Goal: Task Accomplishment & Management: Manage account settings

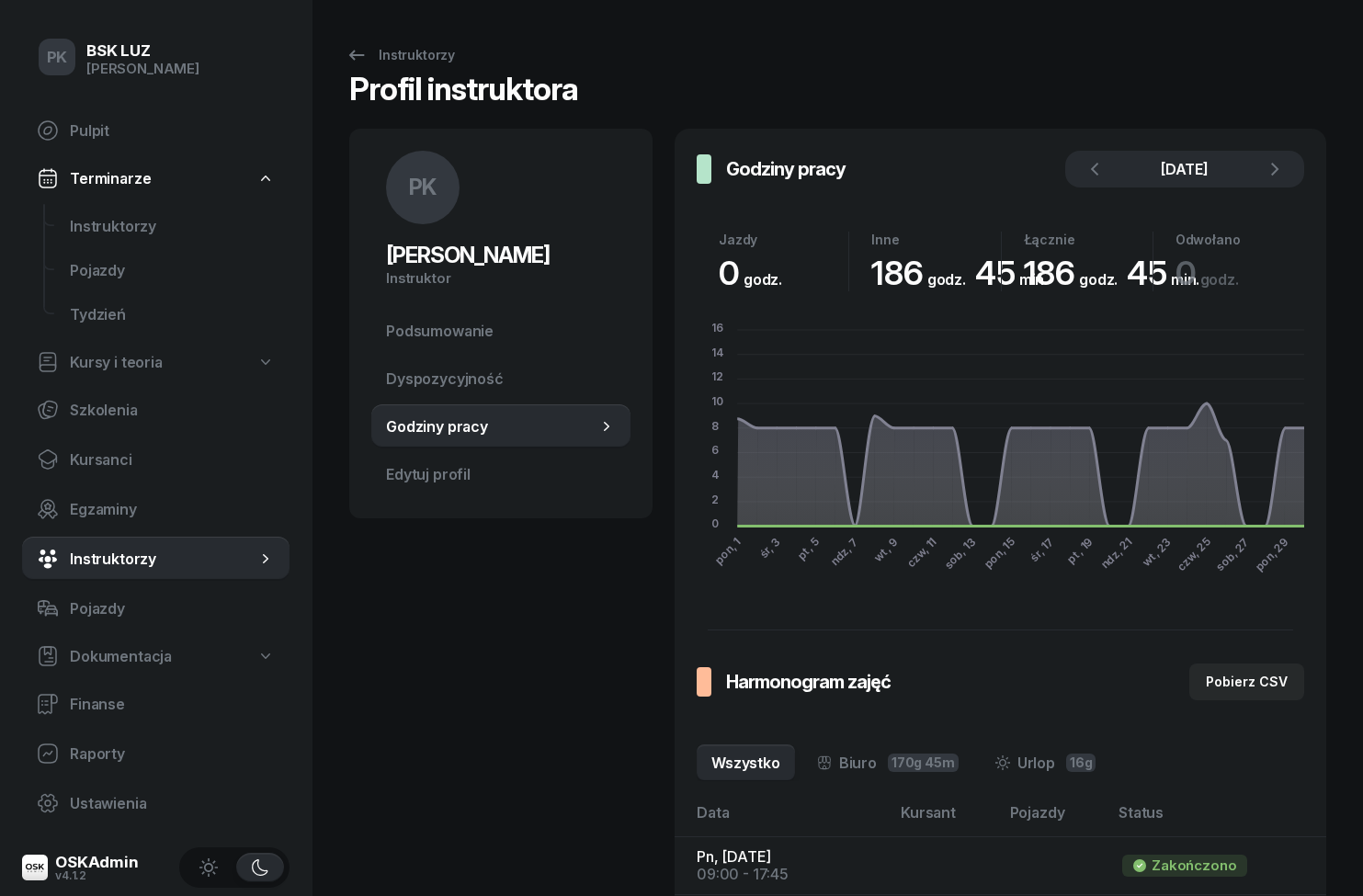
scroll to position [0, 49]
click at [80, 225] on span "Instruktorzy" at bounding box center [172, 227] width 205 height 17
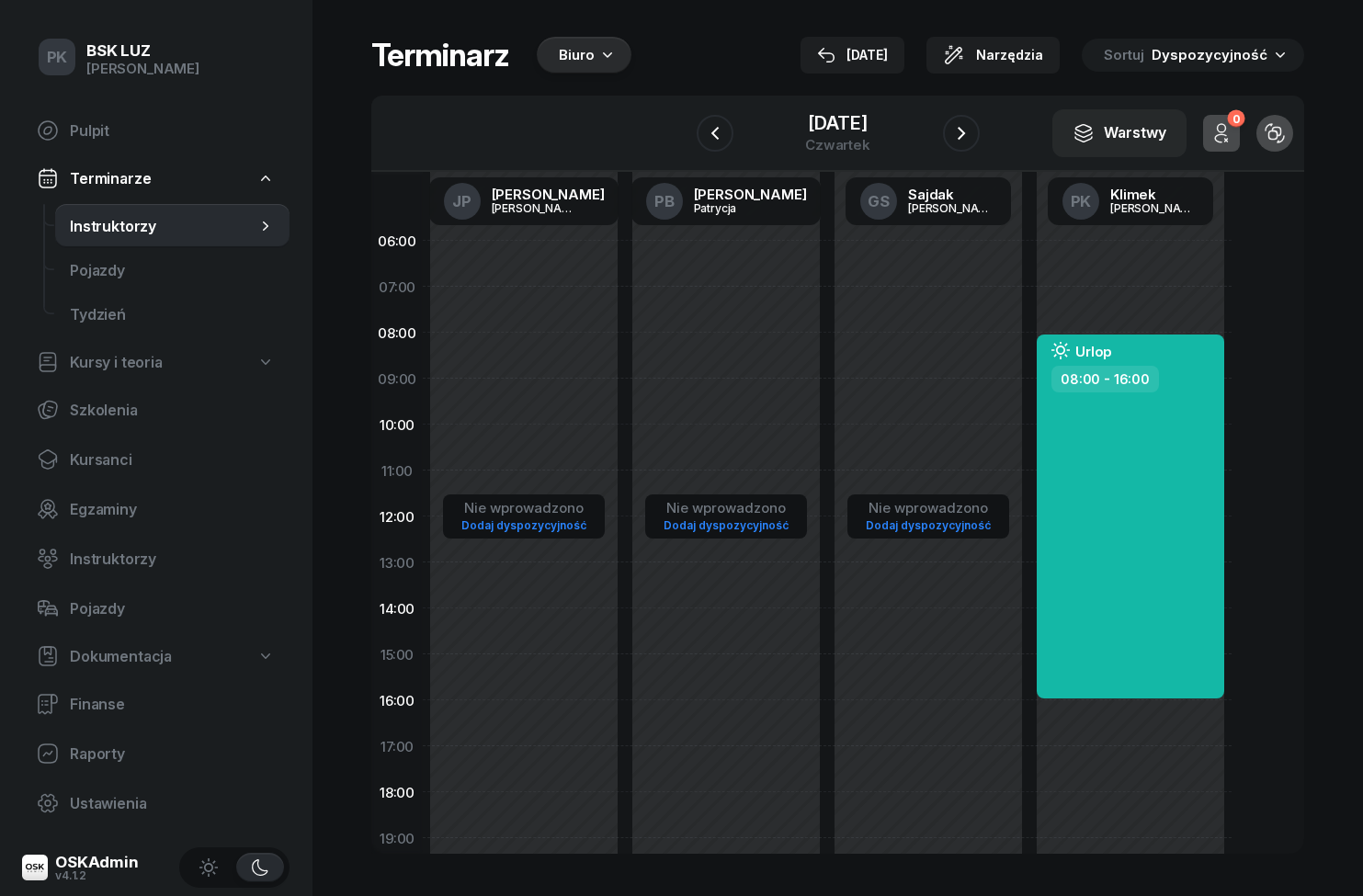
click at [585, 50] on div "Biuro" at bounding box center [576, 55] width 36 height 22
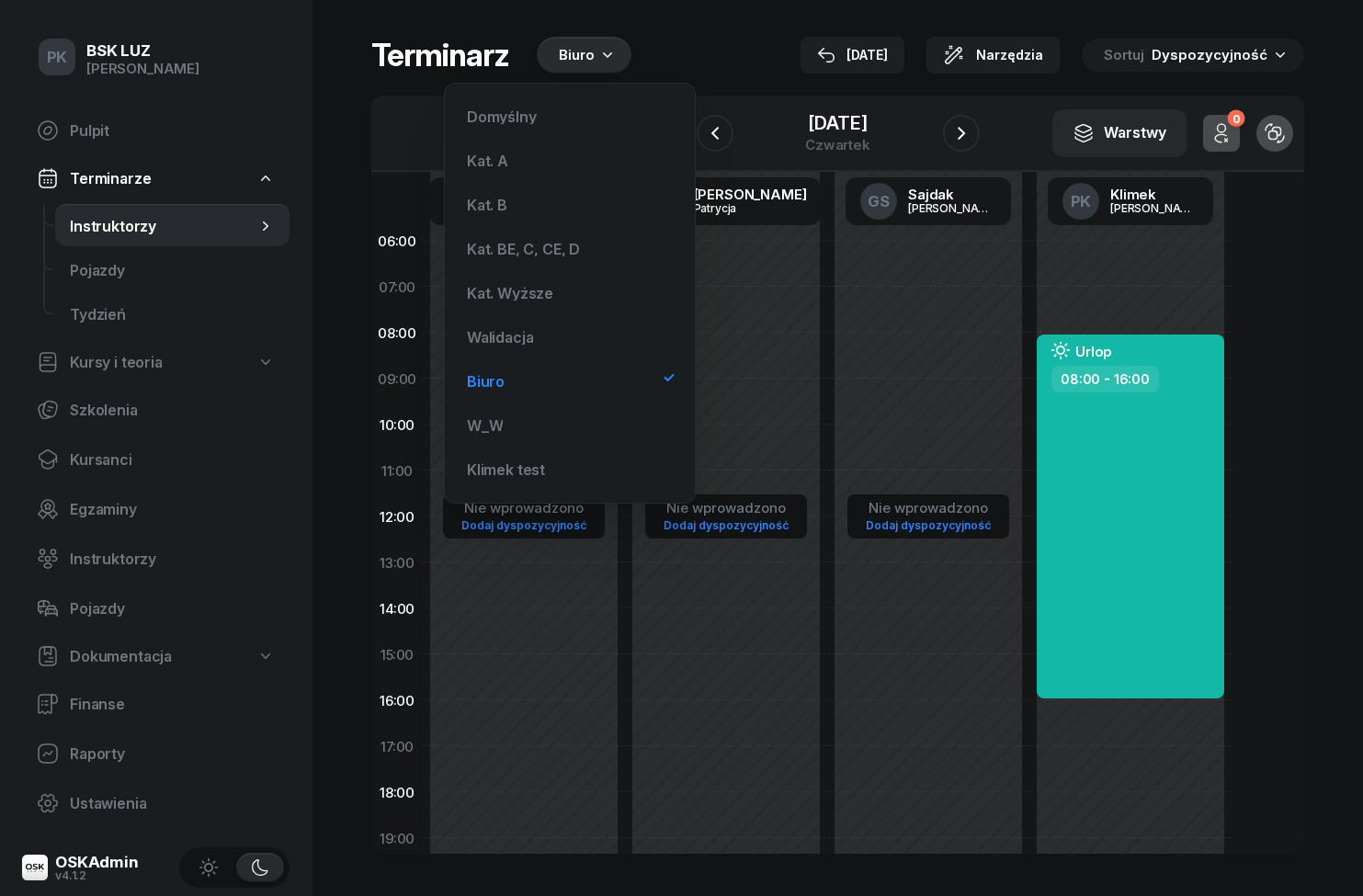
click at [746, 741] on div "Nie wprowadzono Dodaj dyspozycyjność" at bounding box center [726, 654] width 202 height 873
select select "16"
select select "18"
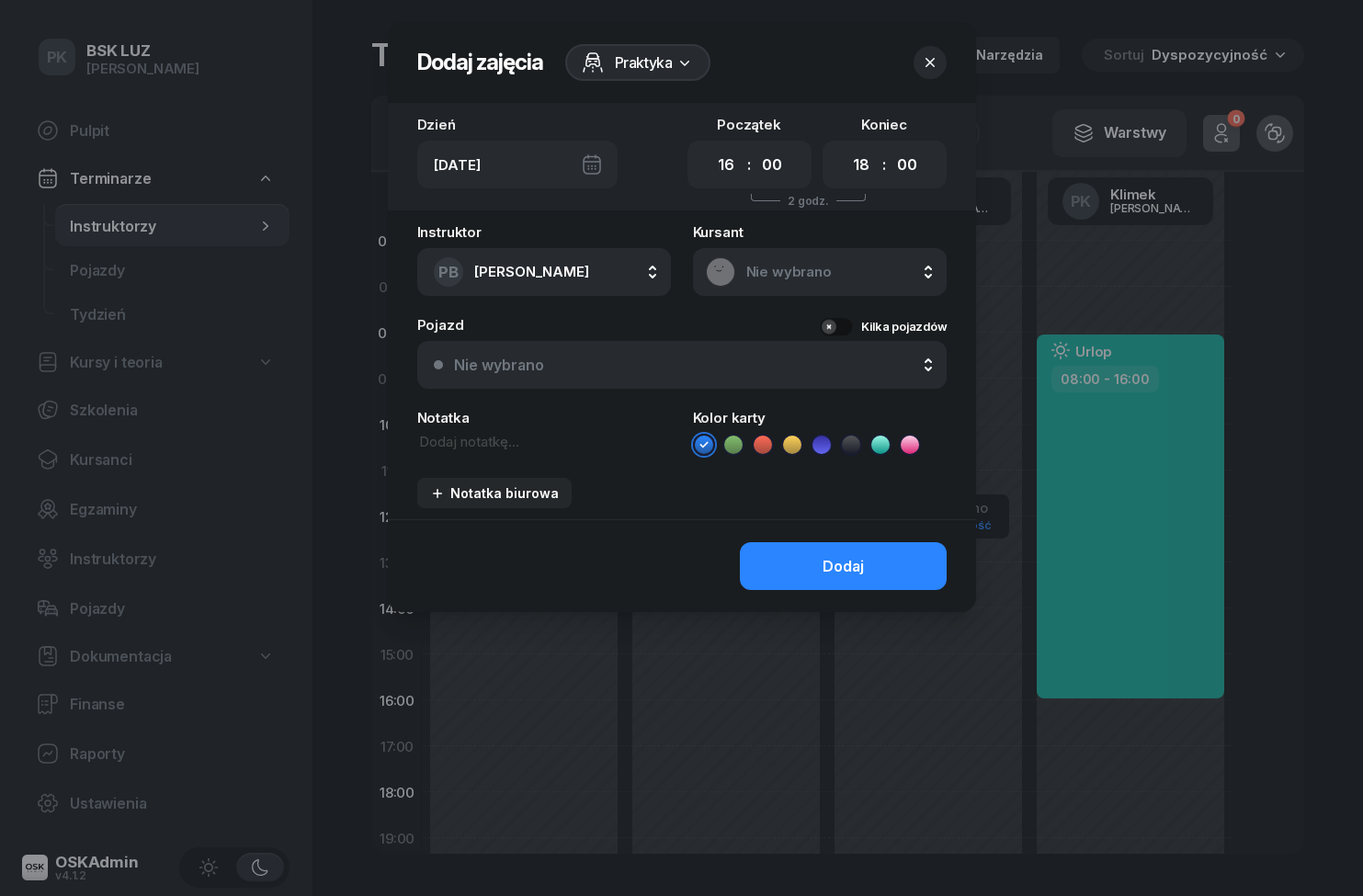
click at [936, 69] on icon "button" at bounding box center [930, 62] width 18 height 18
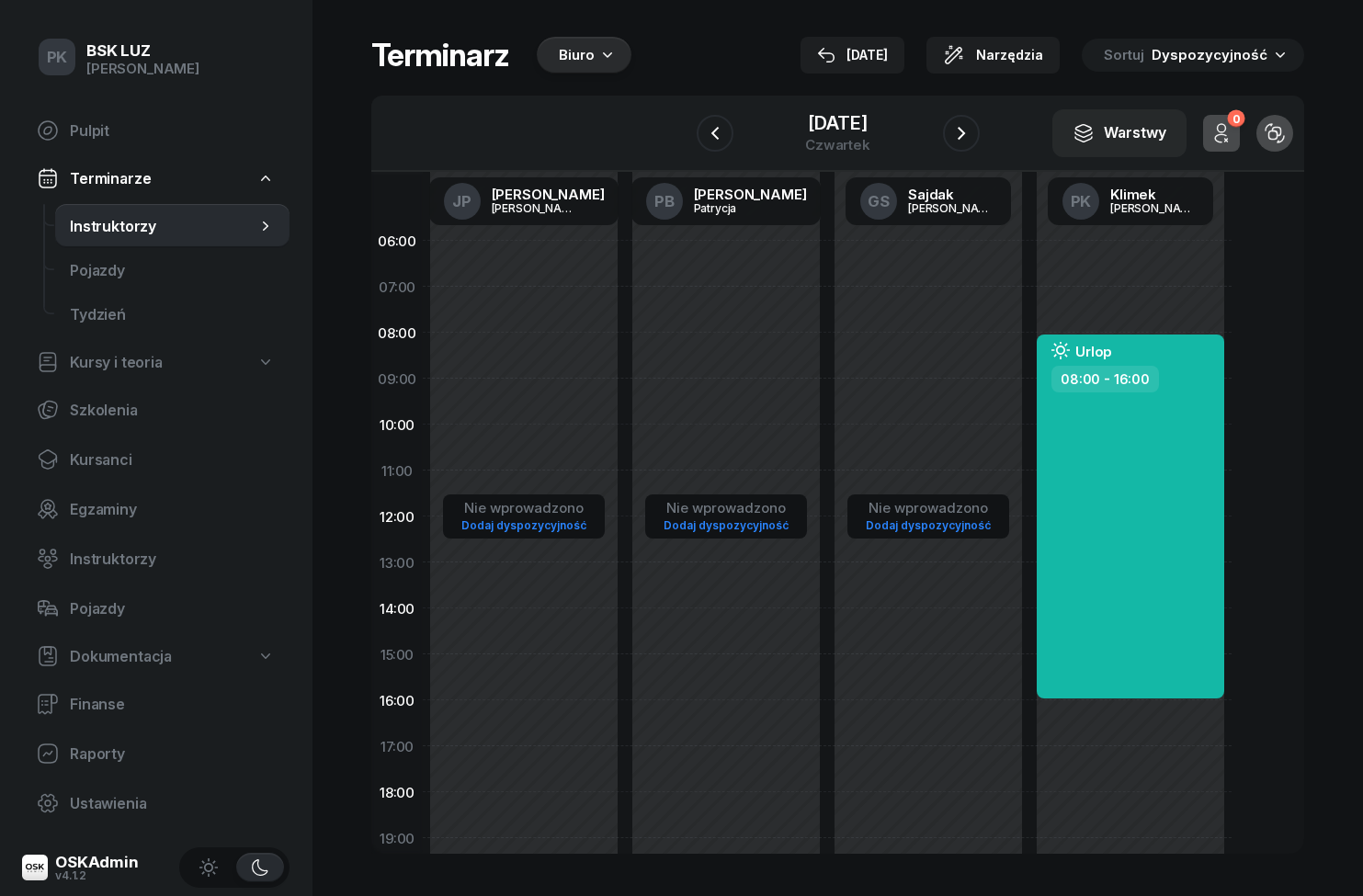
click at [609, 54] on icon "button" at bounding box center [607, 53] width 18 height 18
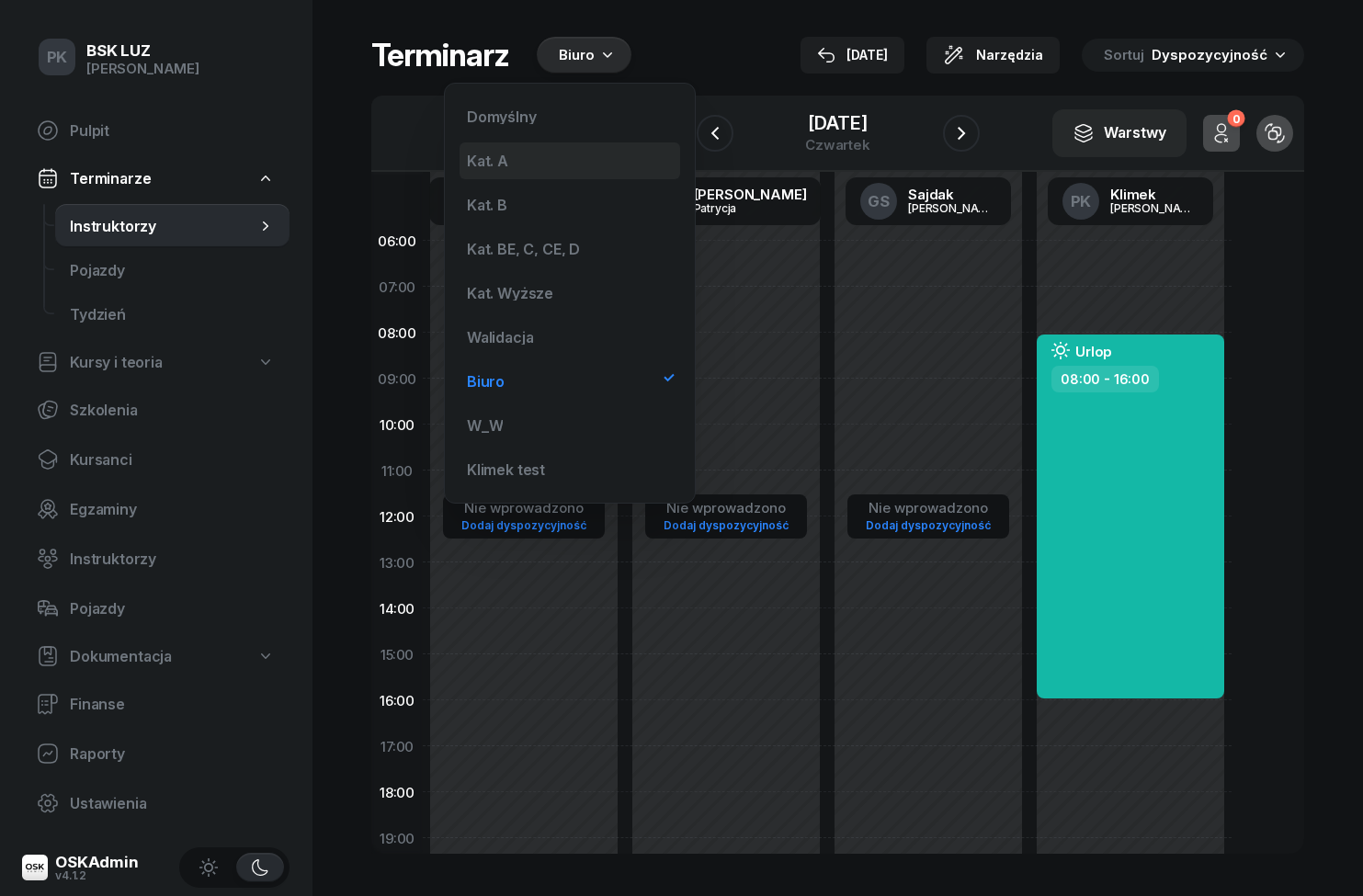
click at [474, 157] on div "Kat. A" at bounding box center [487, 160] width 42 height 15
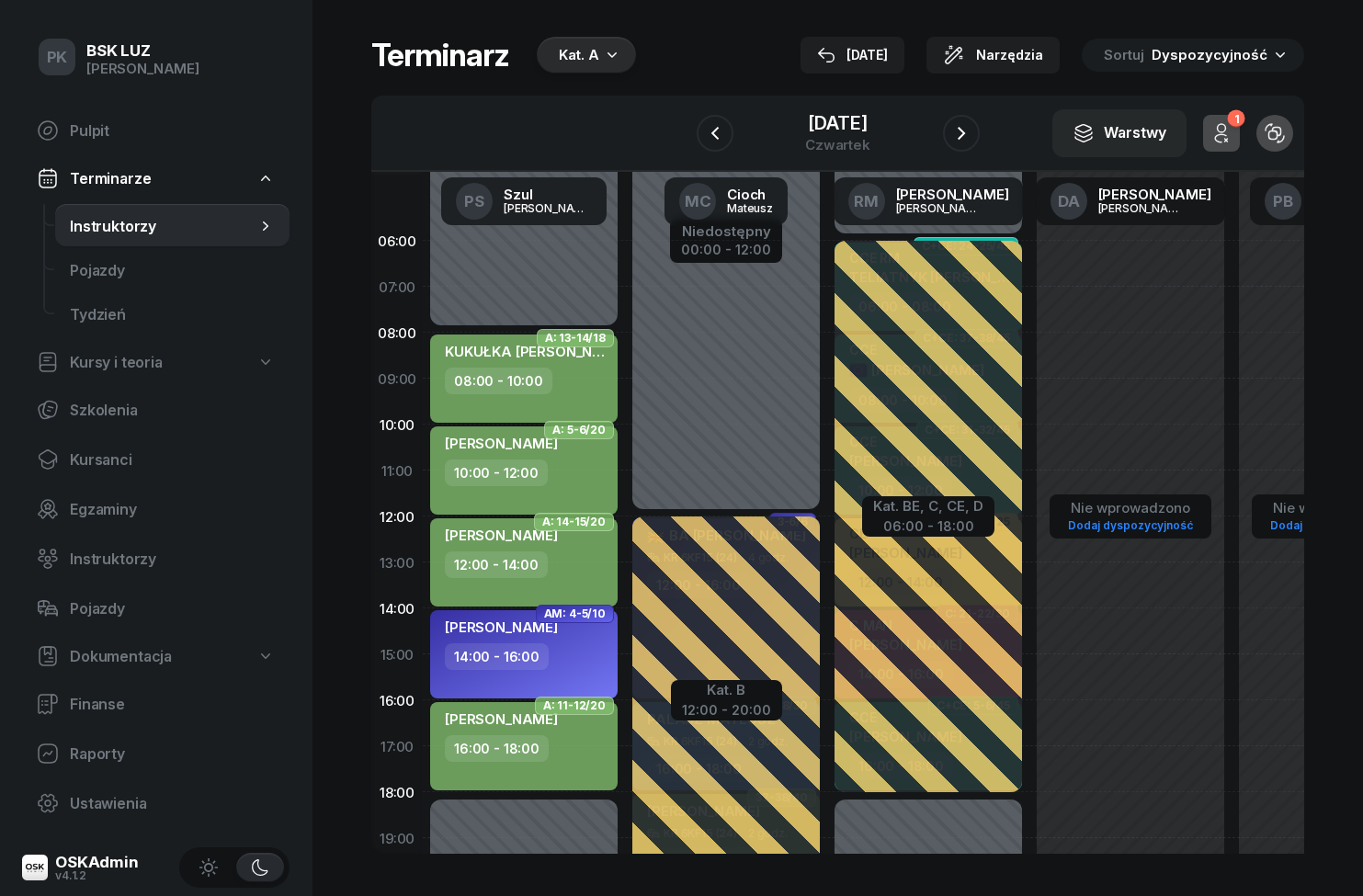
click at [586, 55] on div "Kat. A" at bounding box center [579, 55] width 41 height 22
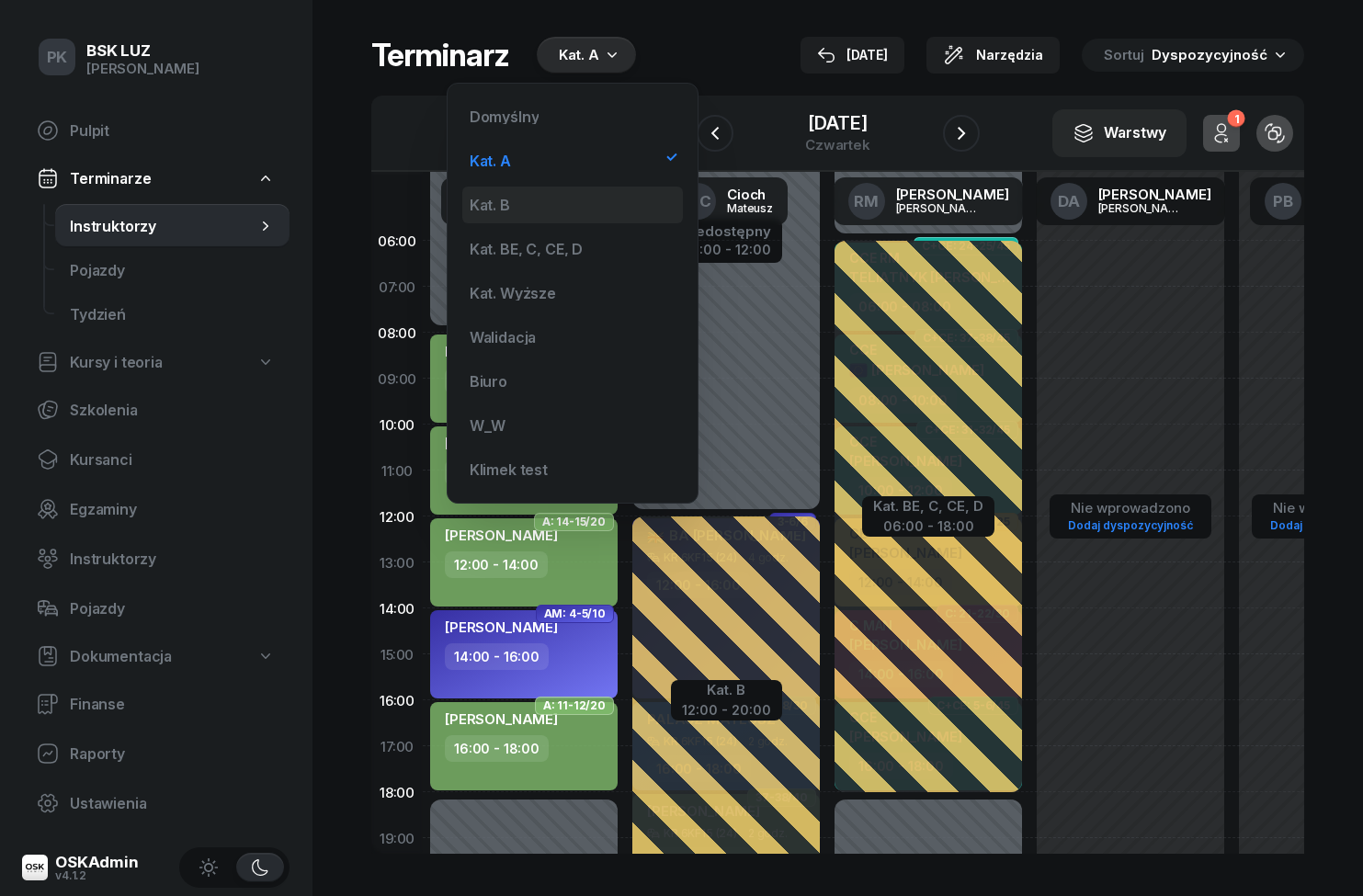
click at [480, 197] on div "Kat. B" at bounding box center [573, 205] width 221 height 37
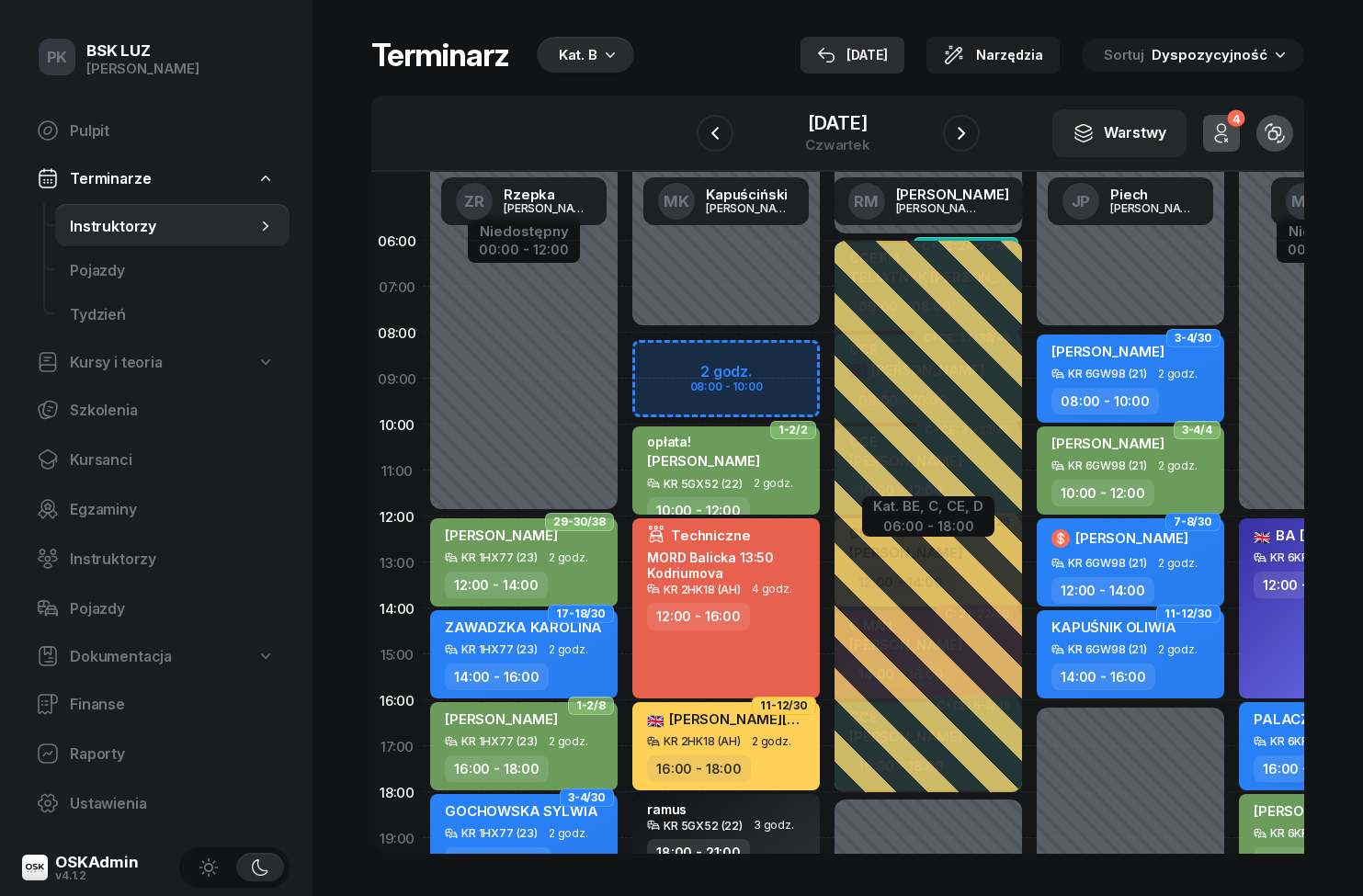
click at [880, 46] on div "11 paź" at bounding box center [852, 55] width 71 height 22
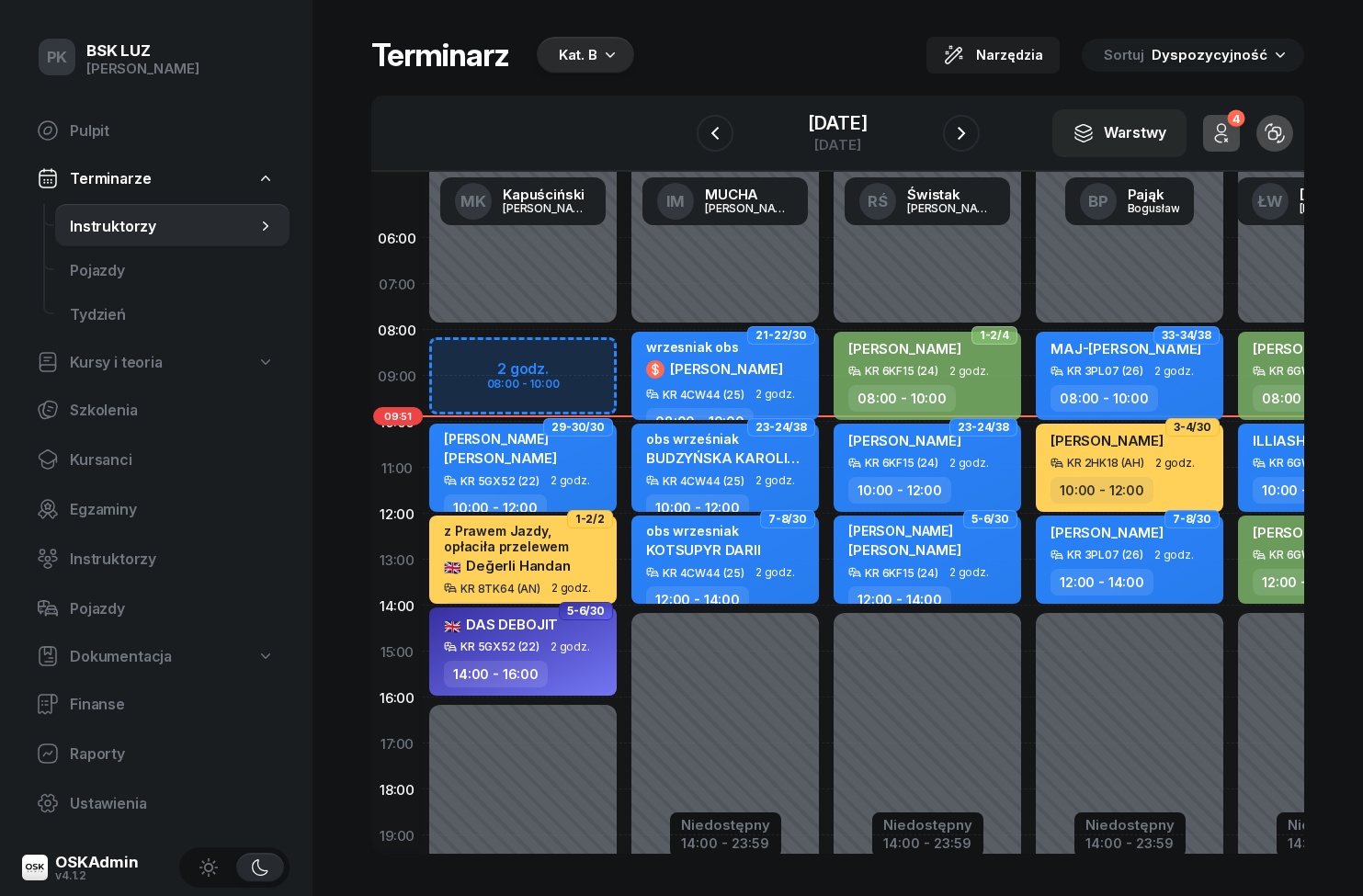
scroll to position [2, 0]
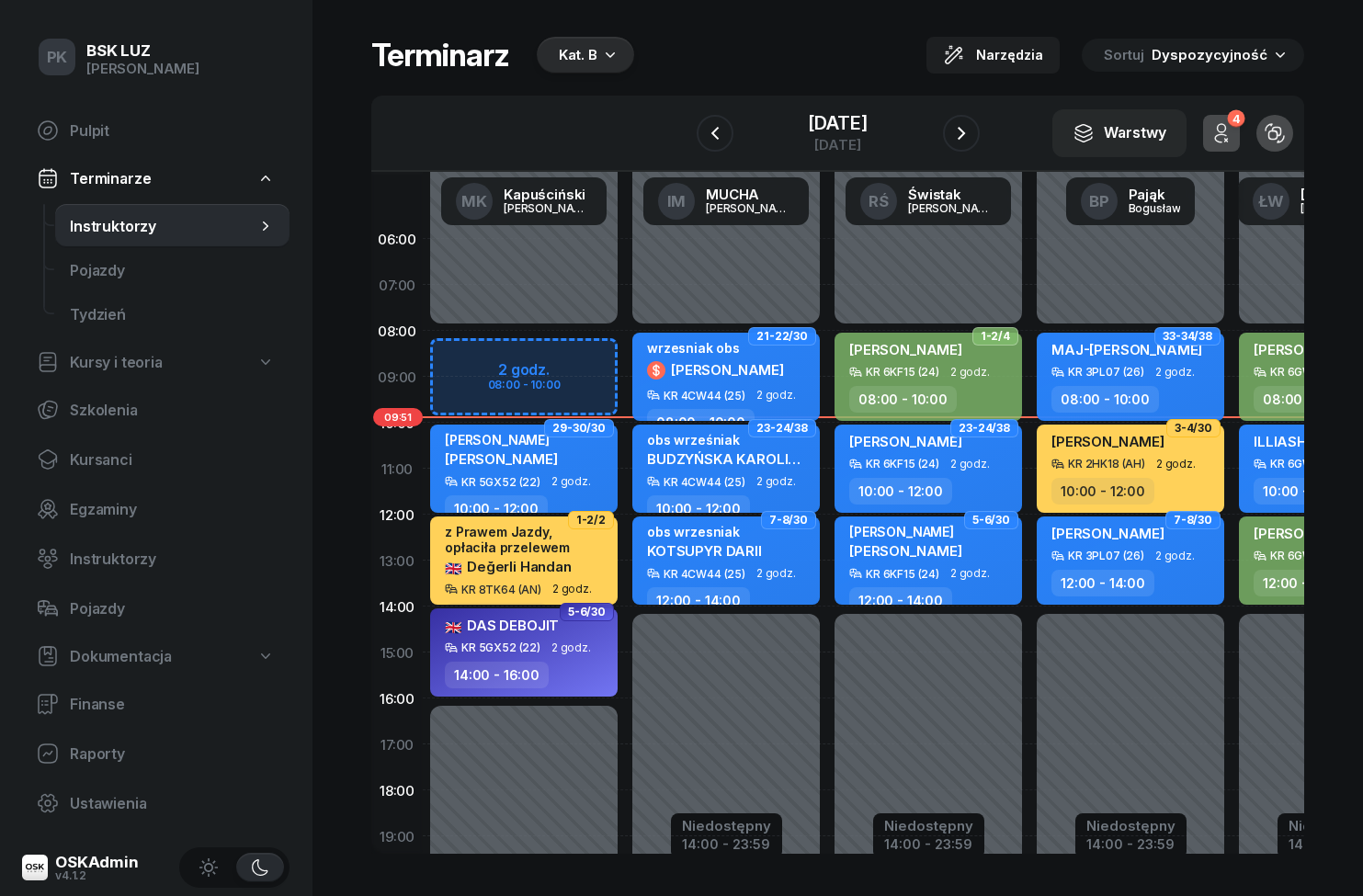
click at [1220, 144] on button "4" at bounding box center [1222, 134] width 37 height 37
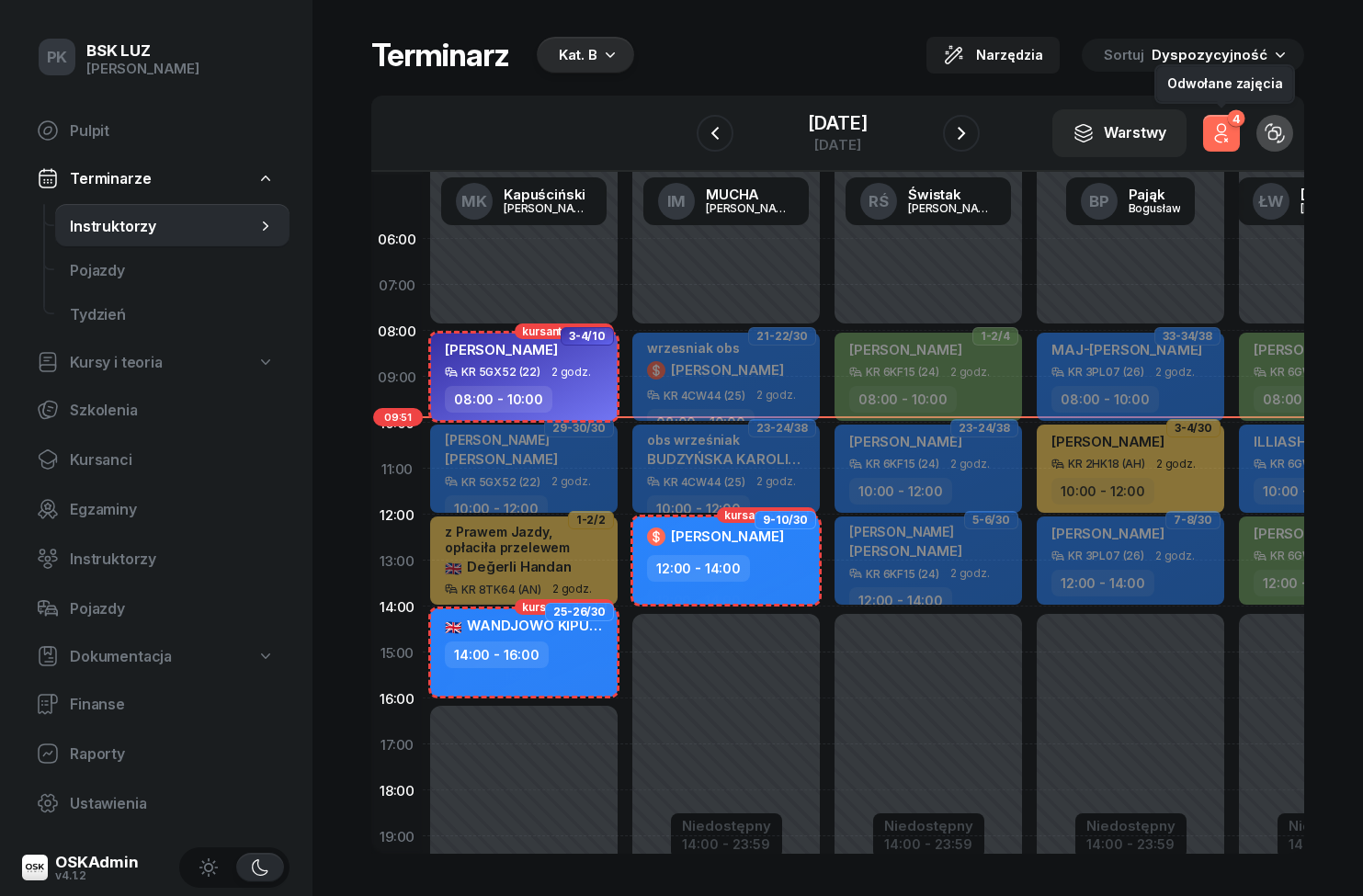
click at [1225, 148] on button "4" at bounding box center [1222, 134] width 37 height 37
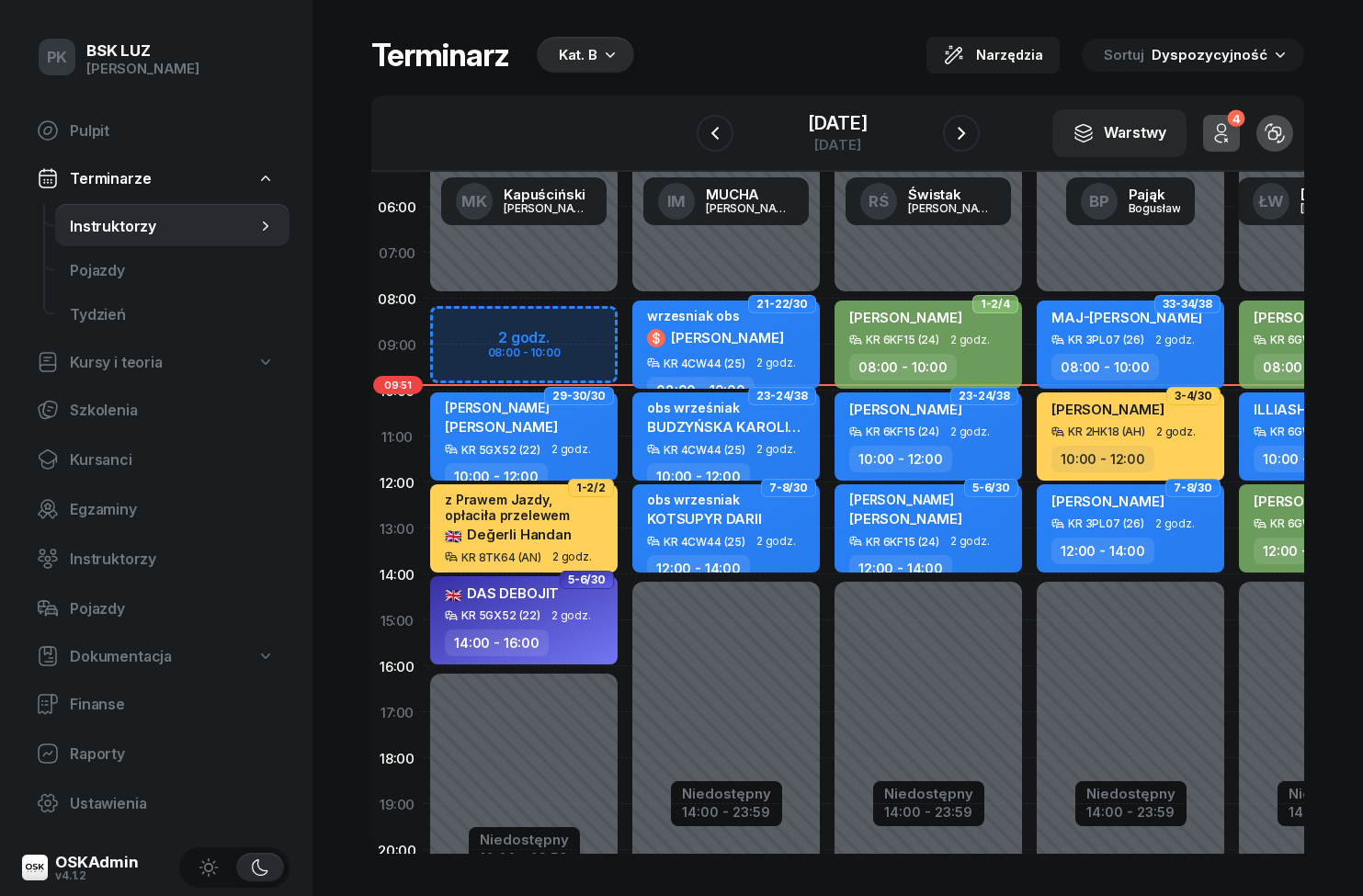
scroll to position [15, 0]
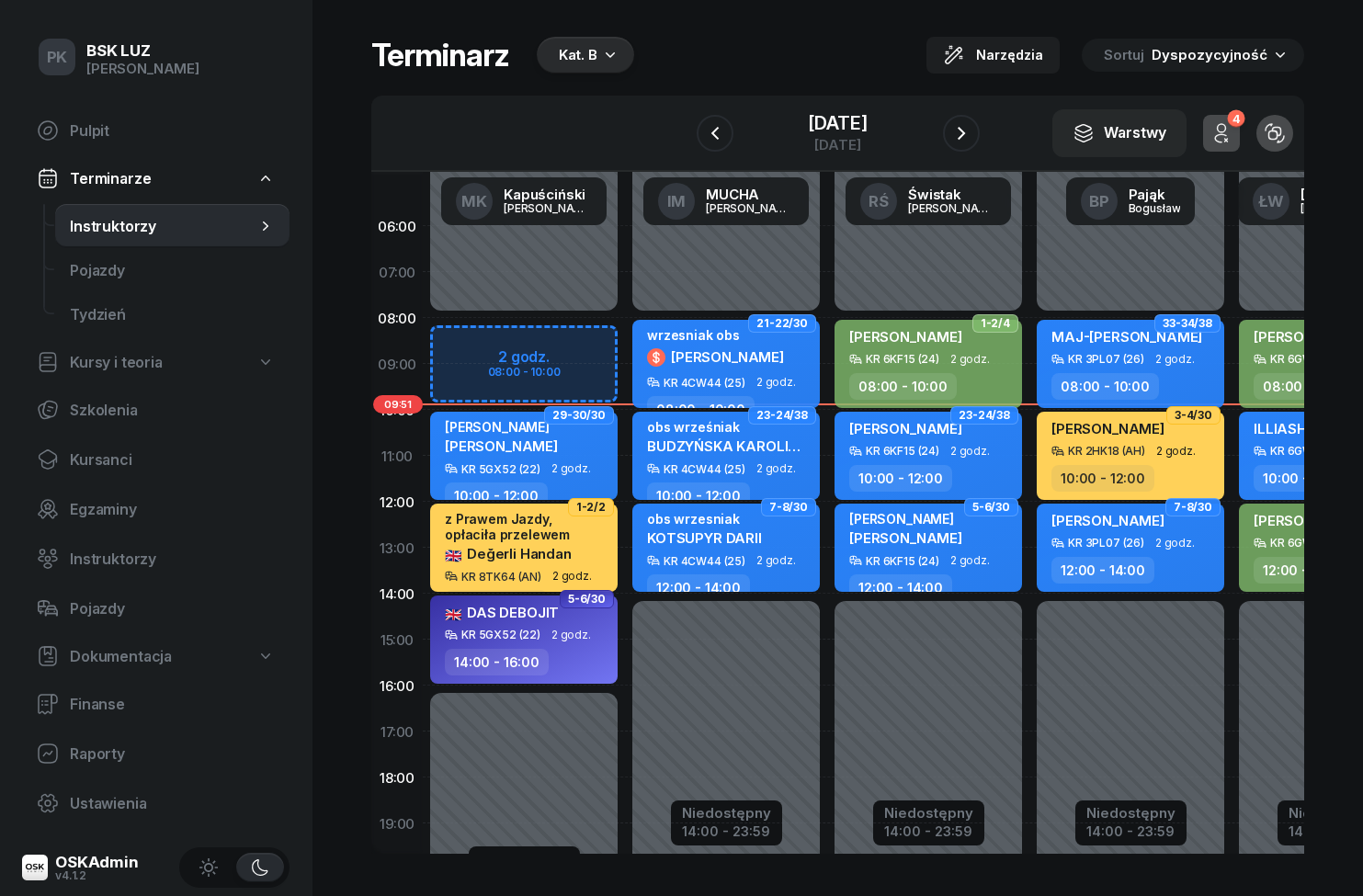
click at [1233, 137] on button "4" at bounding box center [1222, 134] width 37 height 37
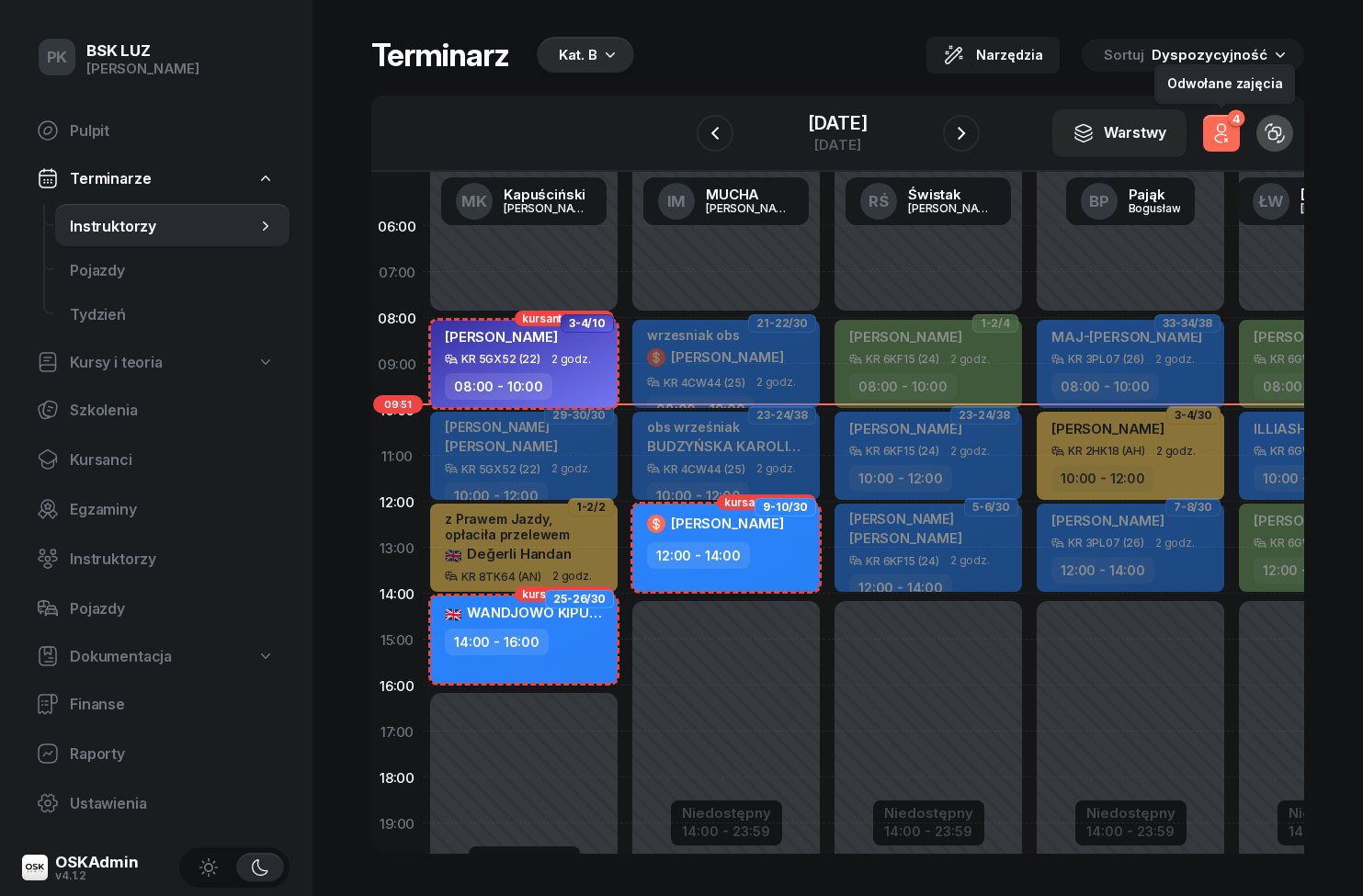
click at [1238, 144] on button "4" at bounding box center [1222, 134] width 37 height 37
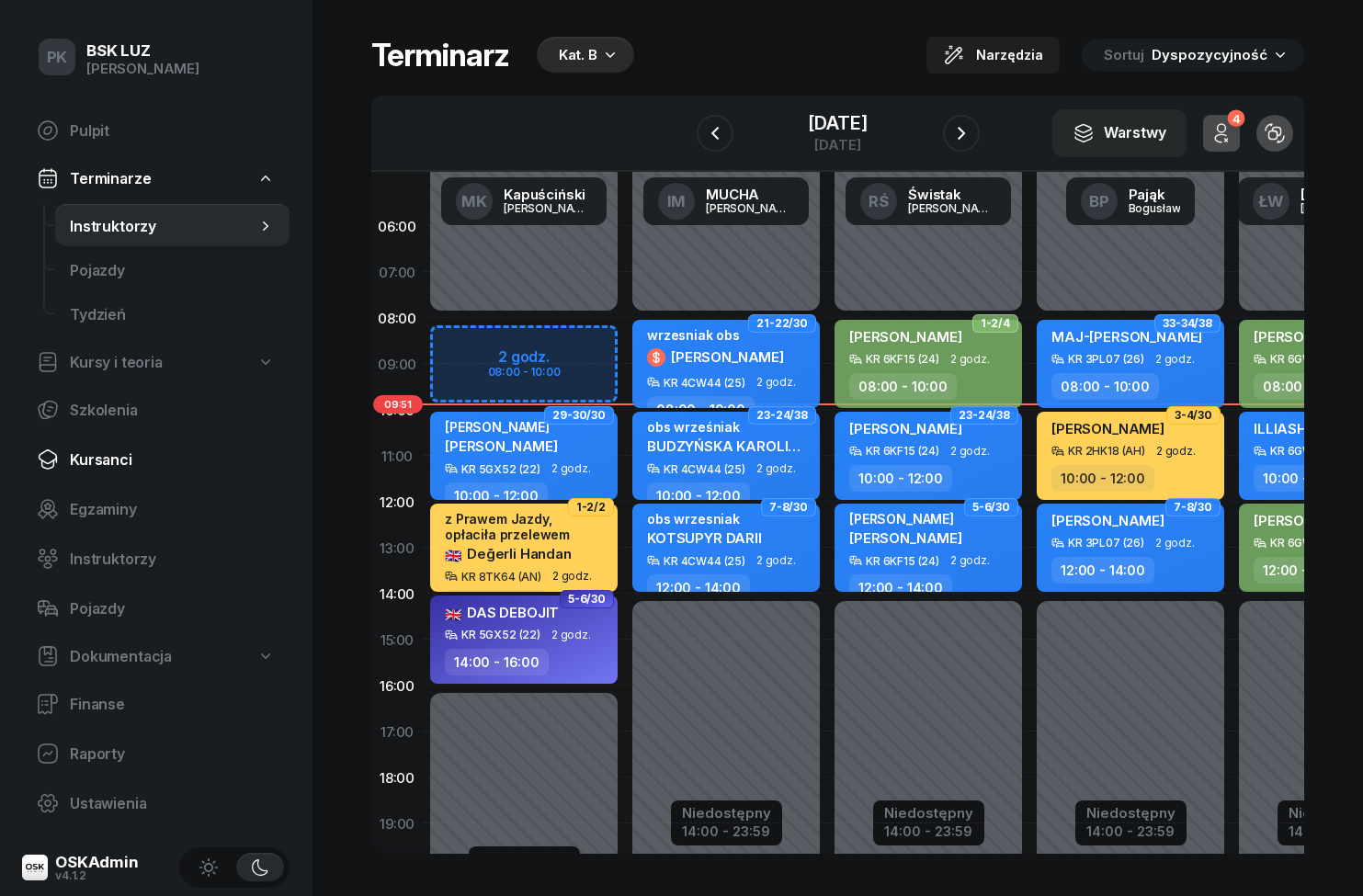
click at [81, 457] on span "Kursanci" at bounding box center [172, 460] width 205 height 17
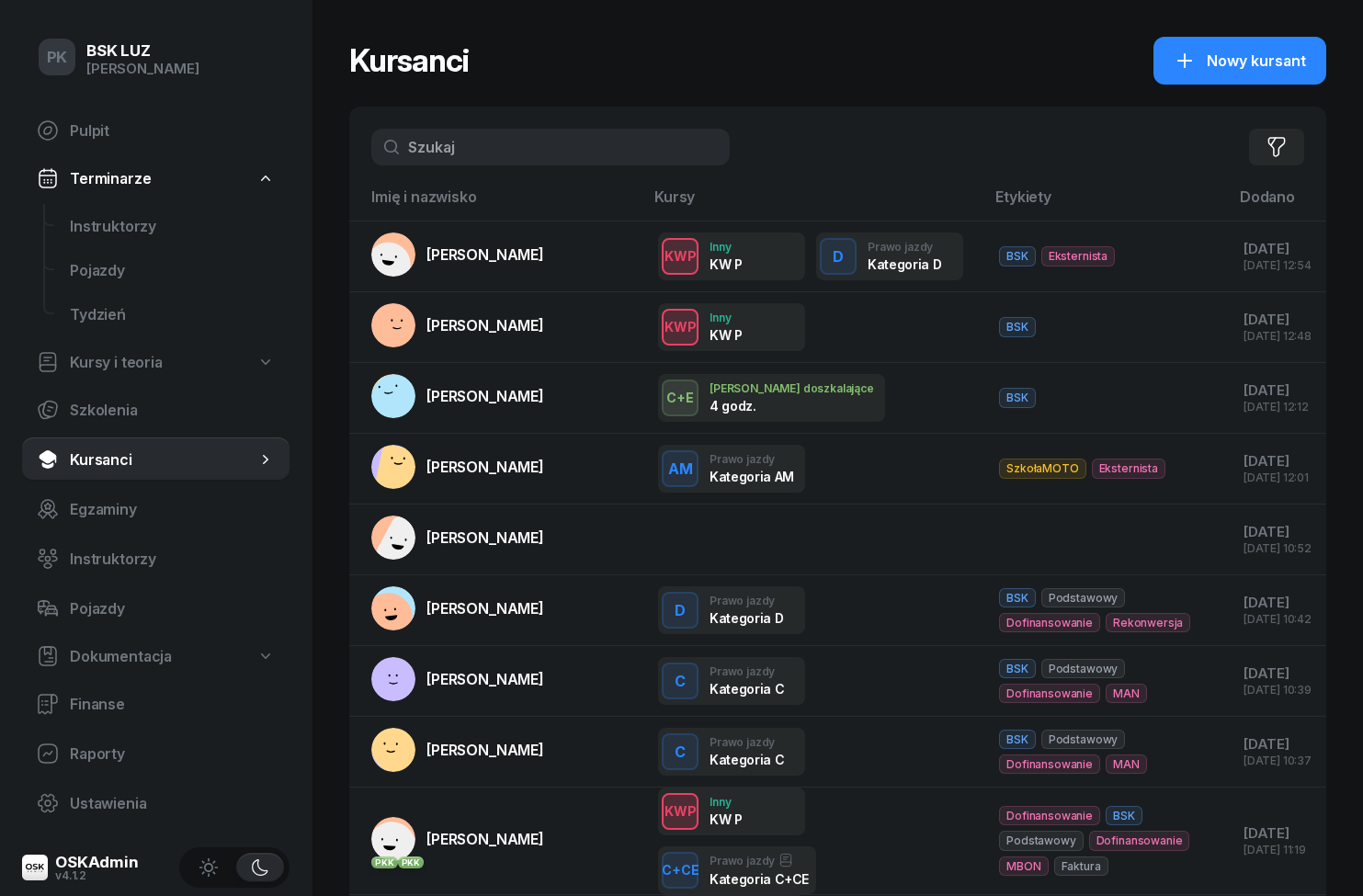
click at [652, 137] on input "text" at bounding box center [550, 147] width 358 height 37
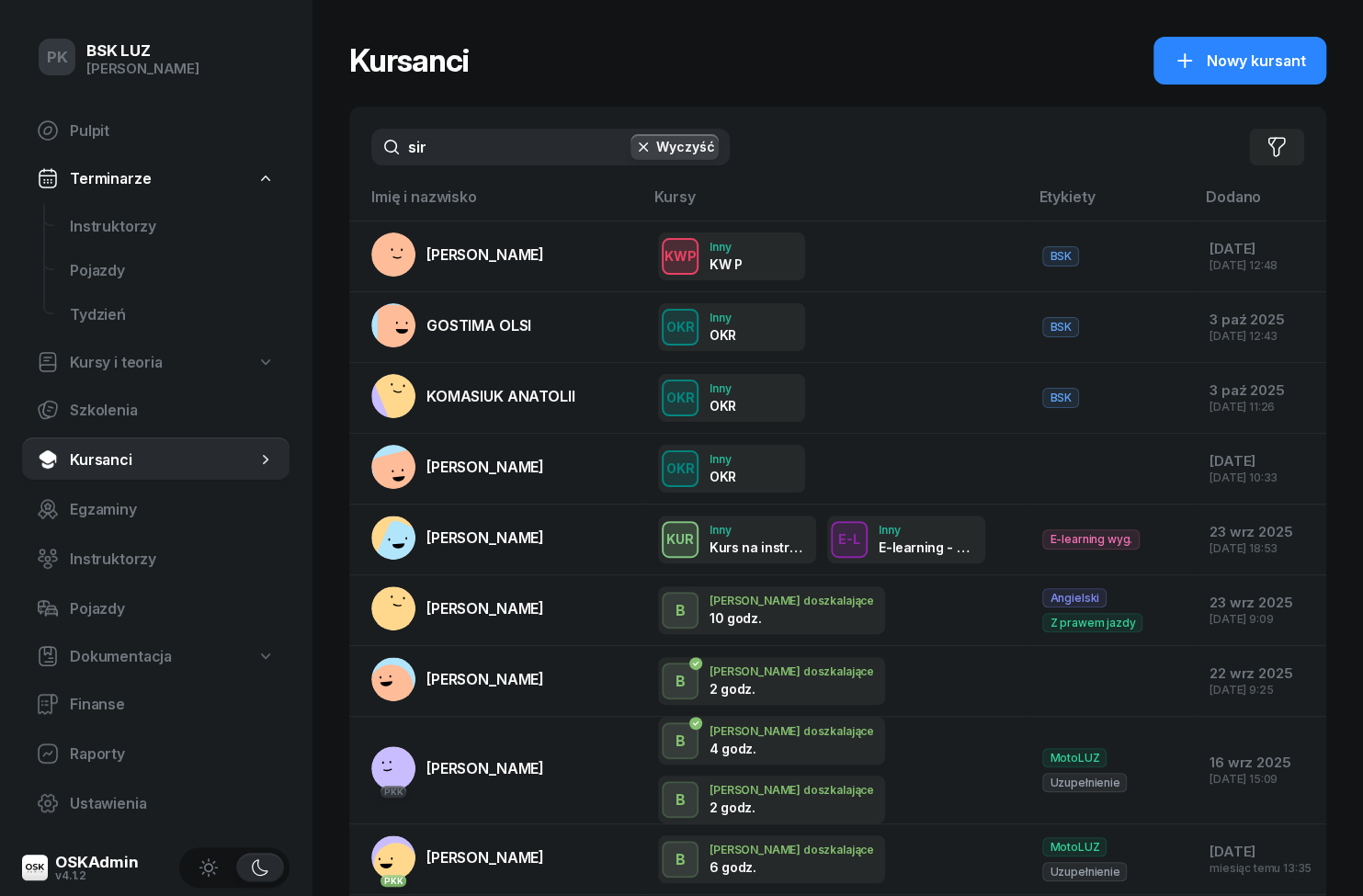
type input "siri"
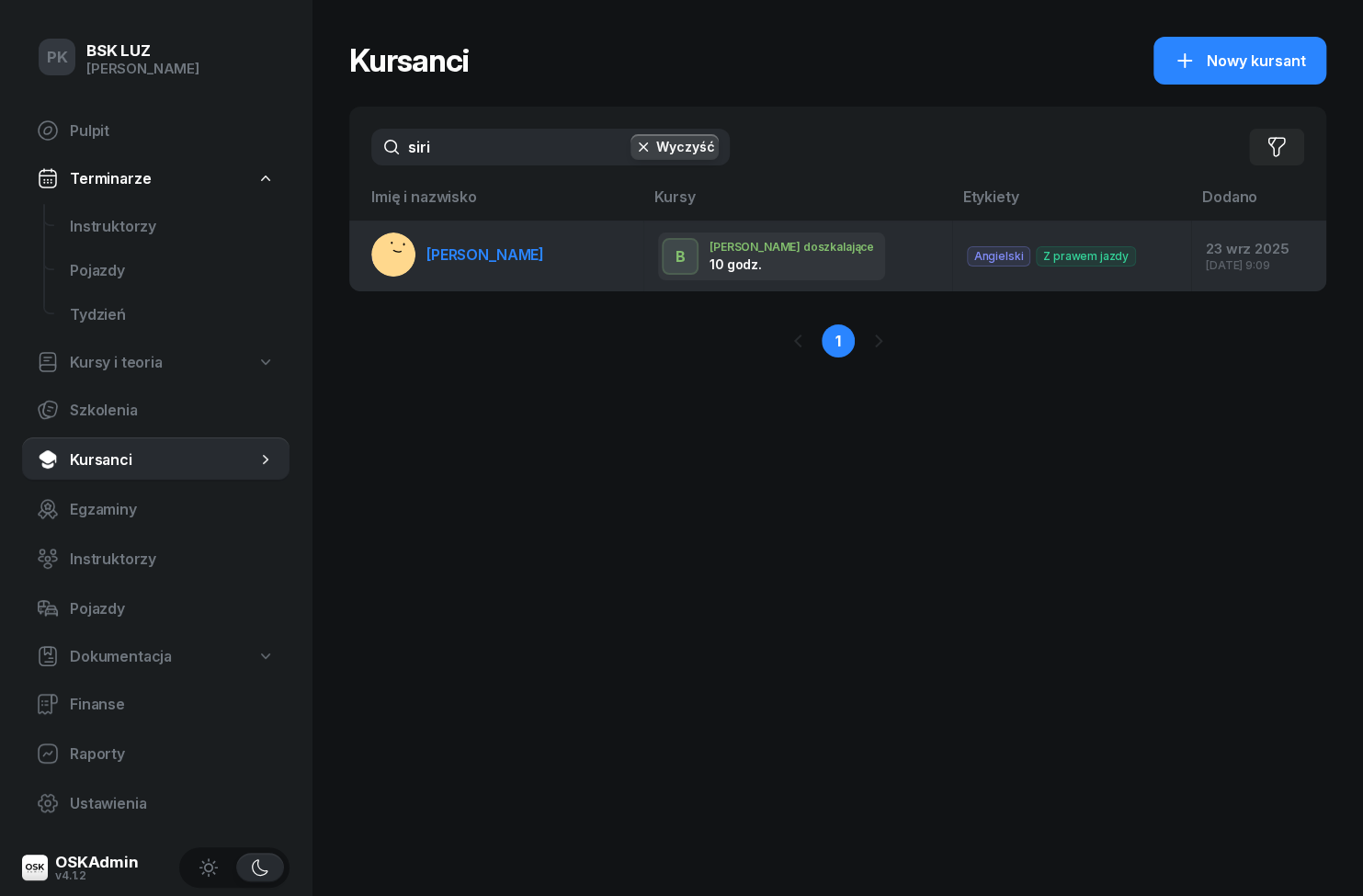
click at [544, 248] on span "[PERSON_NAME]" at bounding box center [484, 254] width 117 height 18
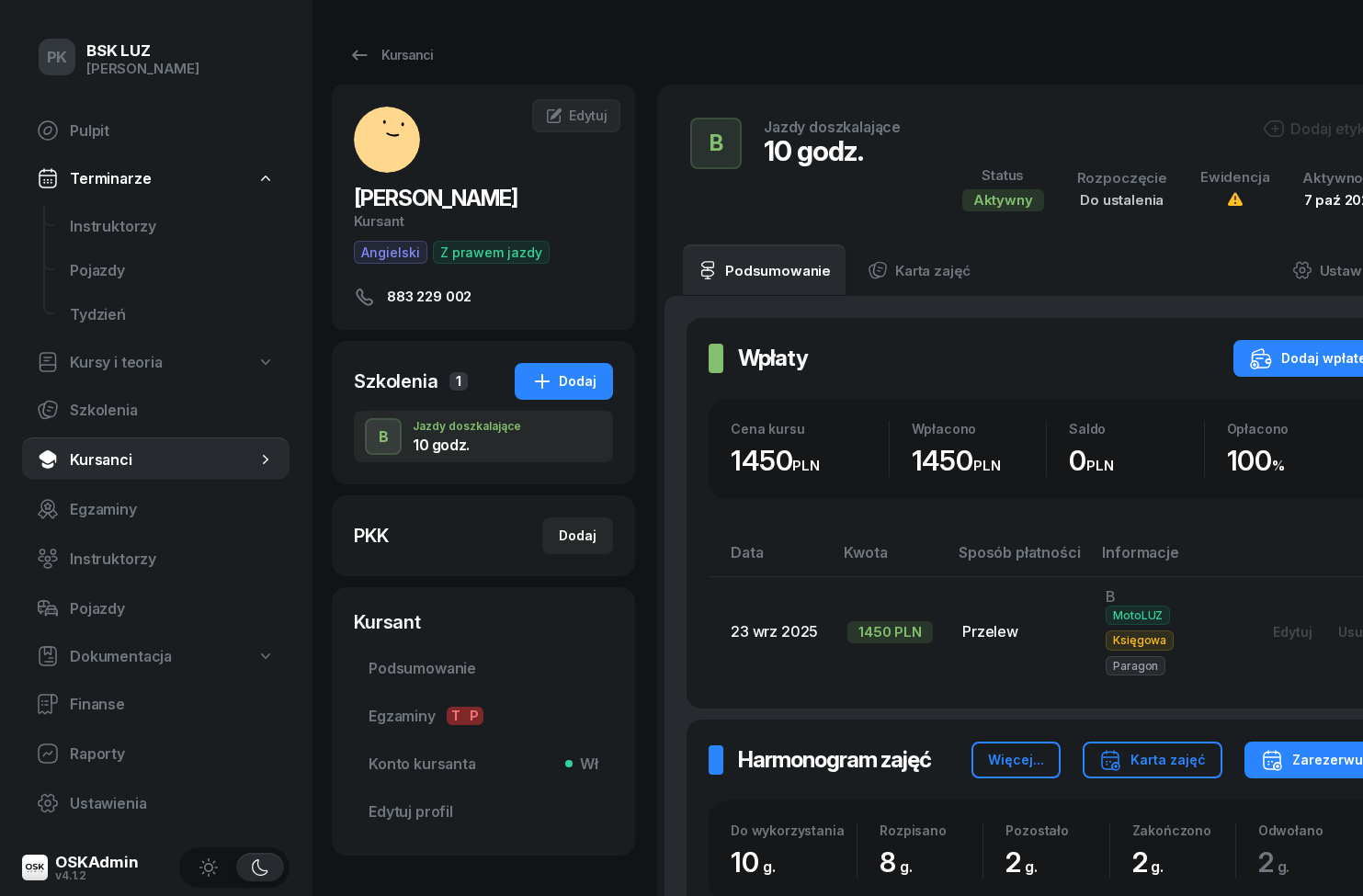
scroll to position [0, 16]
click at [1317, 123] on div "Dodaj etykiety..." at bounding box center [1333, 128] width 139 height 22
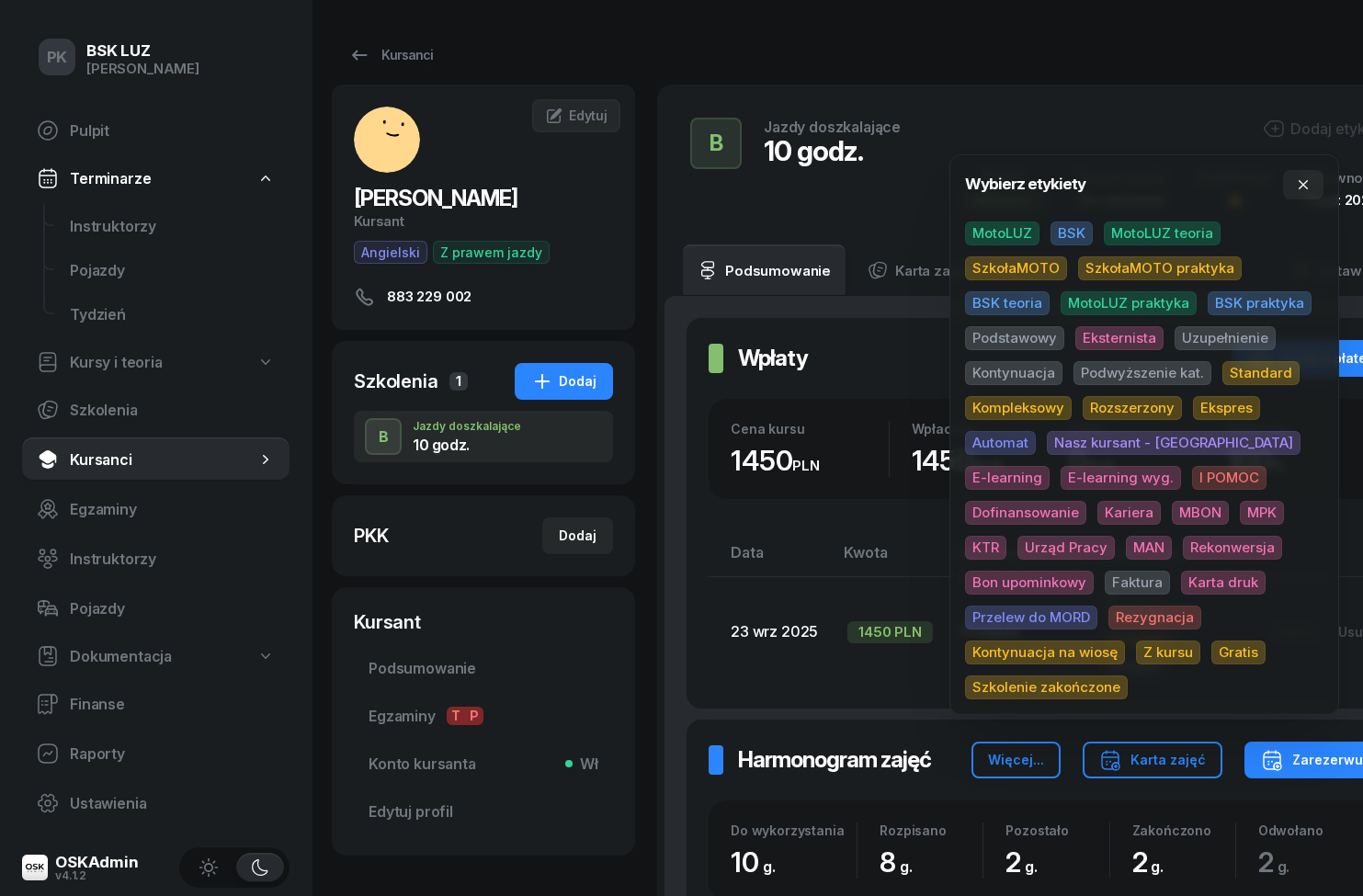
click at [1018, 234] on span "MotoLUZ" at bounding box center [1002, 233] width 75 height 24
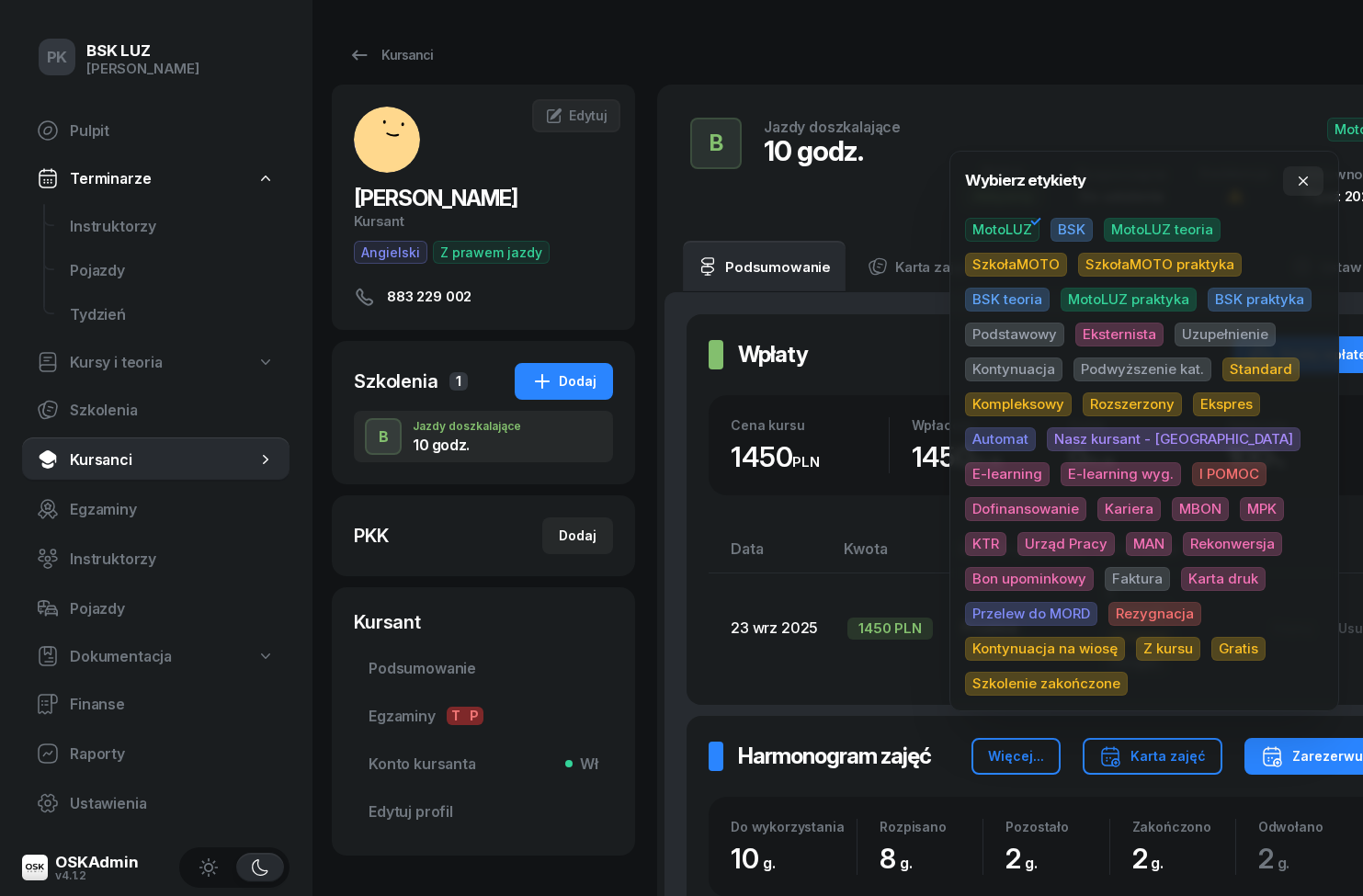
click at [1215, 48] on div "Kursanci" at bounding box center [883, 55] width 1102 height 37
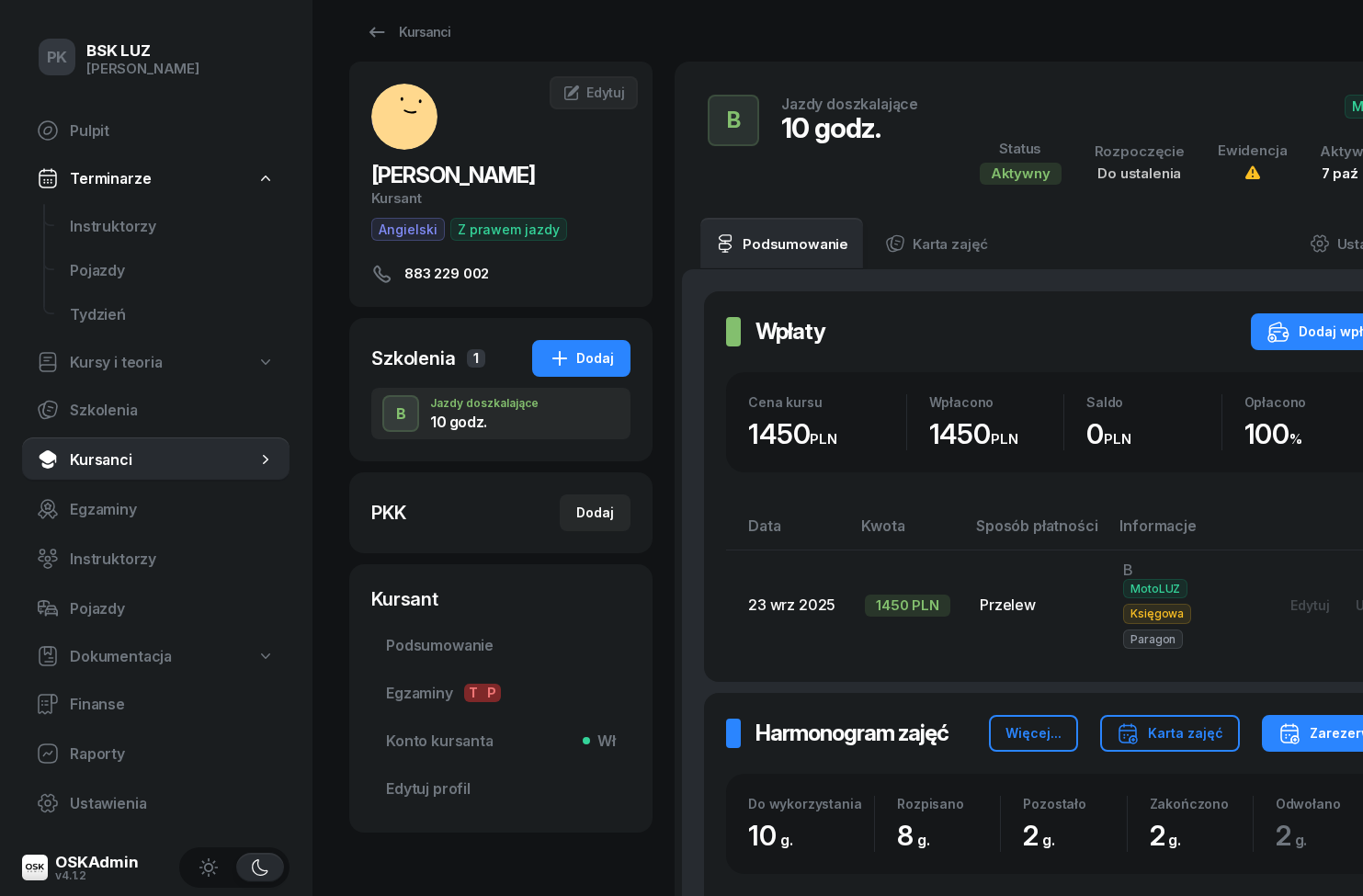
scroll to position [27, 0]
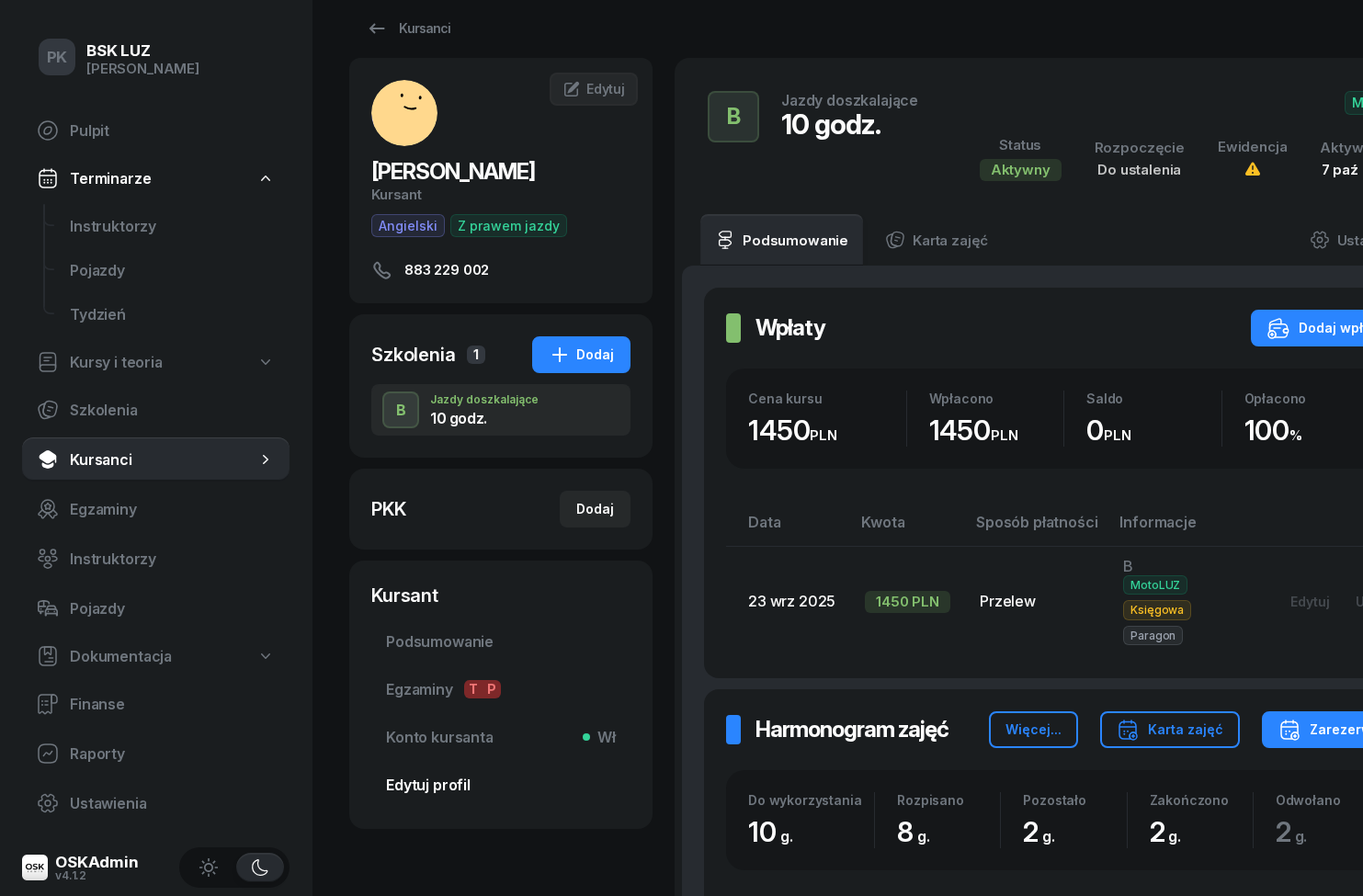
click at [405, 767] on link "Edytuj profil" at bounding box center [501, 785] width 260 height 45
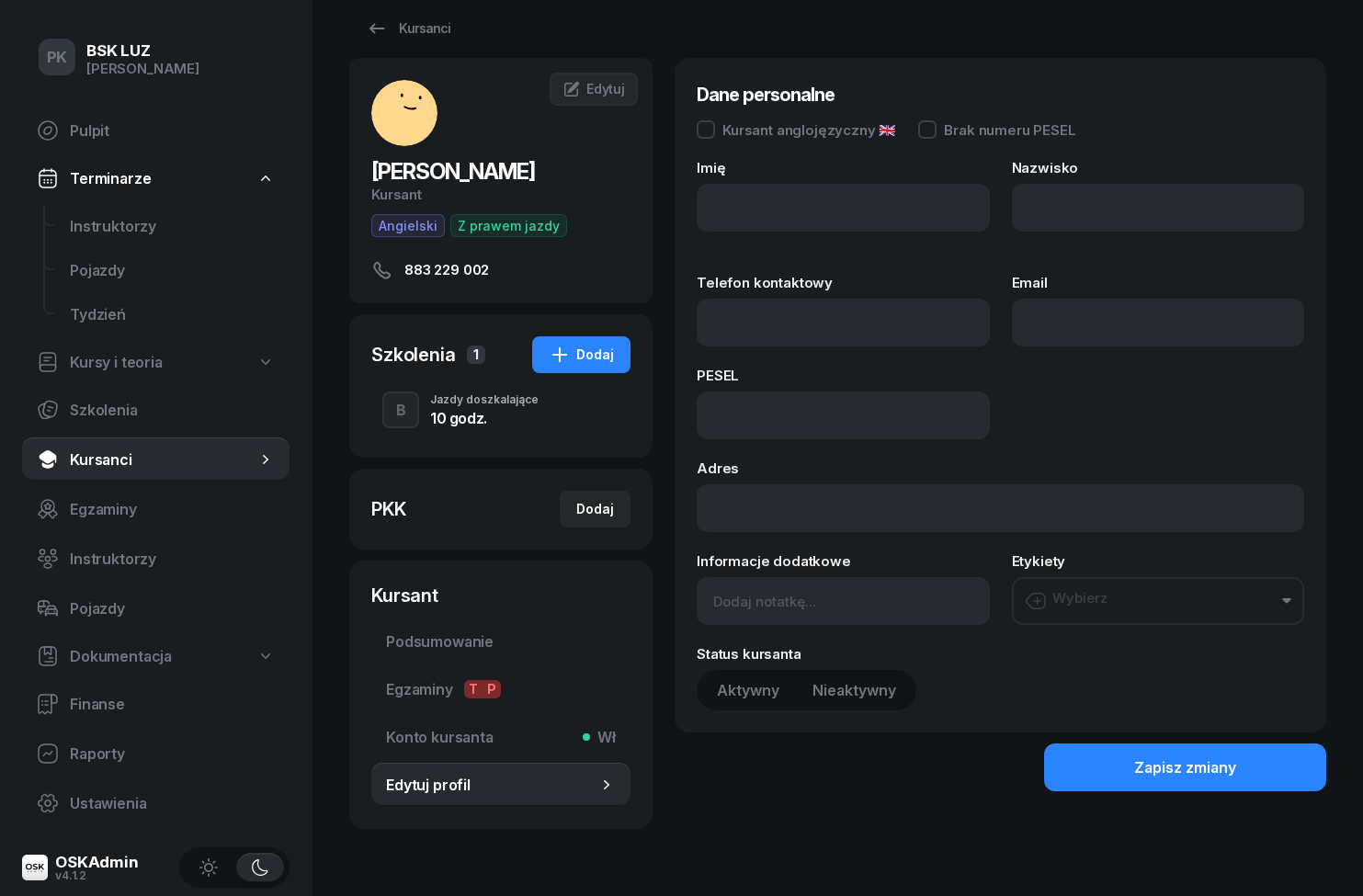
scroll to position [13, 0]
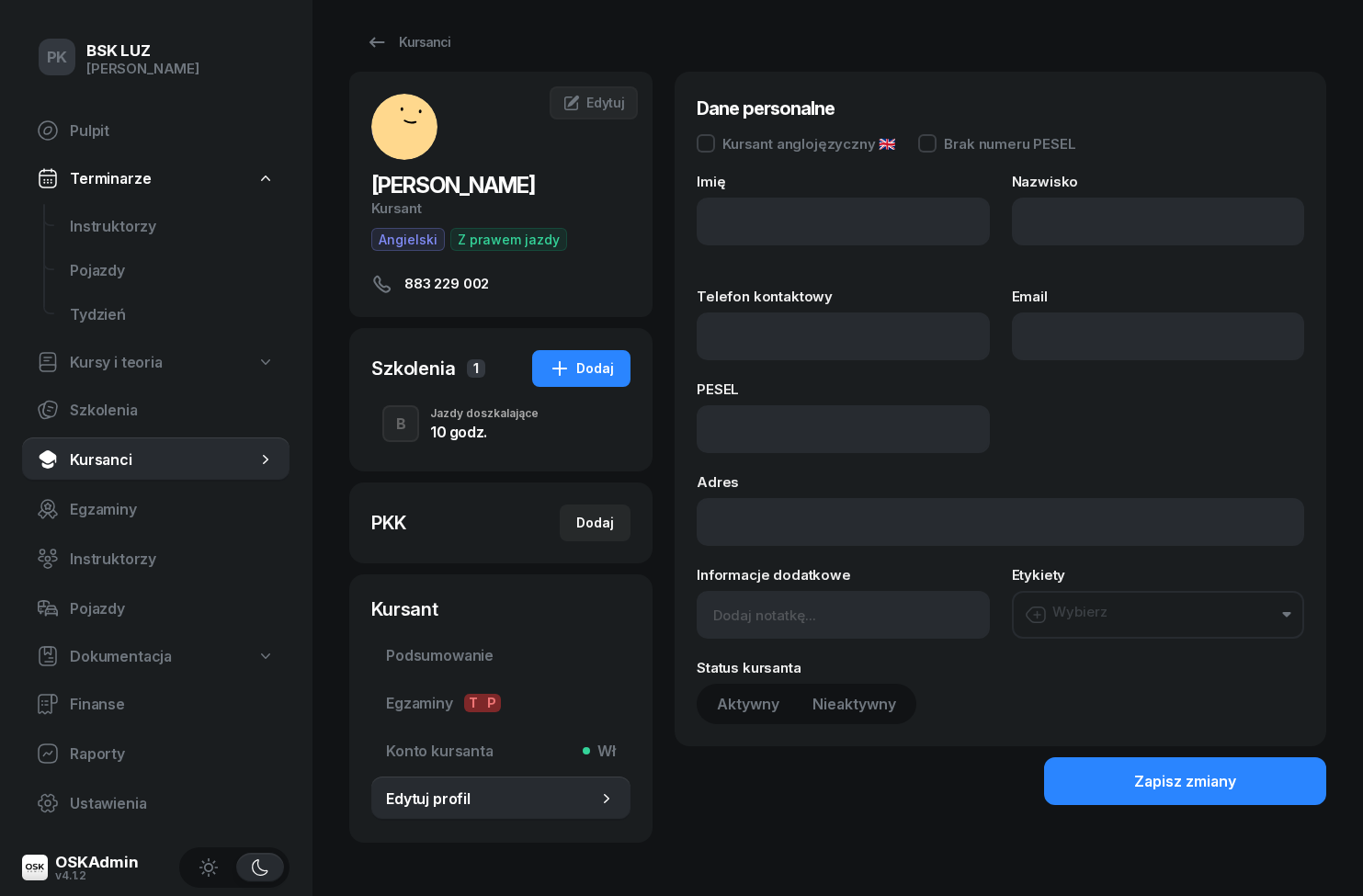
type input "VIJAY"
type input "SIRIPURAM"
type input "883 229 002"
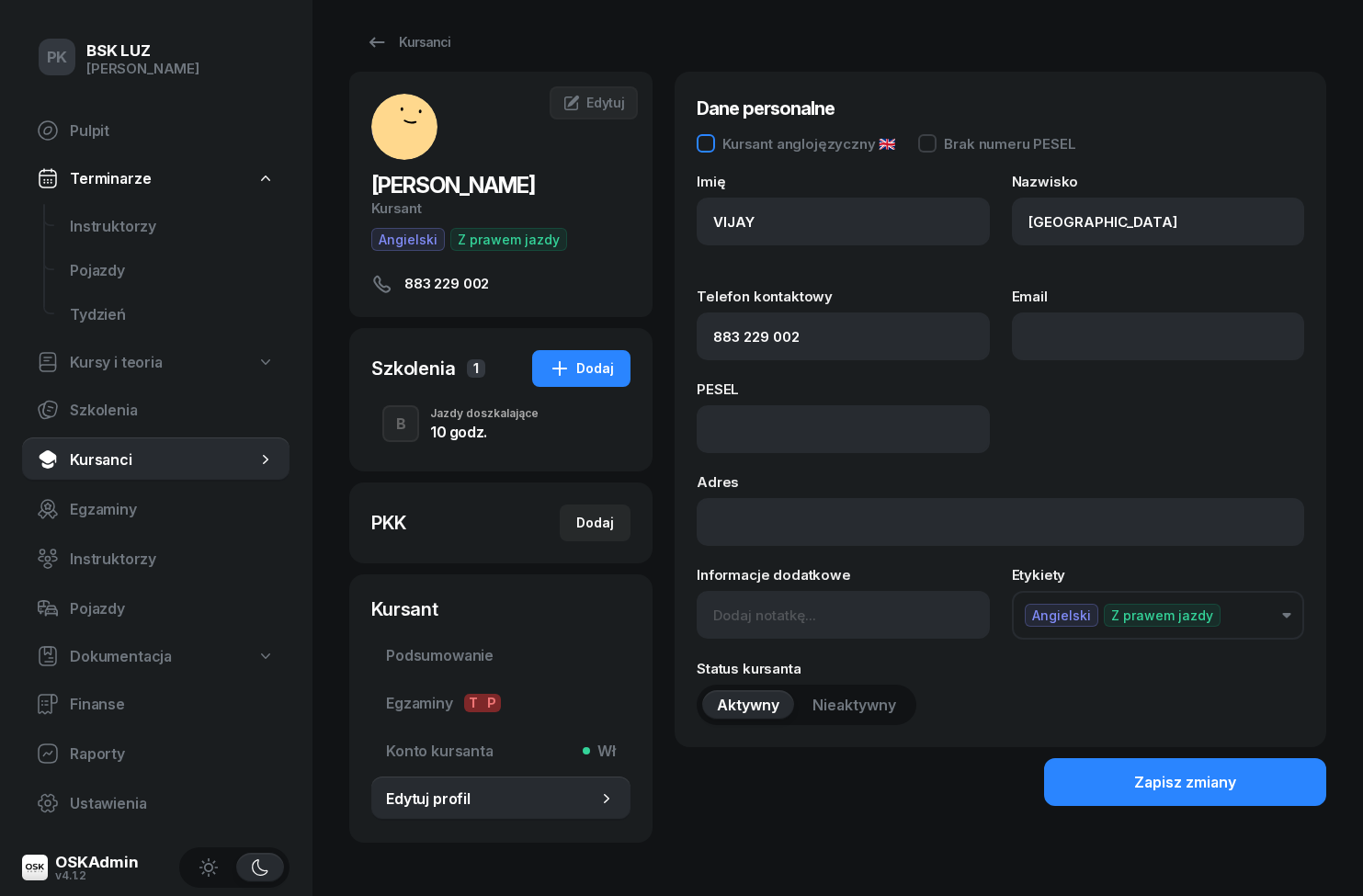
click at [701, 139] on div at bounding box center [705, 143] width 18 height 18
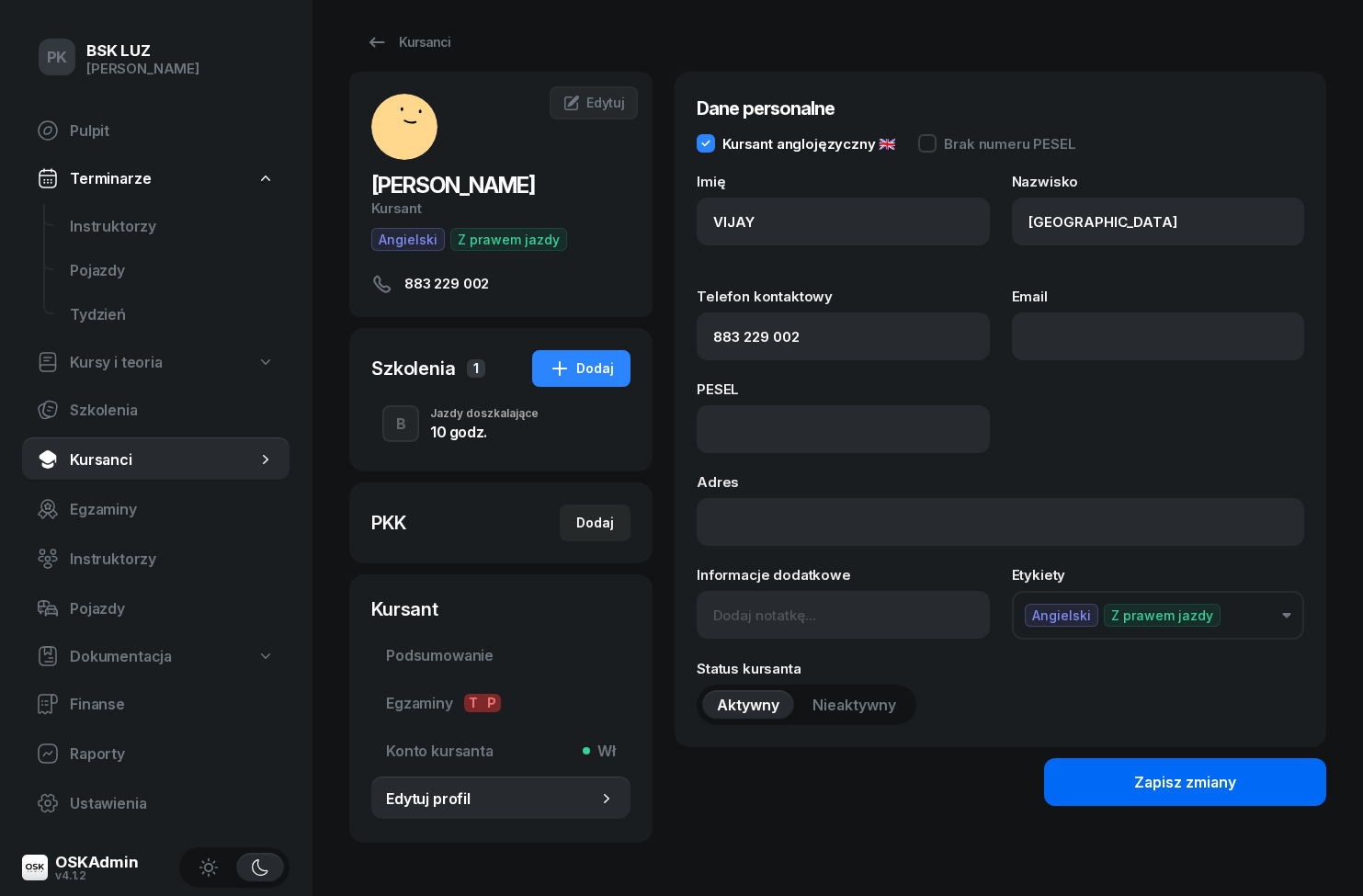
click at [1174, 780] on div "Zapisz zmiany" at bounding box center [1185, 783] width 102 height 17
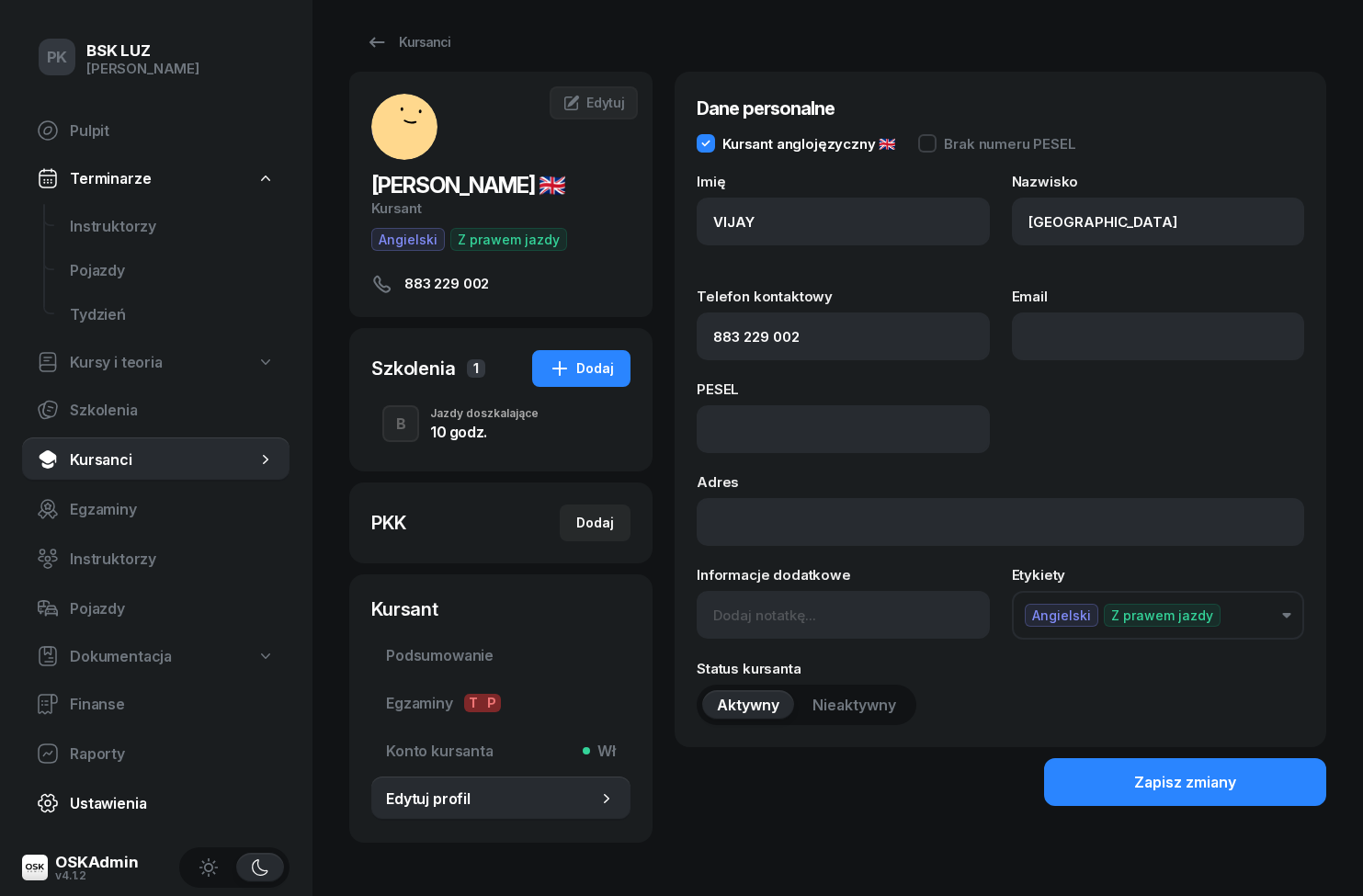
click at [112, 800] on span "Ustawienia" at bounding box center [172, 804] width 205 height 17
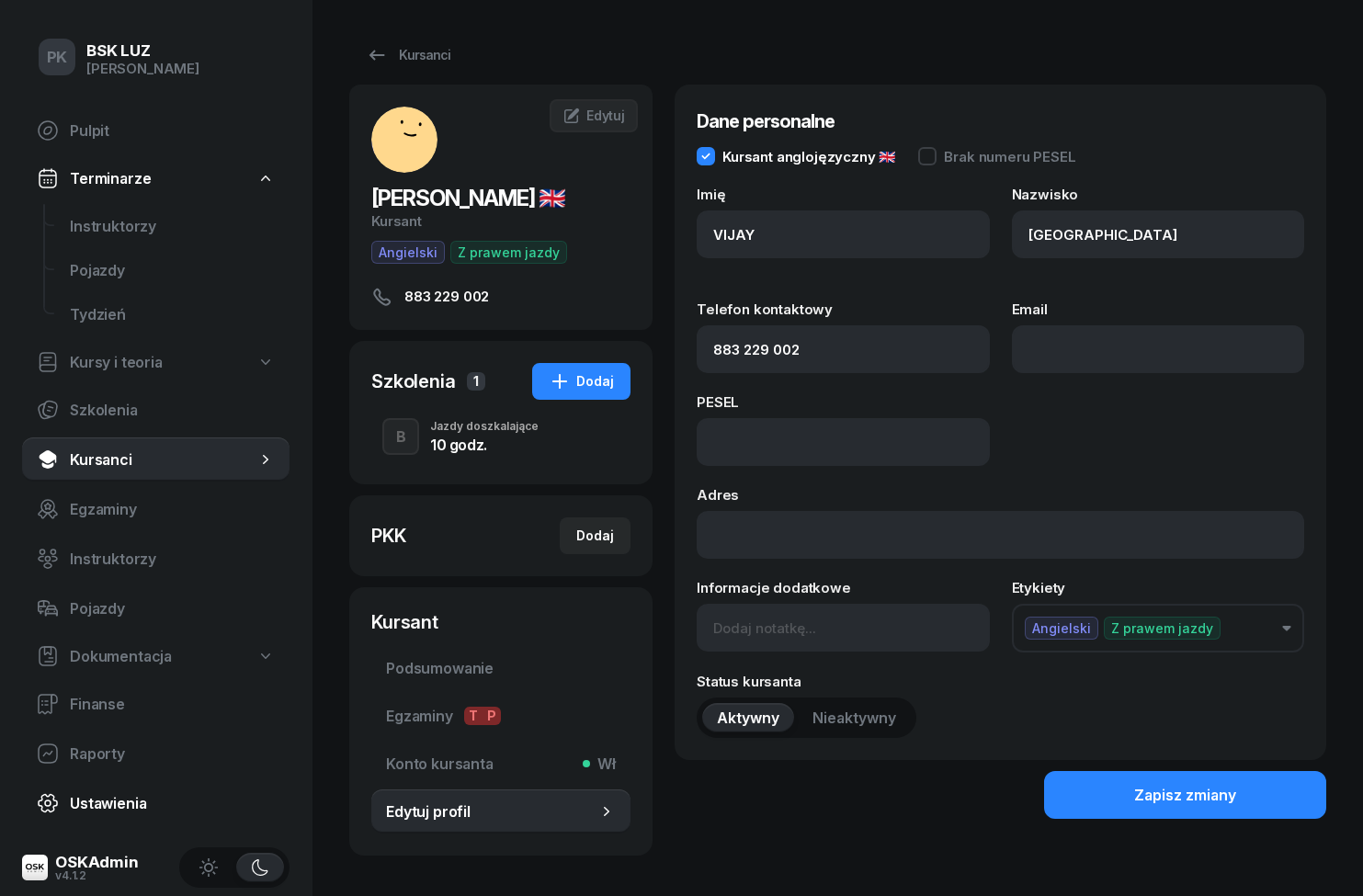
select select "06:00"
select select "22:00"
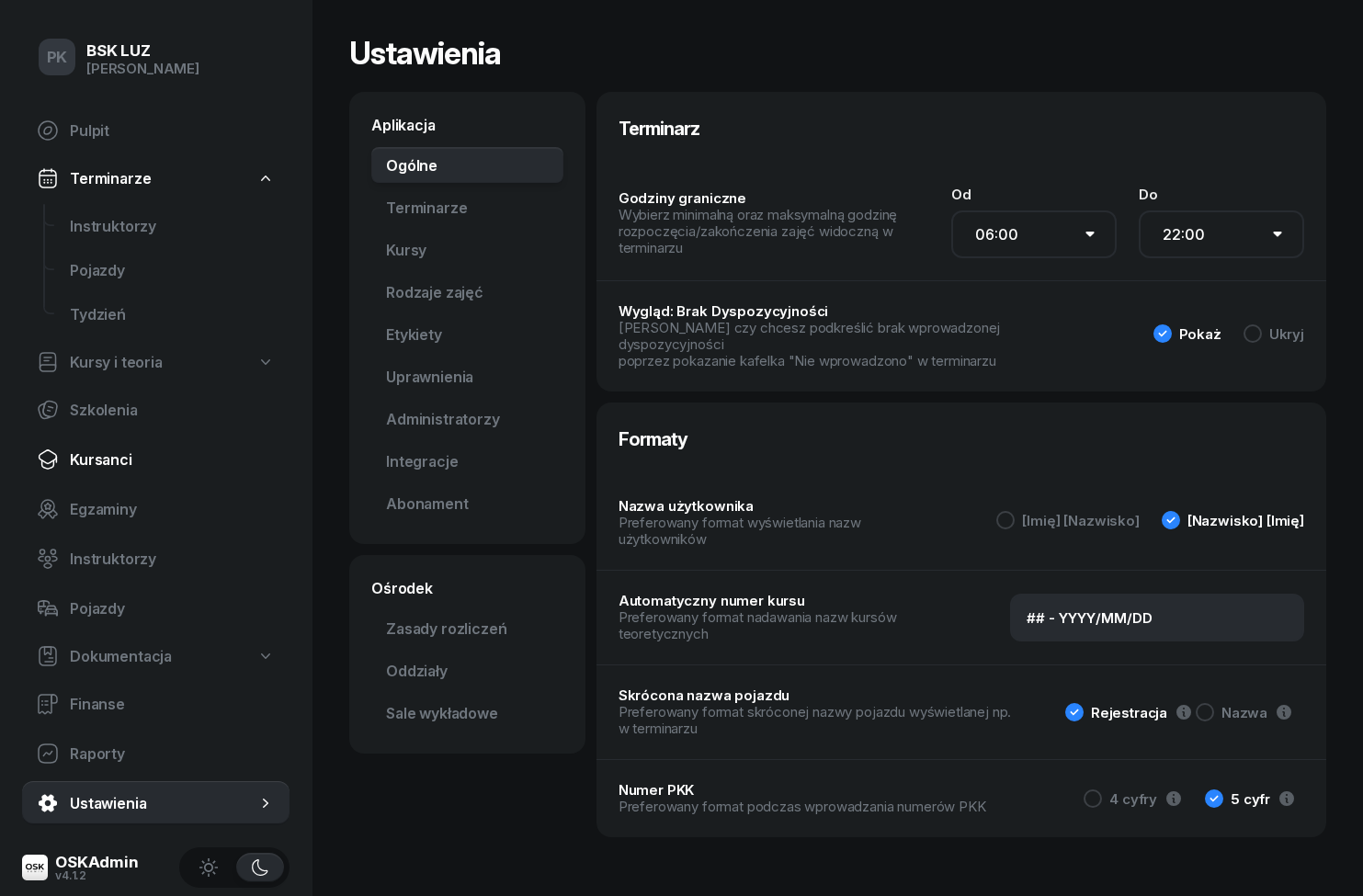
click at [81, 448] on link "Kursanci" at bounding box center [156, 460] width 267 height 45
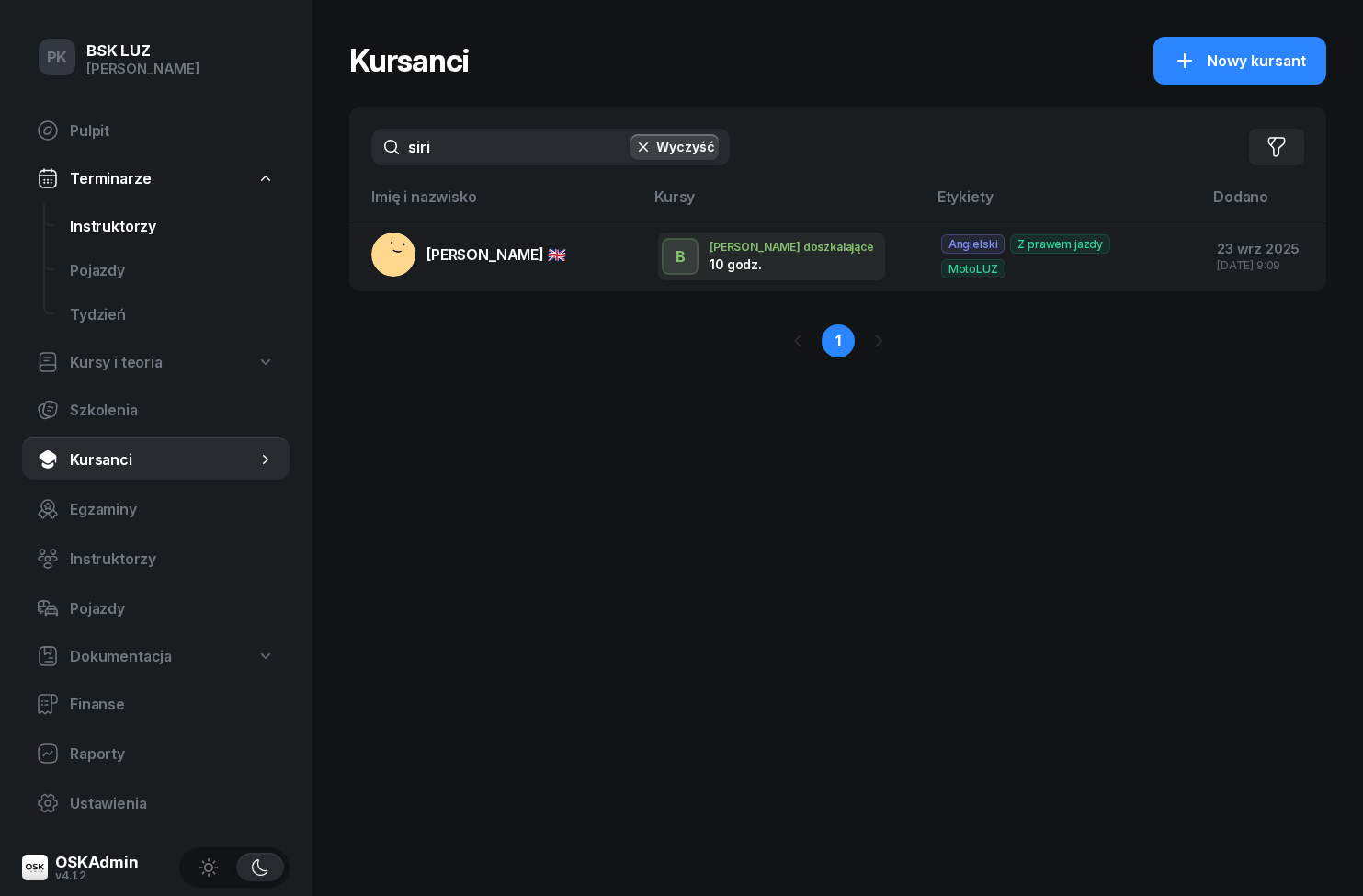
click at [92, 224] on span "Instruktorzy" at bounding box center [172, 227] width 205 height 17
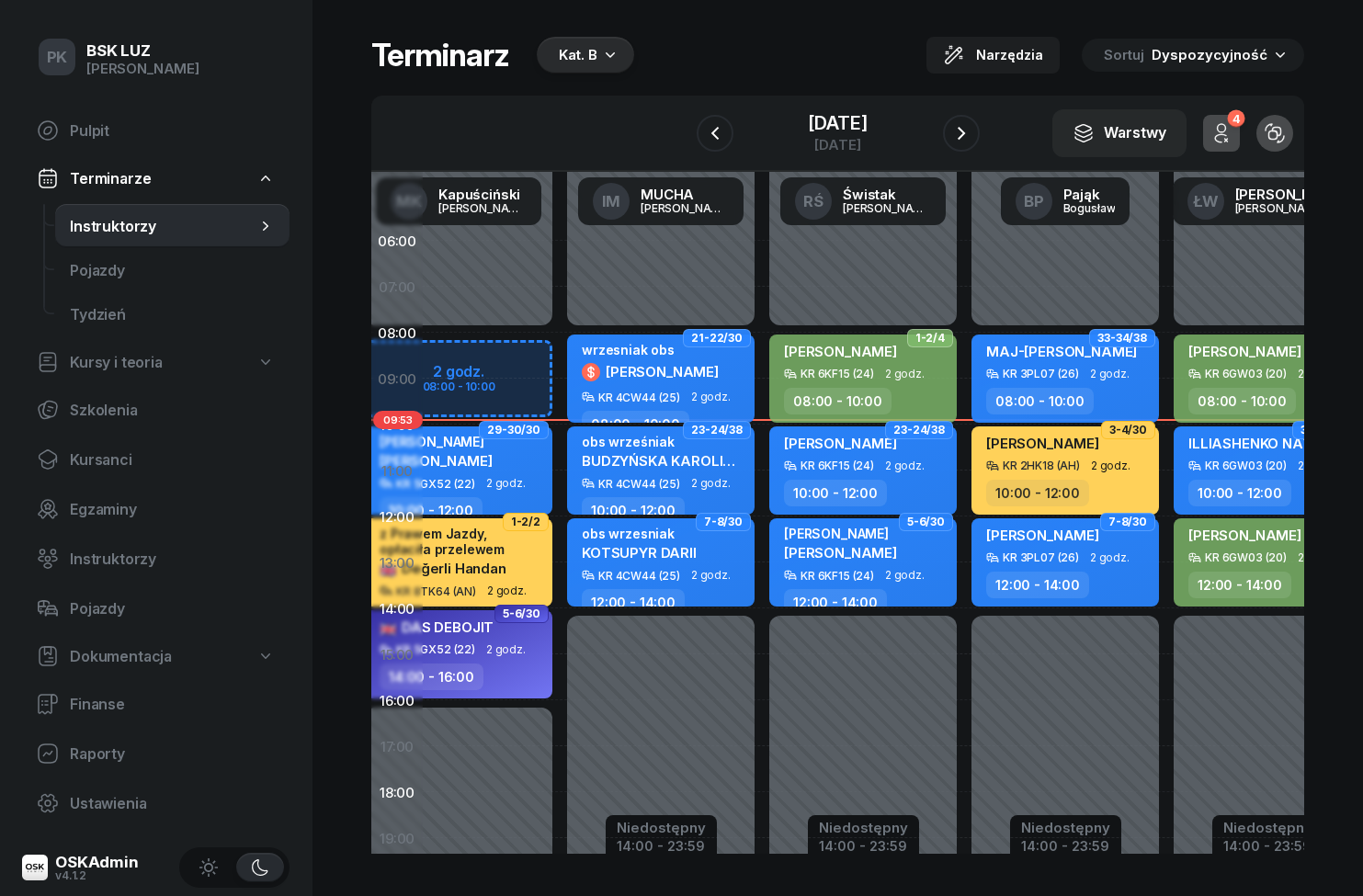
scroll to position [0, 40]
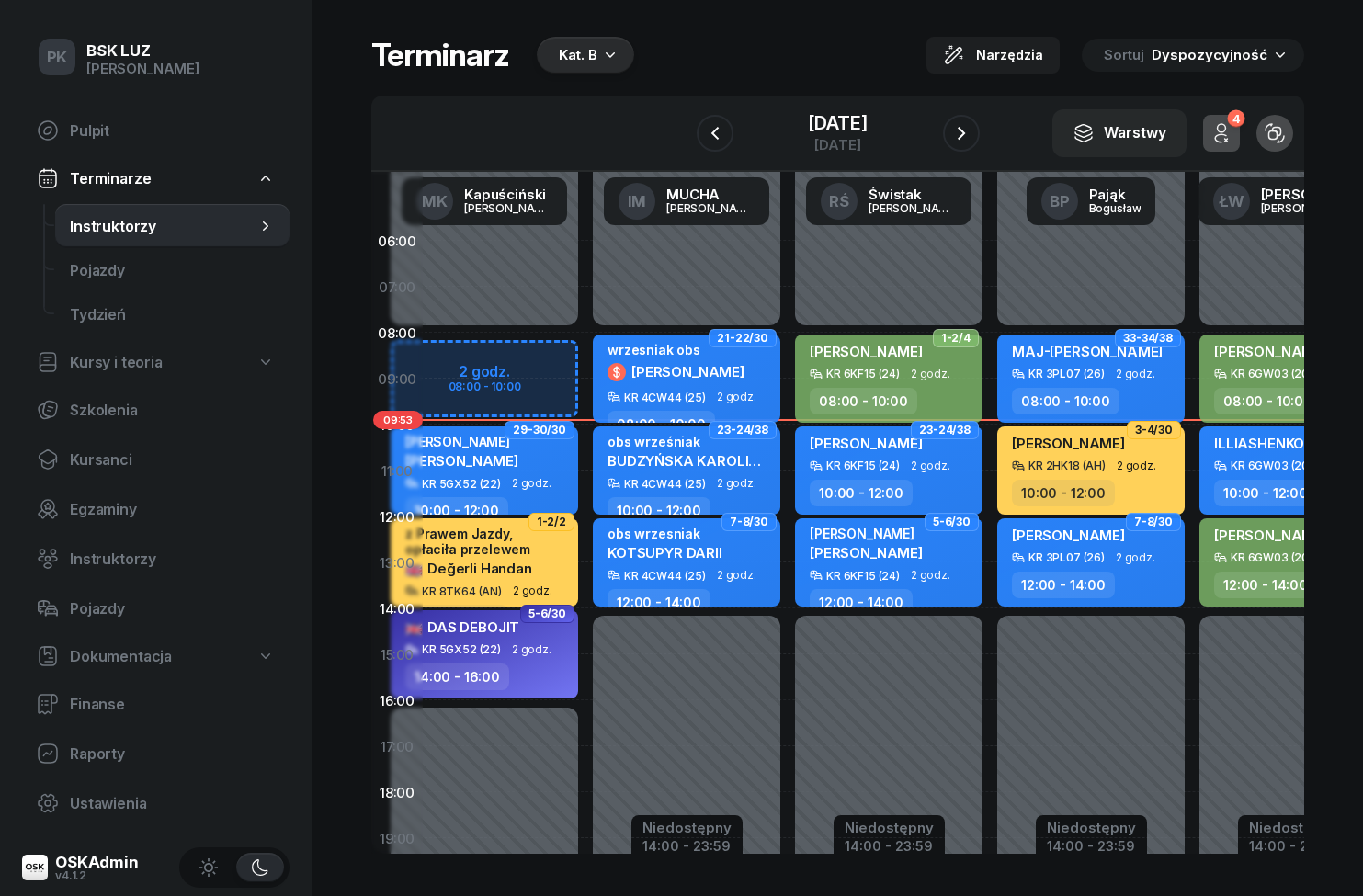
click at [909, 712] on div "Niedostępny 00:00 - 08:00 Niedostępny 14:00 - 23:59 1-2/4 PODGÓRSKI JAROSŁAW KR…" at bounding box center [888, 654] width 202 height 873
select select "16"
select select "18"
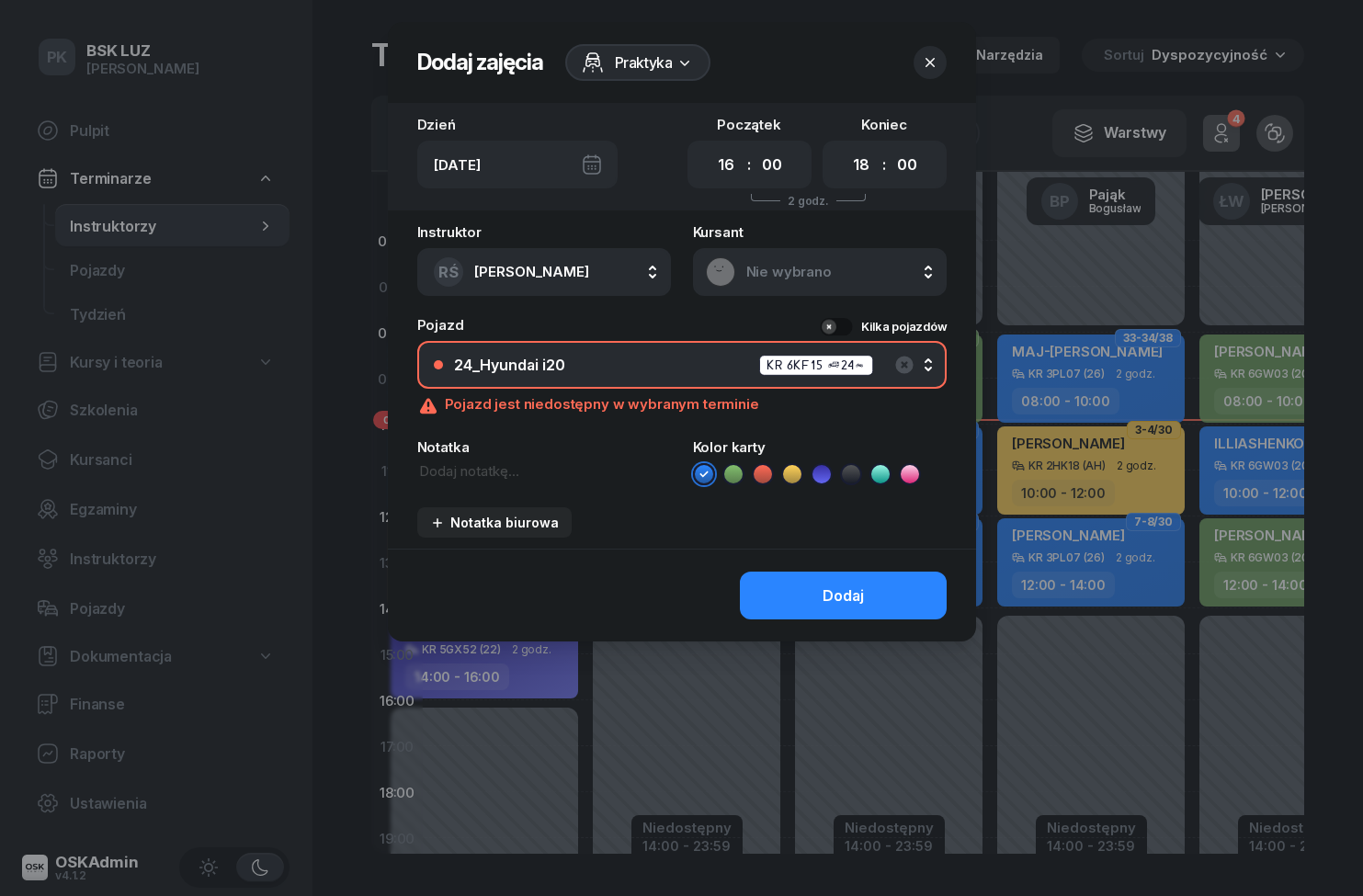
click at [918, 732] on div at bounding box center [681, 448] width 1363 height 896
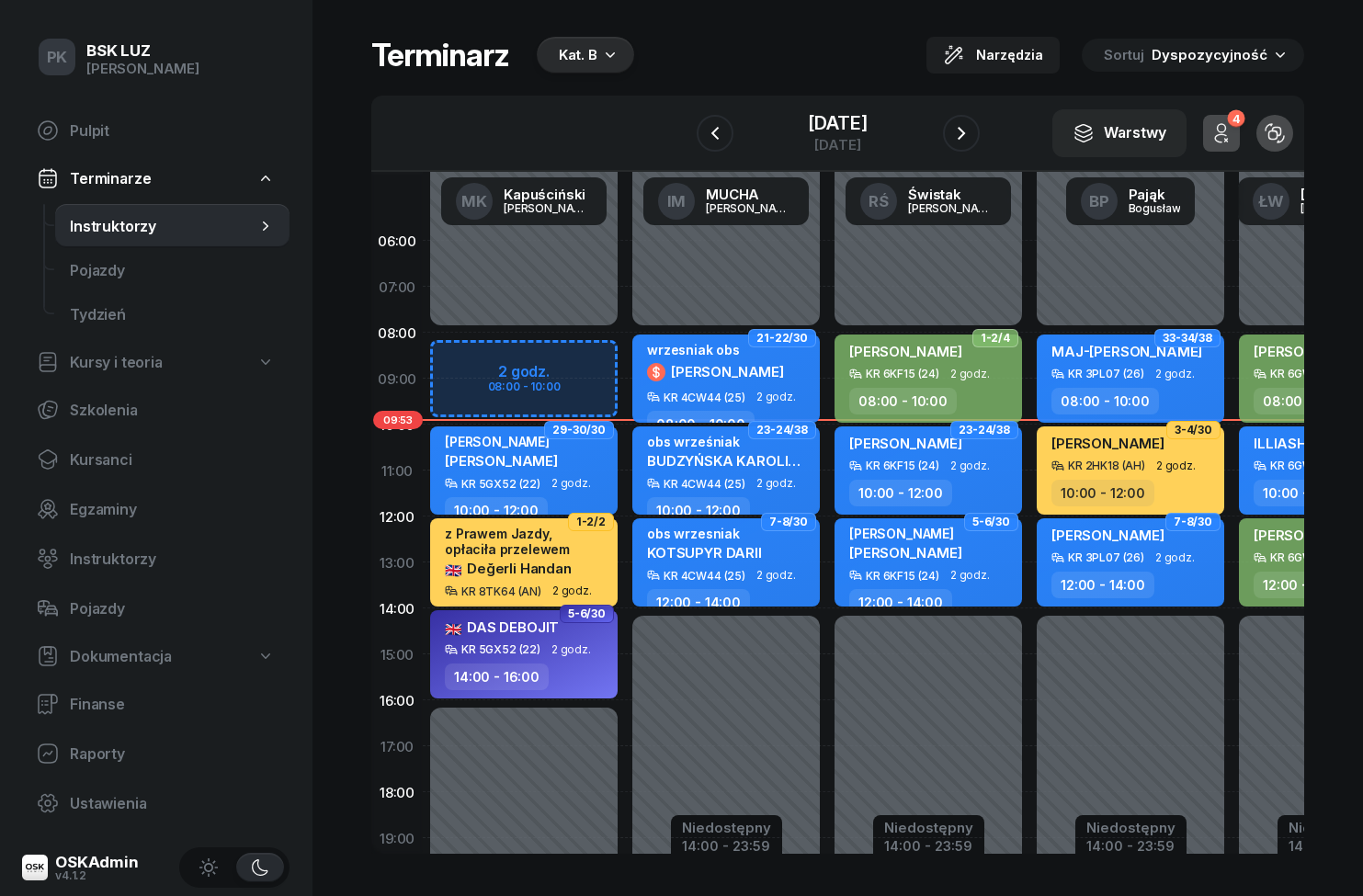
click at [619, 58] on div "Kat. B" at bounding box center [585, 55] width 98 height 37
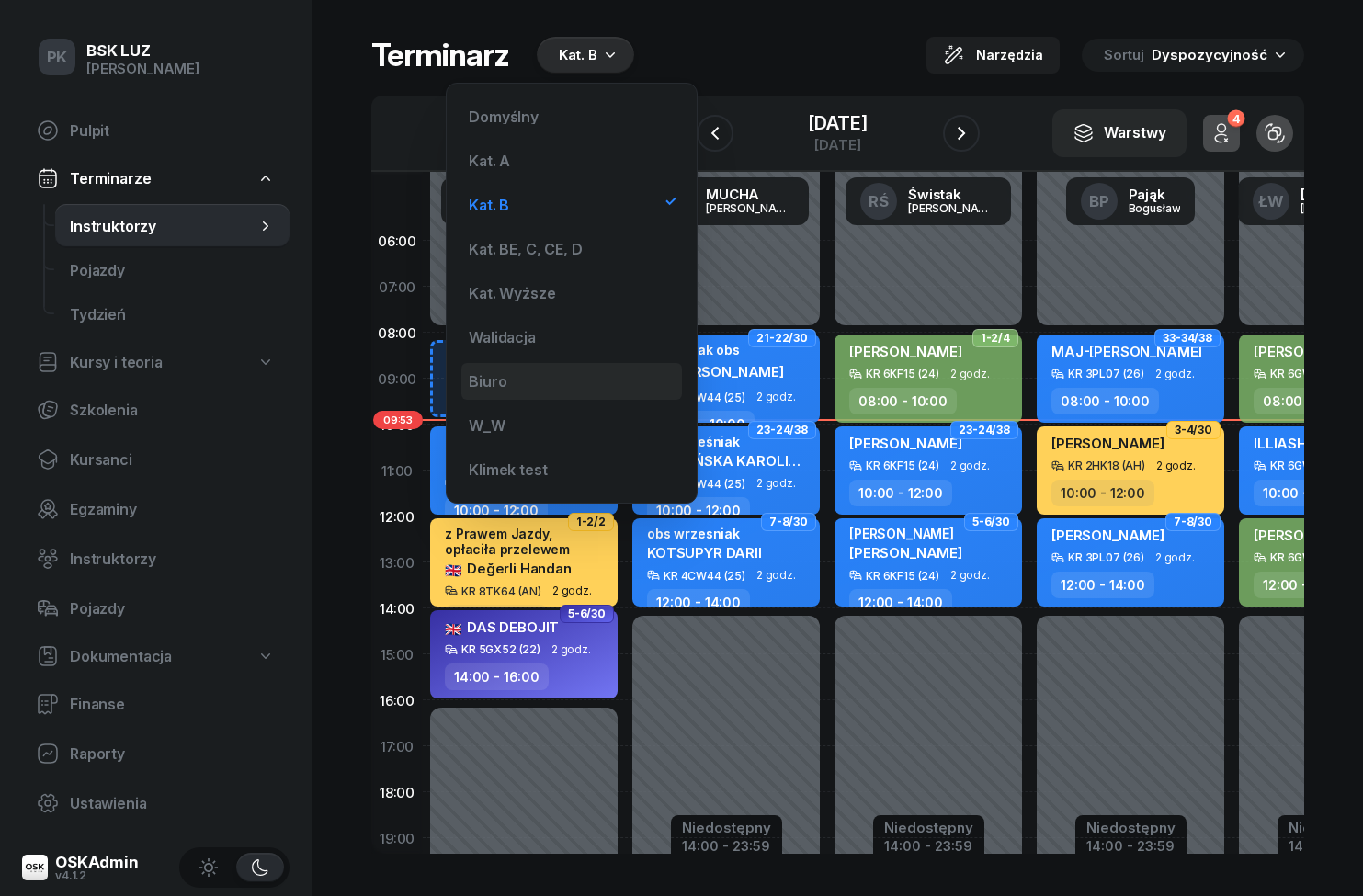
click at [542, 378] on div "Biuro" at bounding box center [572, 382] width 221 height 37
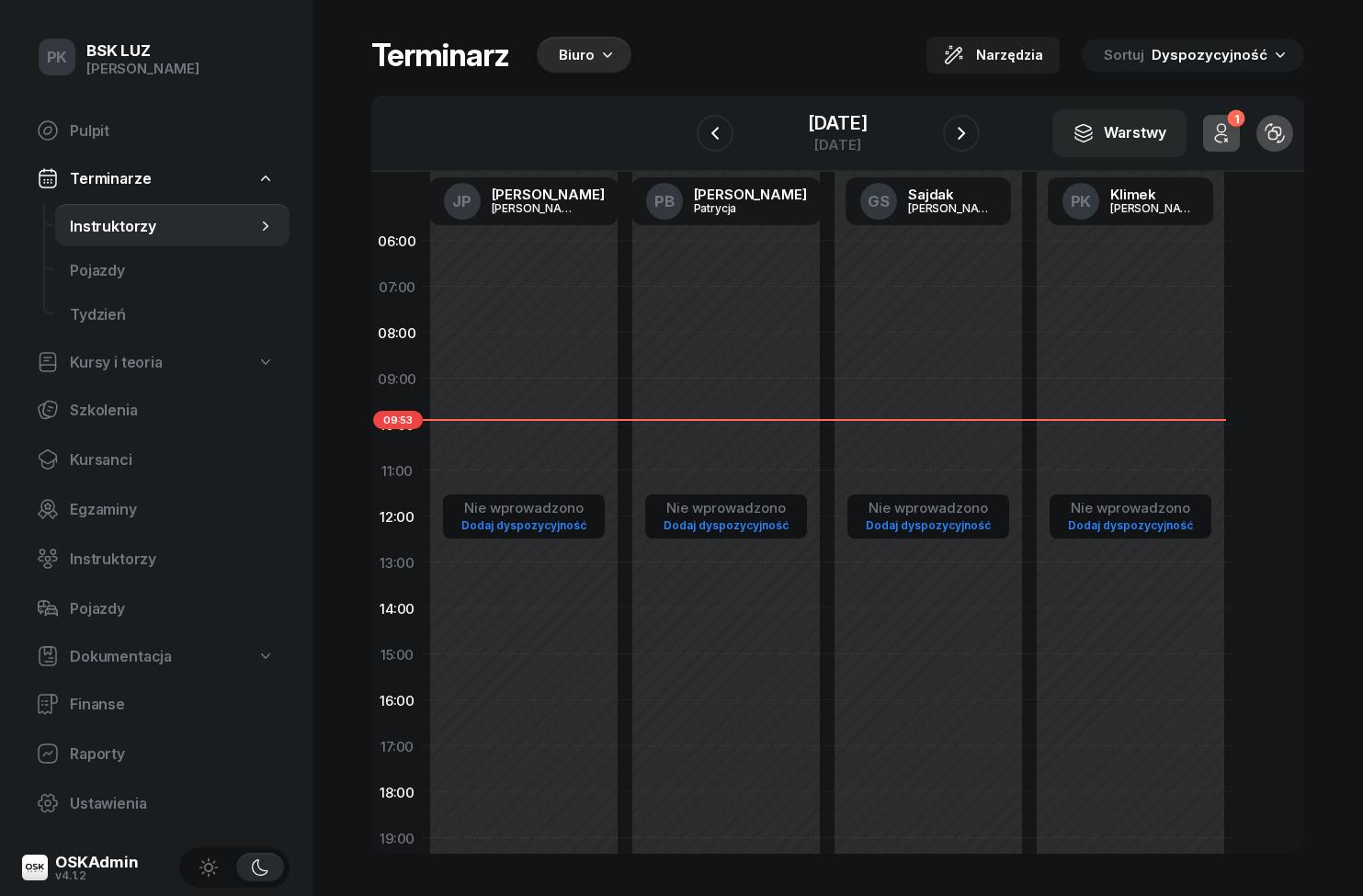
click at [1130, 317] on div "Nie wprowadzono Dodaj dyspozycyjność" at bounding box center [1131, 654] width 202 height 873
select select "07"
select select "09"
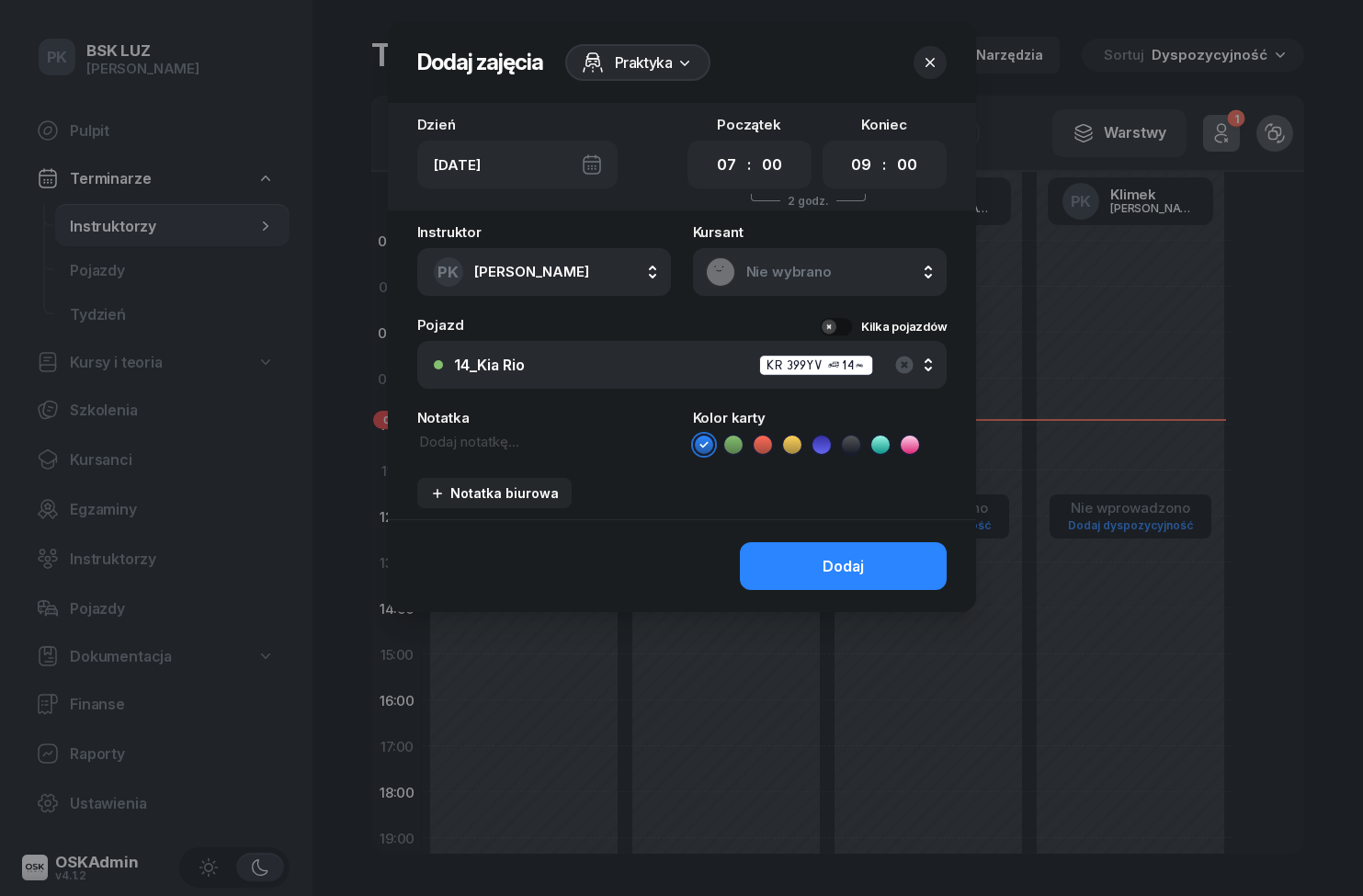
click at [1143, 317] on div at bounding box center [681, 448] width 1363 height 896
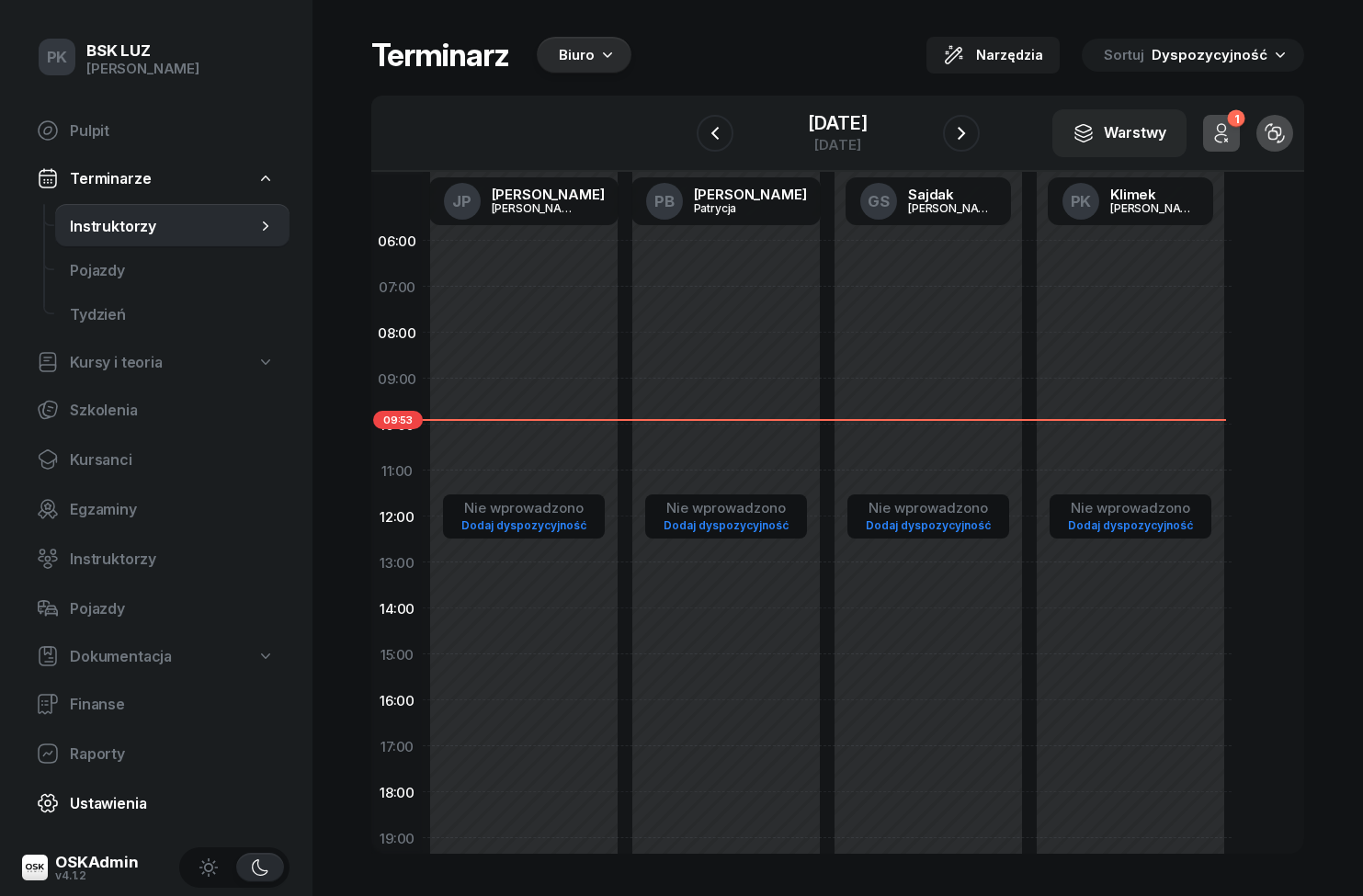
click at [84, 798] on span "Ustawienia" at bounding box center [172, 804] width 205 height 17
select select "06:00"
select select "22:00"
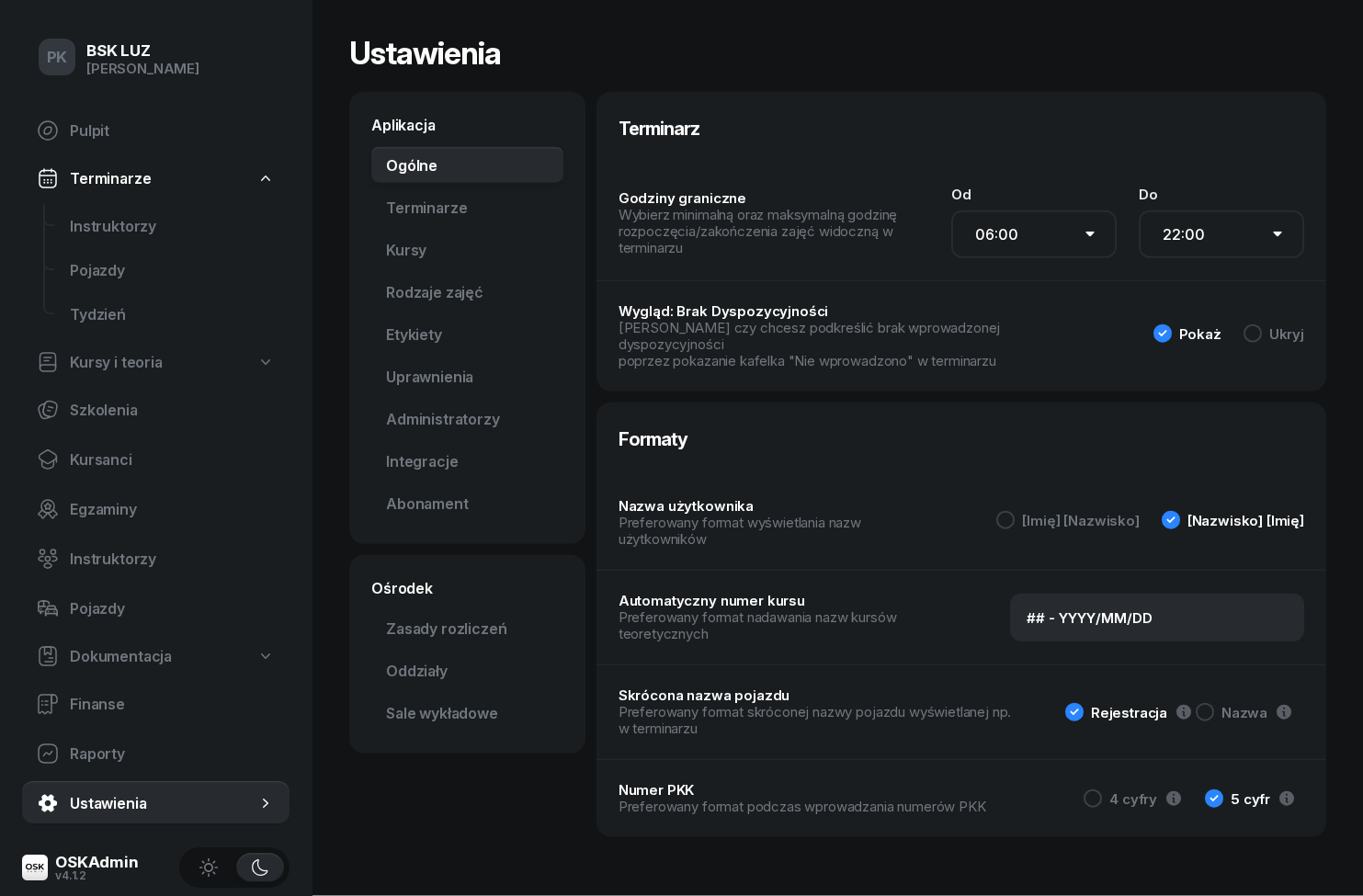
scroll to position [27, 0]
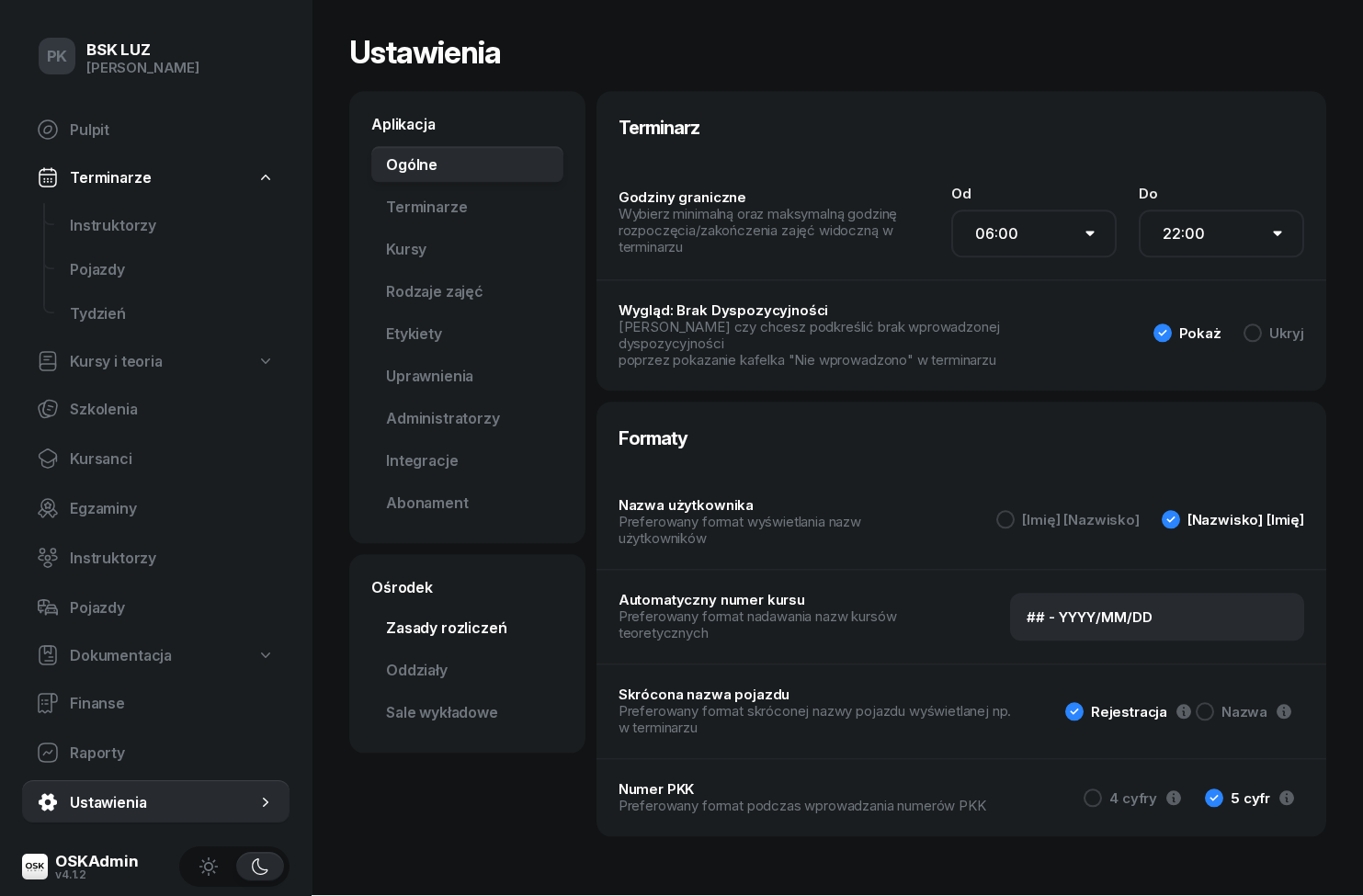
click at [415, 610] on link "Zasady rozliczeń" at bounding box center [467, 629] width 192 height 37
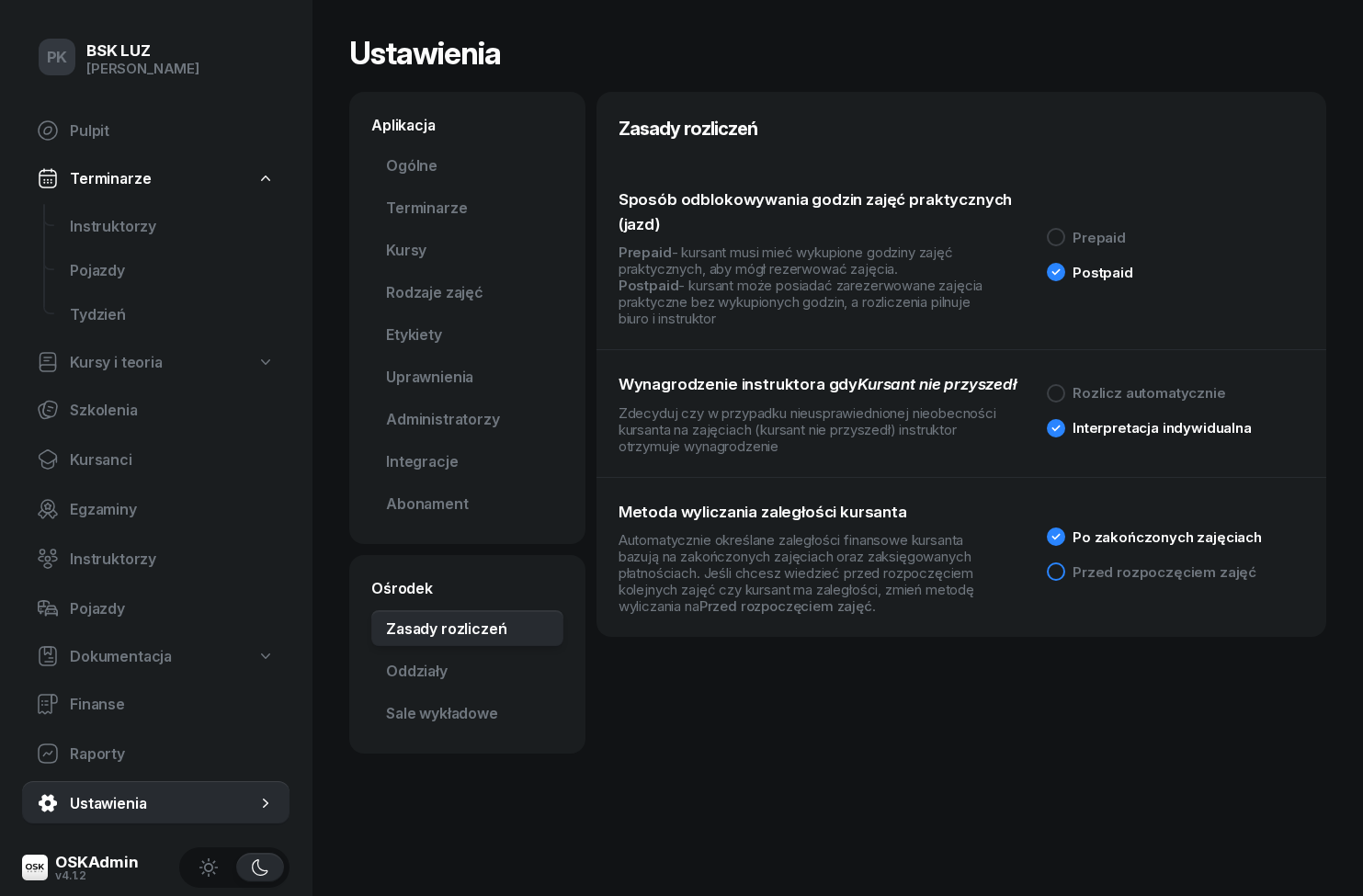
click at [1179, 570] on div "Przed rozpoczęciem zajęć" at bounding box center [1164, 572] width 184 height 14
click at [402, 663] on link "Oddziały" at bounding box center [467, 671] width 192 height 37
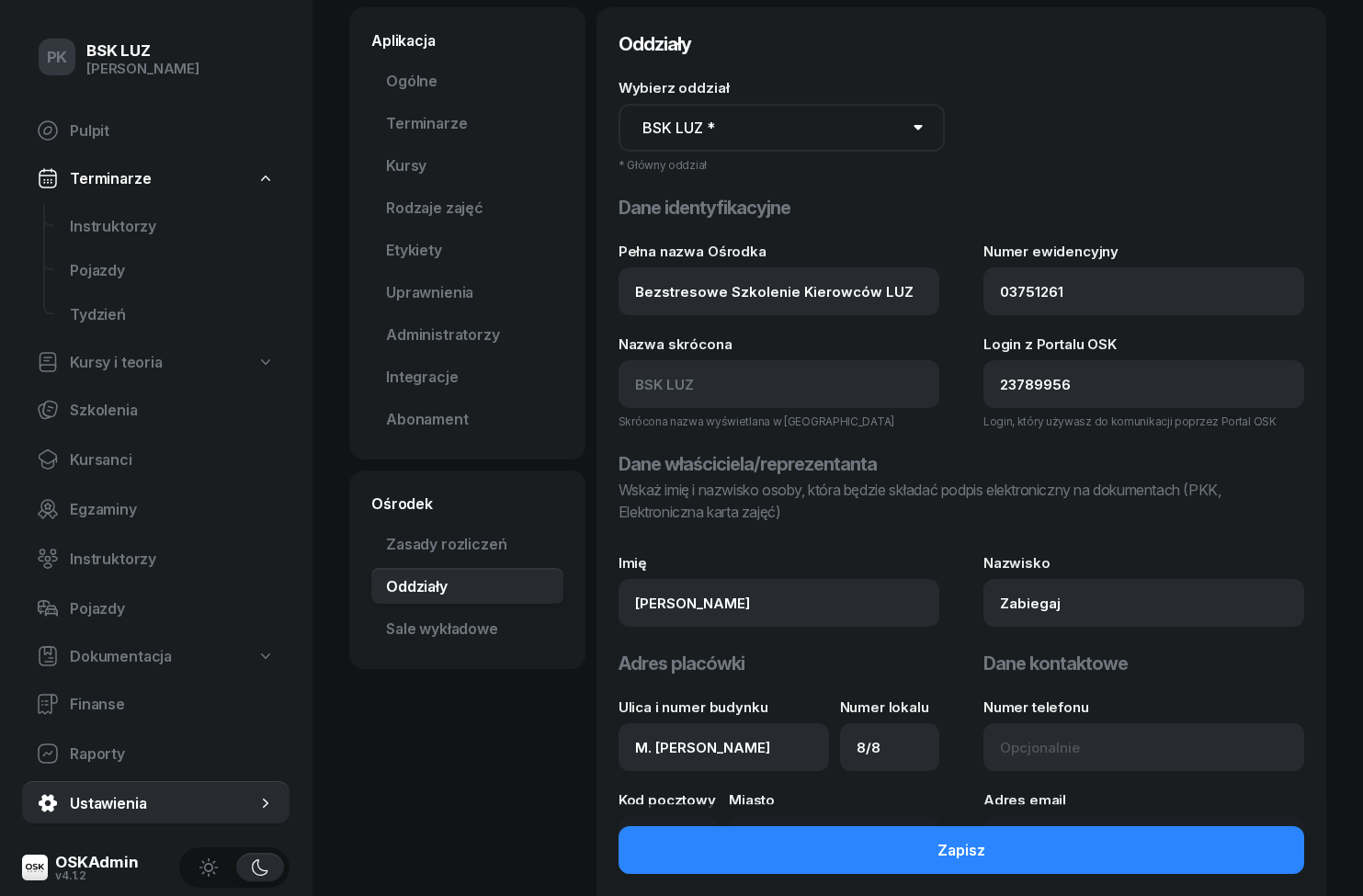
scroll to position [125, 0]
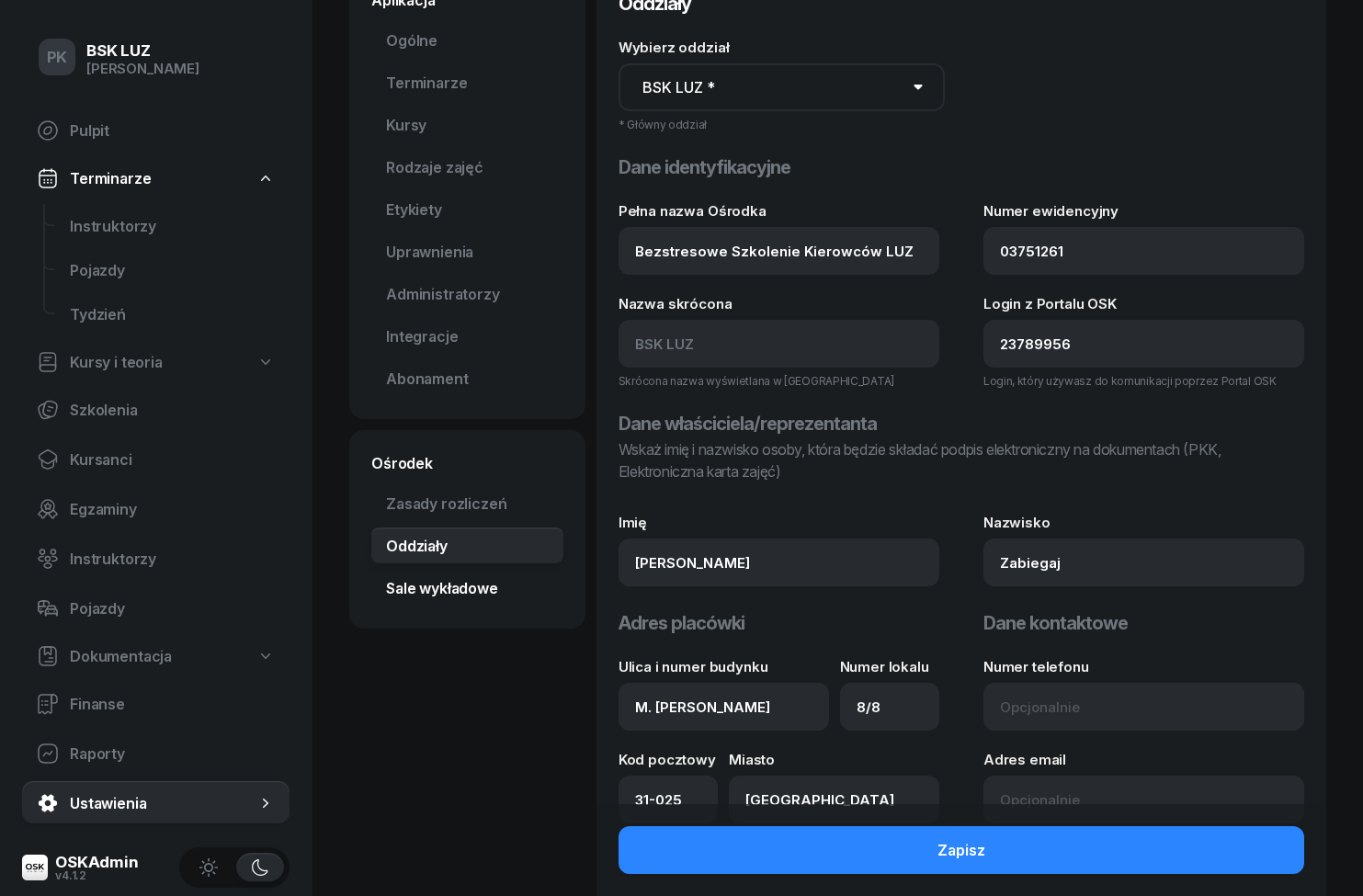
click at [400, 589] on link "Sale wykładowe" at bounding box center [467, 588] width 192 height 37
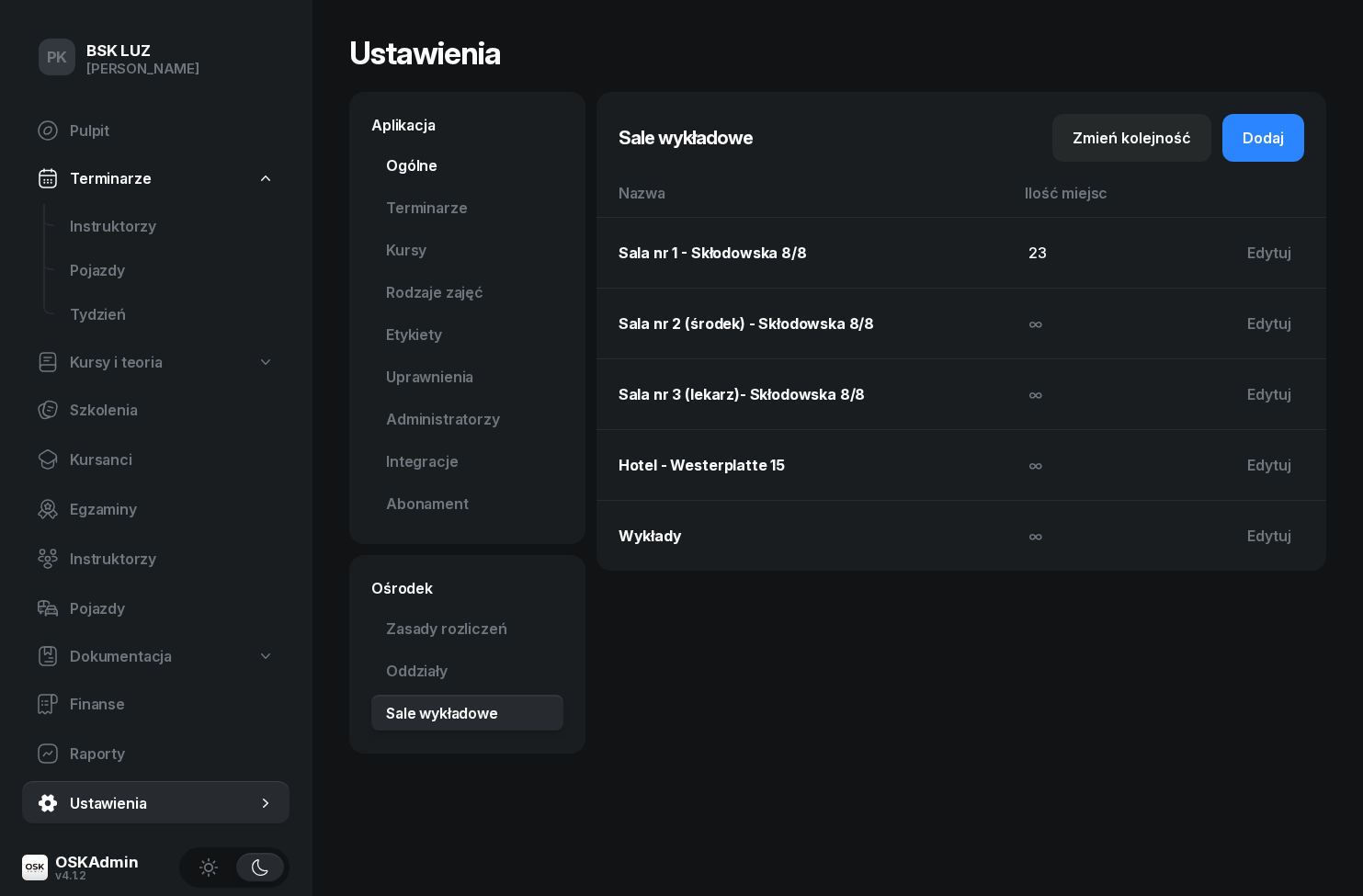
click at [402, 167] on link "Ogólne" at bounding box center [467, 166] width 192 height 37
select select "06:00"
select select "22:00"
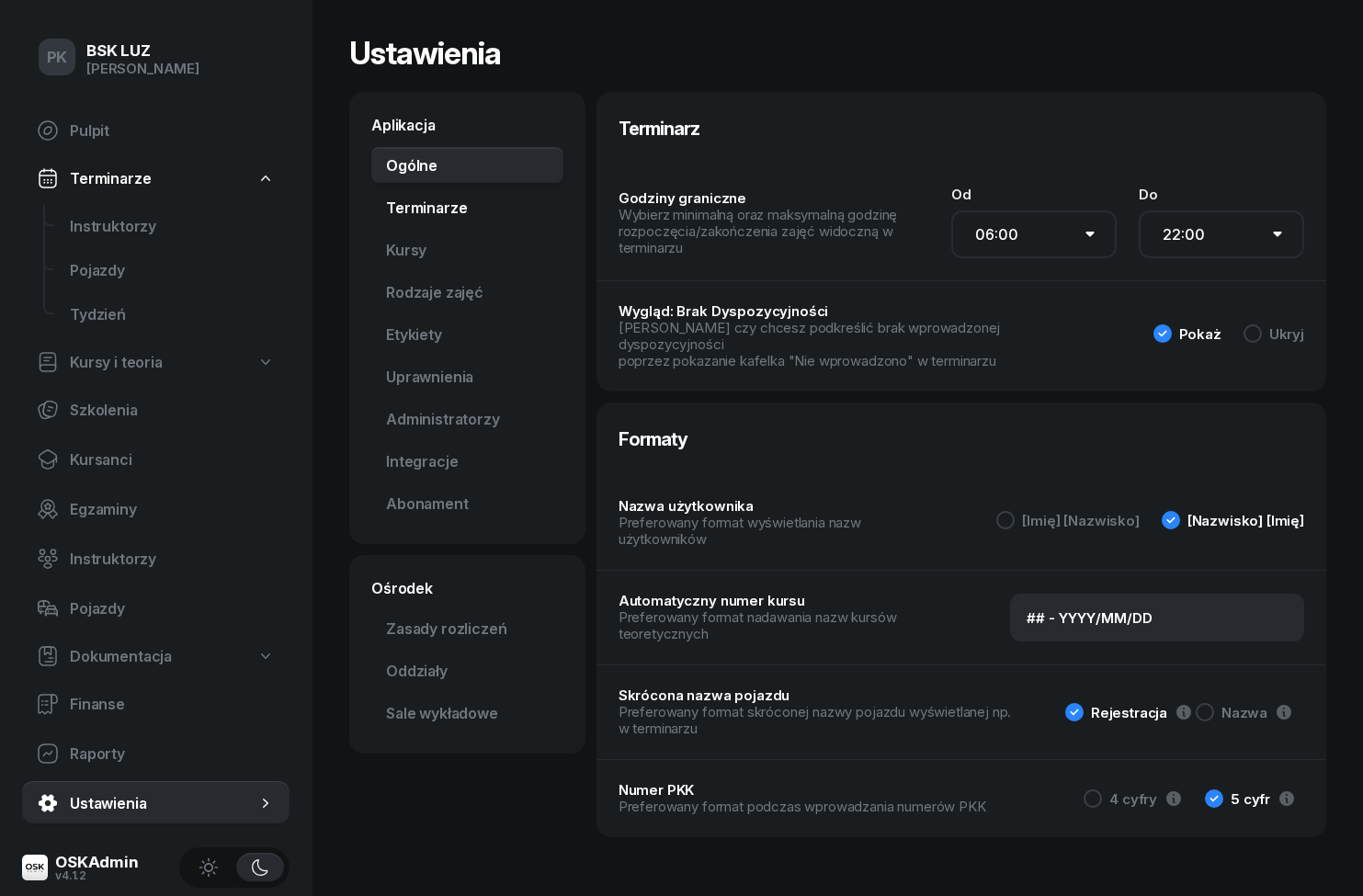
click at [420, 216] on link "Terminarze" at bounding box center [467, 207] width 192 height 37
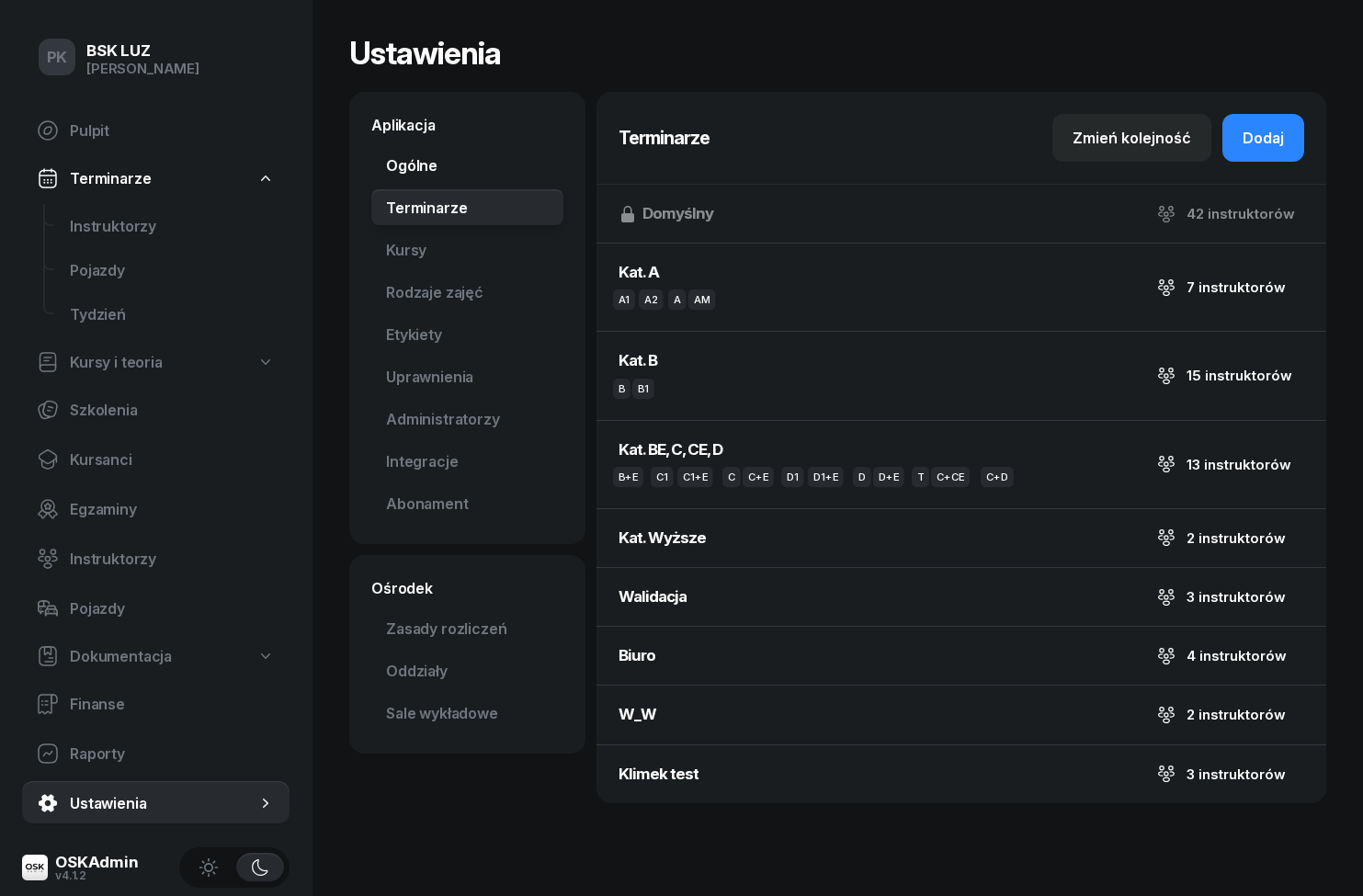
click at [390, 179] on link "Ogólne" at bounding box center [467, 166] width 192 height 37
select select "06:00"
select select "22:00"
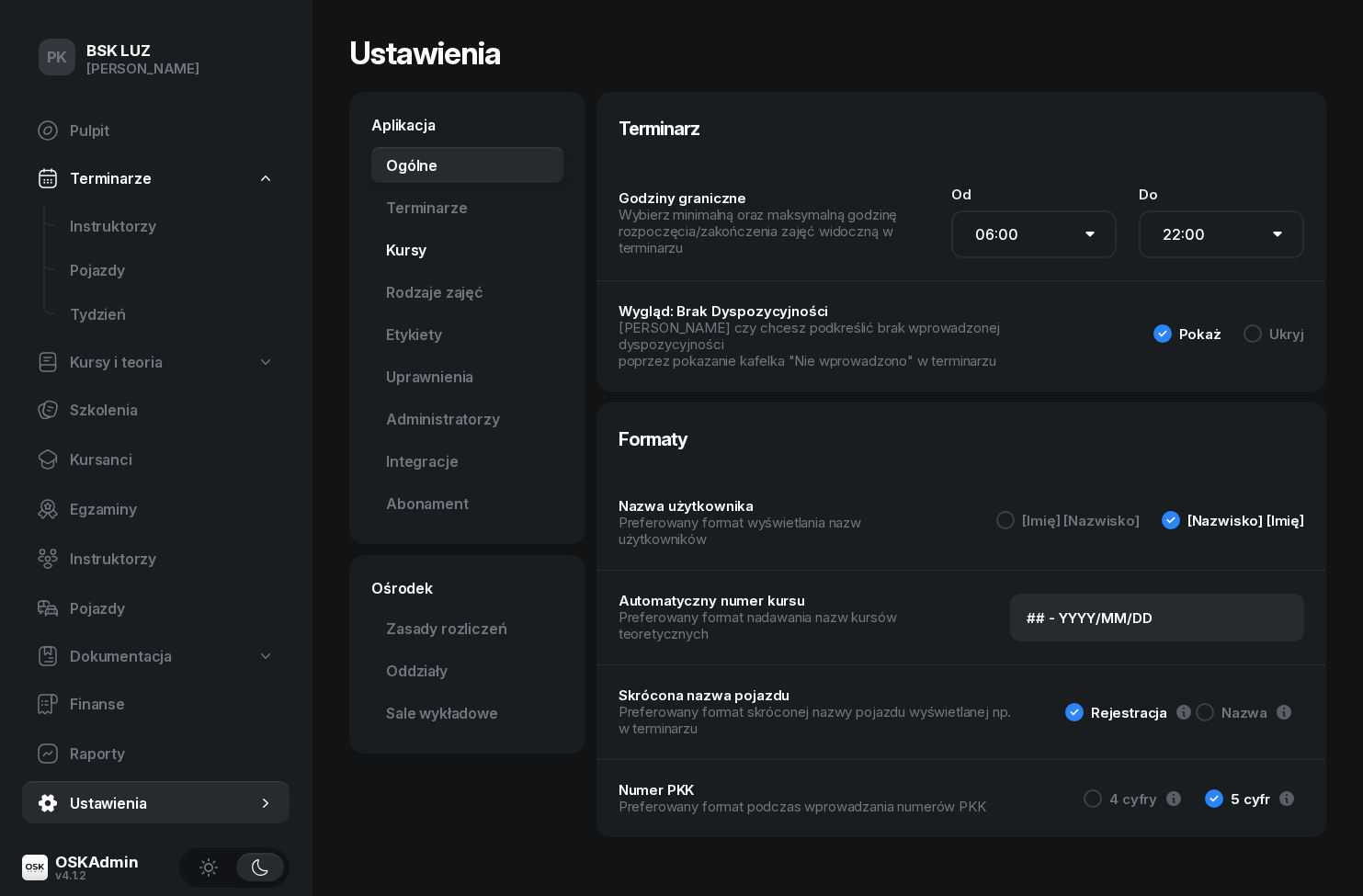
click at [399, 249] on link "Kursy" at bounding box center [467, 250] width 192 height 37
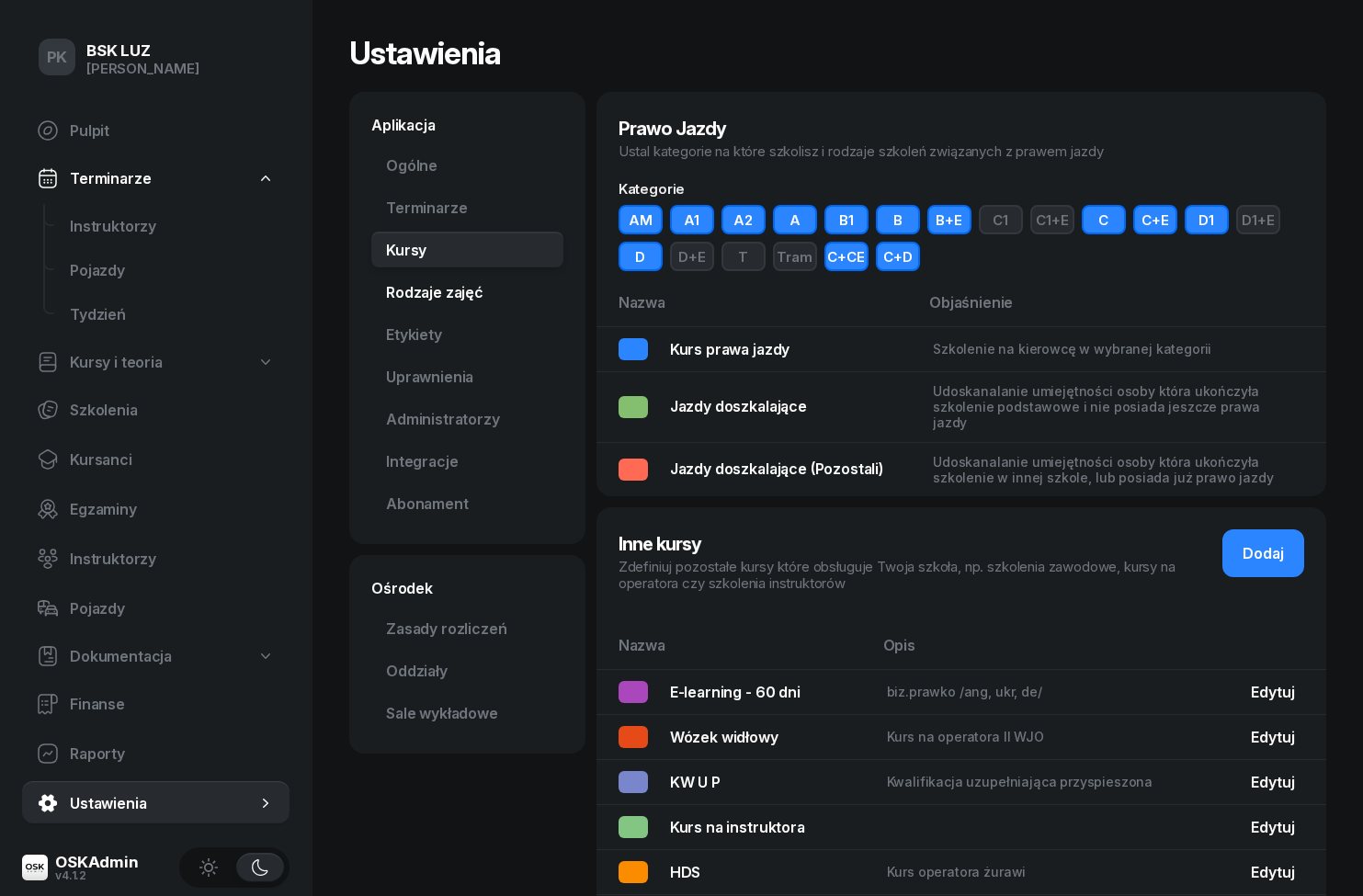
click at [402, 292] on link "Rodzaje zajęć" at bounding box center [467, 293] width 192 height 37
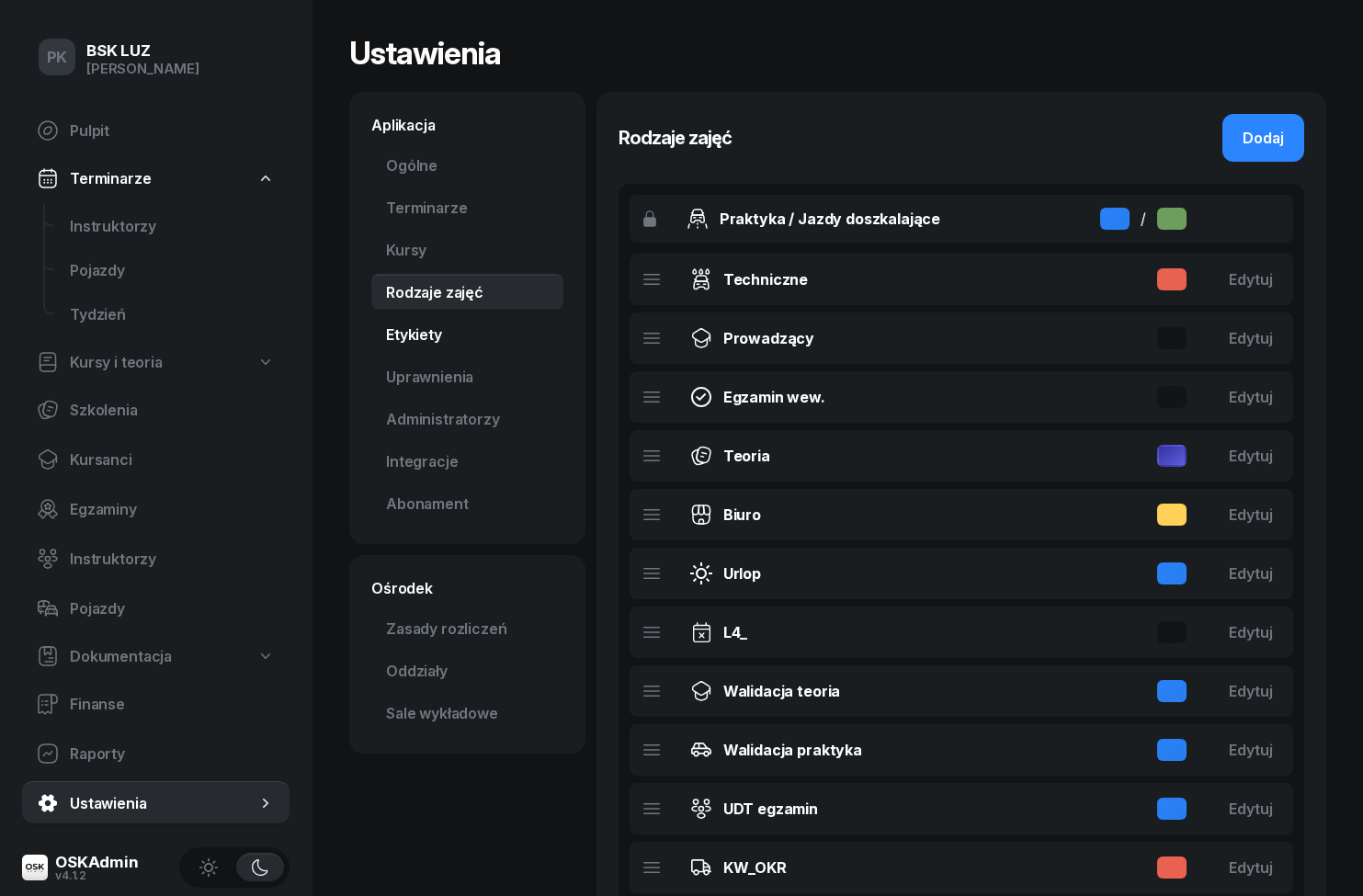
click at [386, 330] on link "Etykiety" at bounding box center [467, 334] width 192 height 37
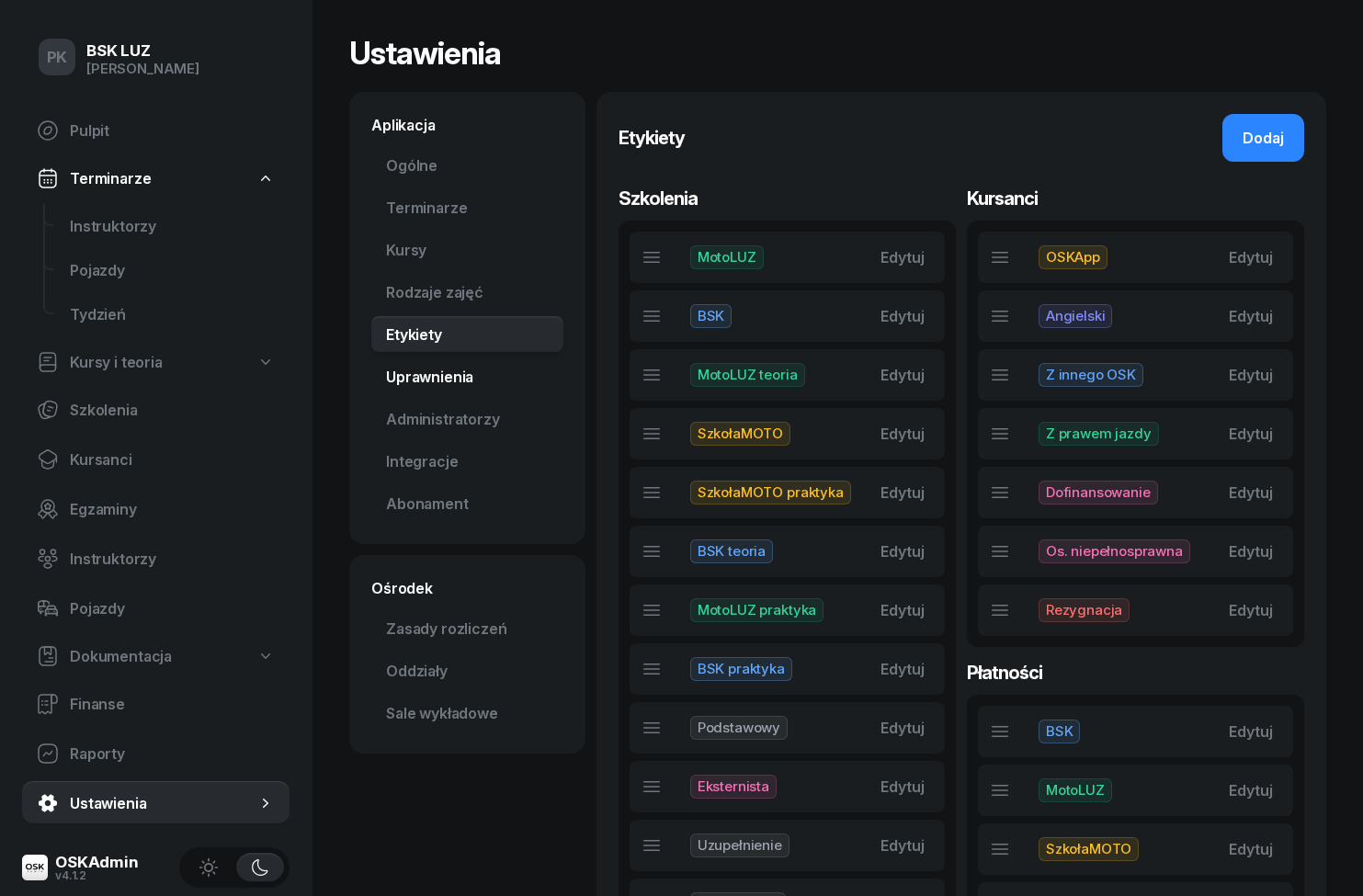
click at [387, 372] on link "Uprawnienia" at bounding box center [467, 377] width 192 height 37
select select "7"
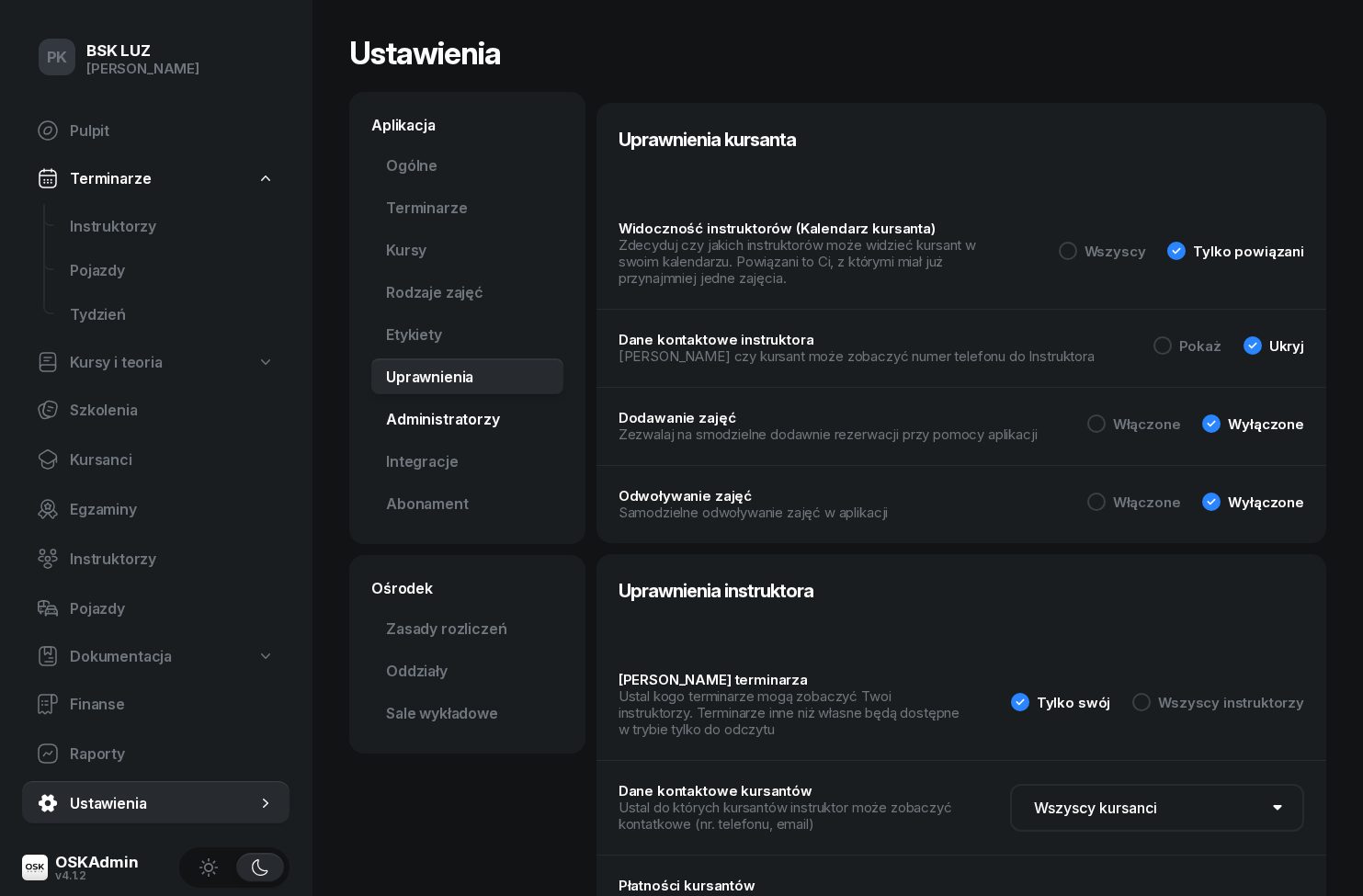
click at [421, 417] on link "Administratorzy" at bounding box center [467, 419] width 192 height 37
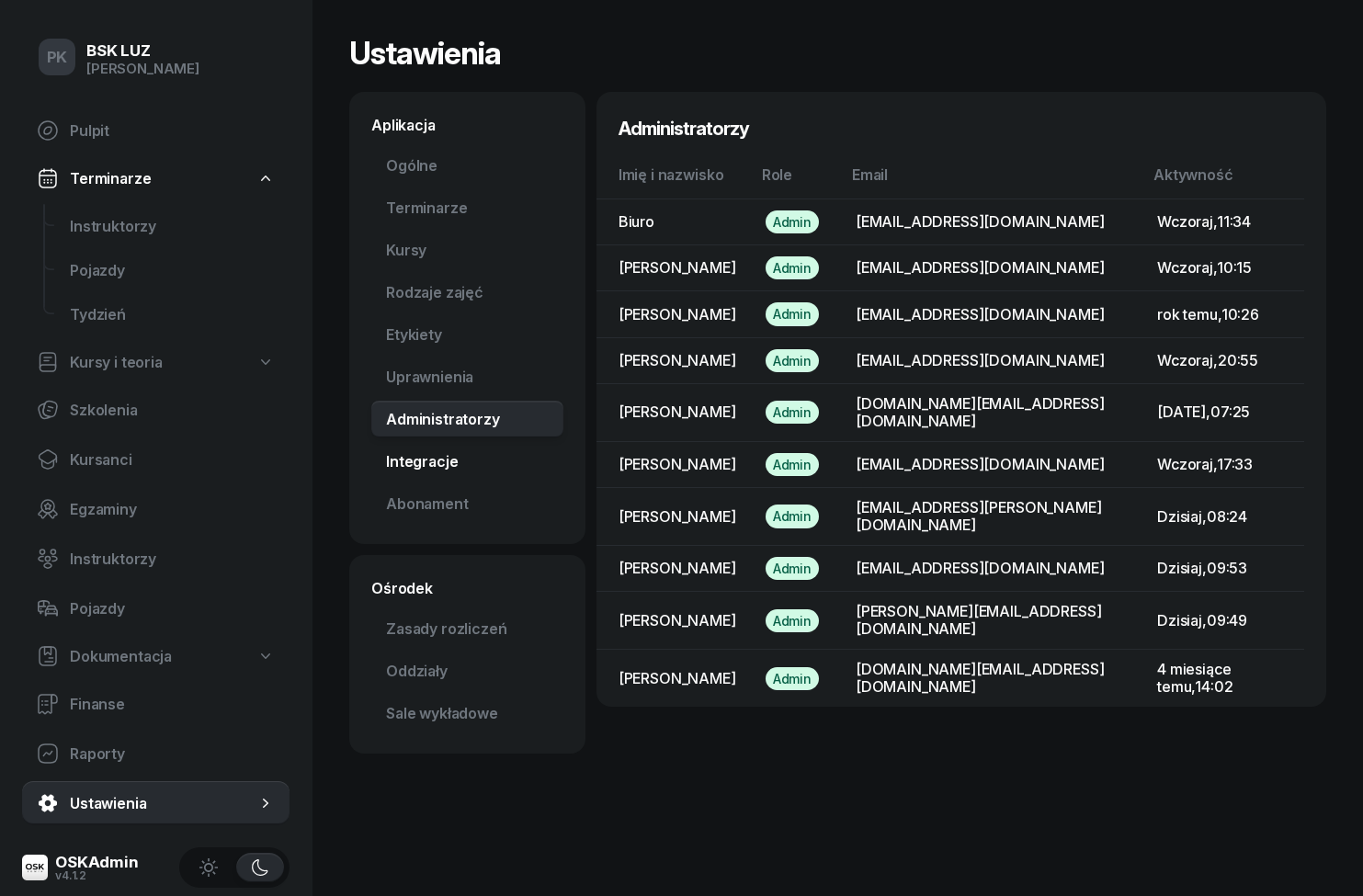
click at [403, 458] on link "Integracje" at bounding box center [467, 461] width 192 height 37
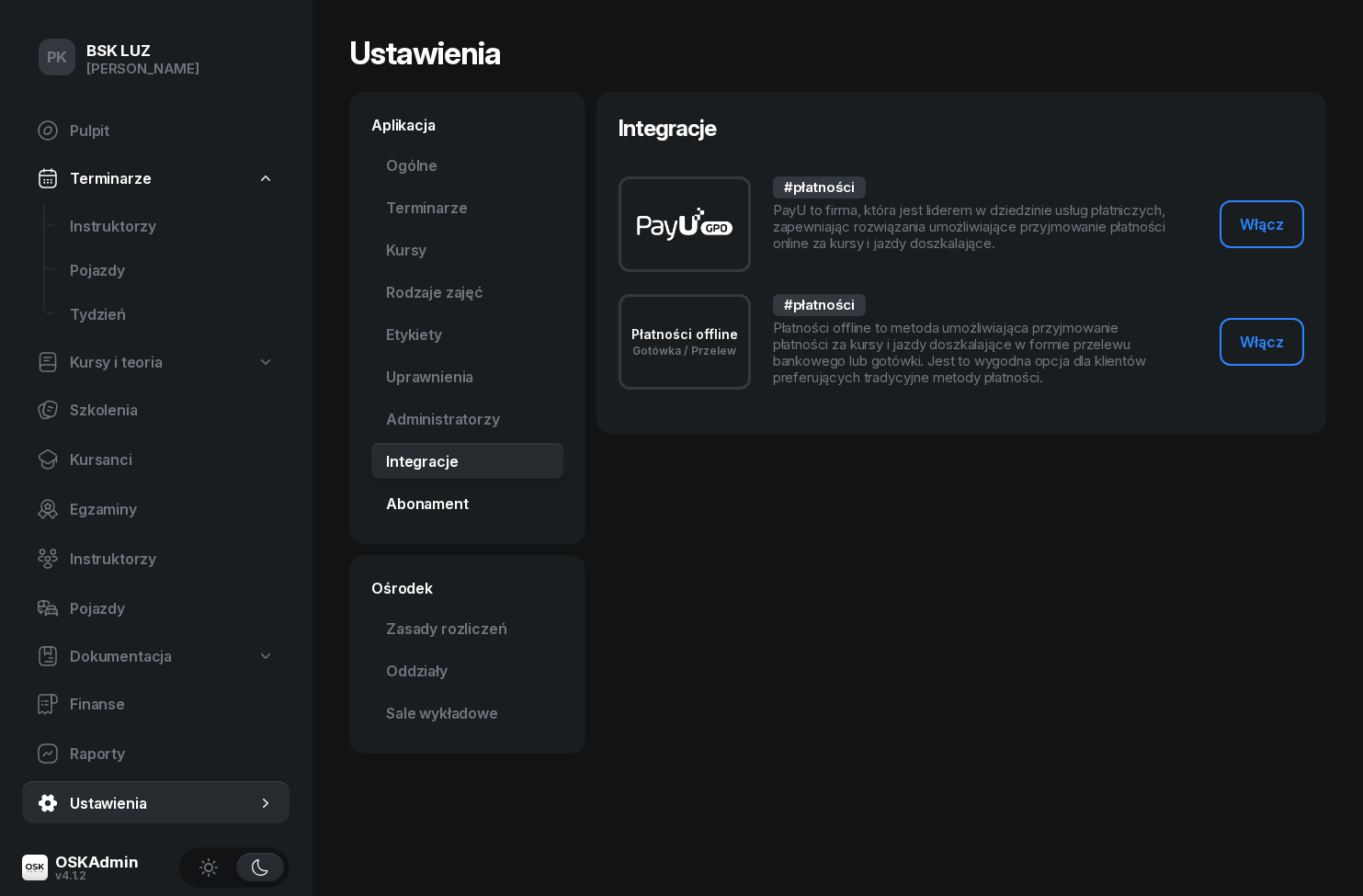
click at [409, 487] on link "Abonament Nowość" at bounding box center [467, 504] width 192 height 37
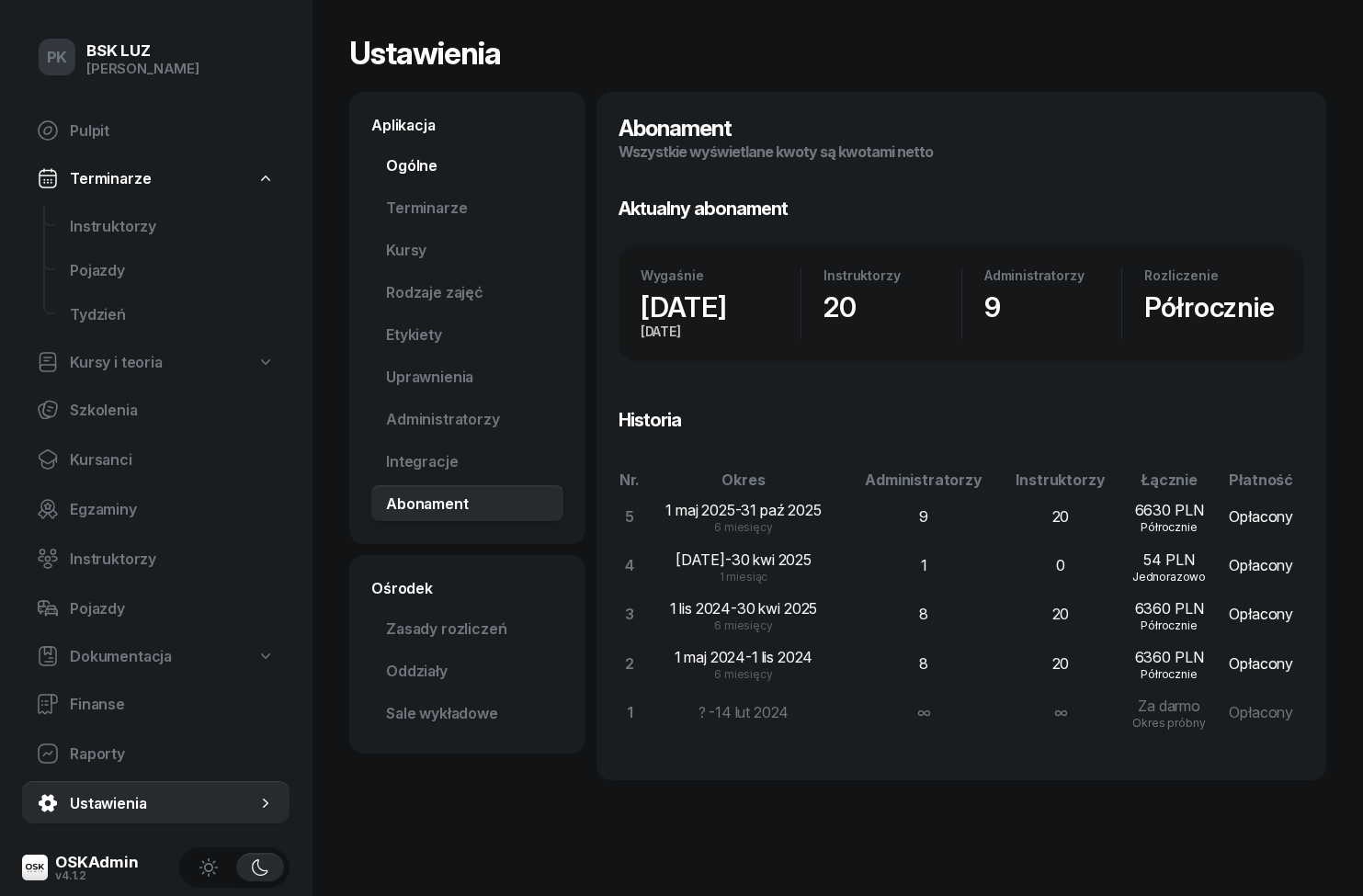
click at [402, 147] on link "Ogólne" at bounding box center [467, 166] width 192 height 37
select select "06:00"
select select "22:00"
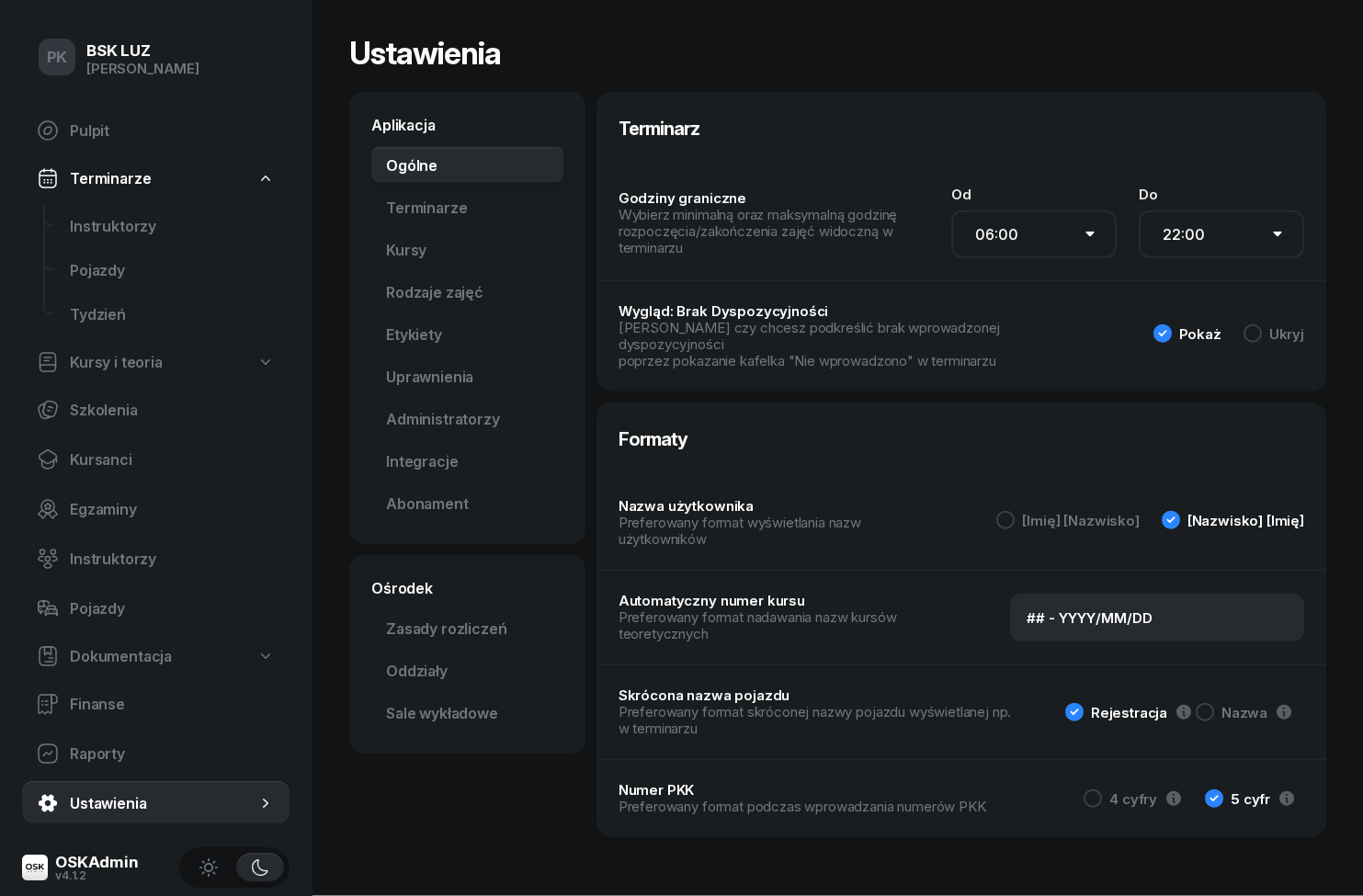
scroll to position [78, 0]
click at [405, 274] on link "Rodzaje zajęć" at bounding box center [467, 293] width 192 height 37
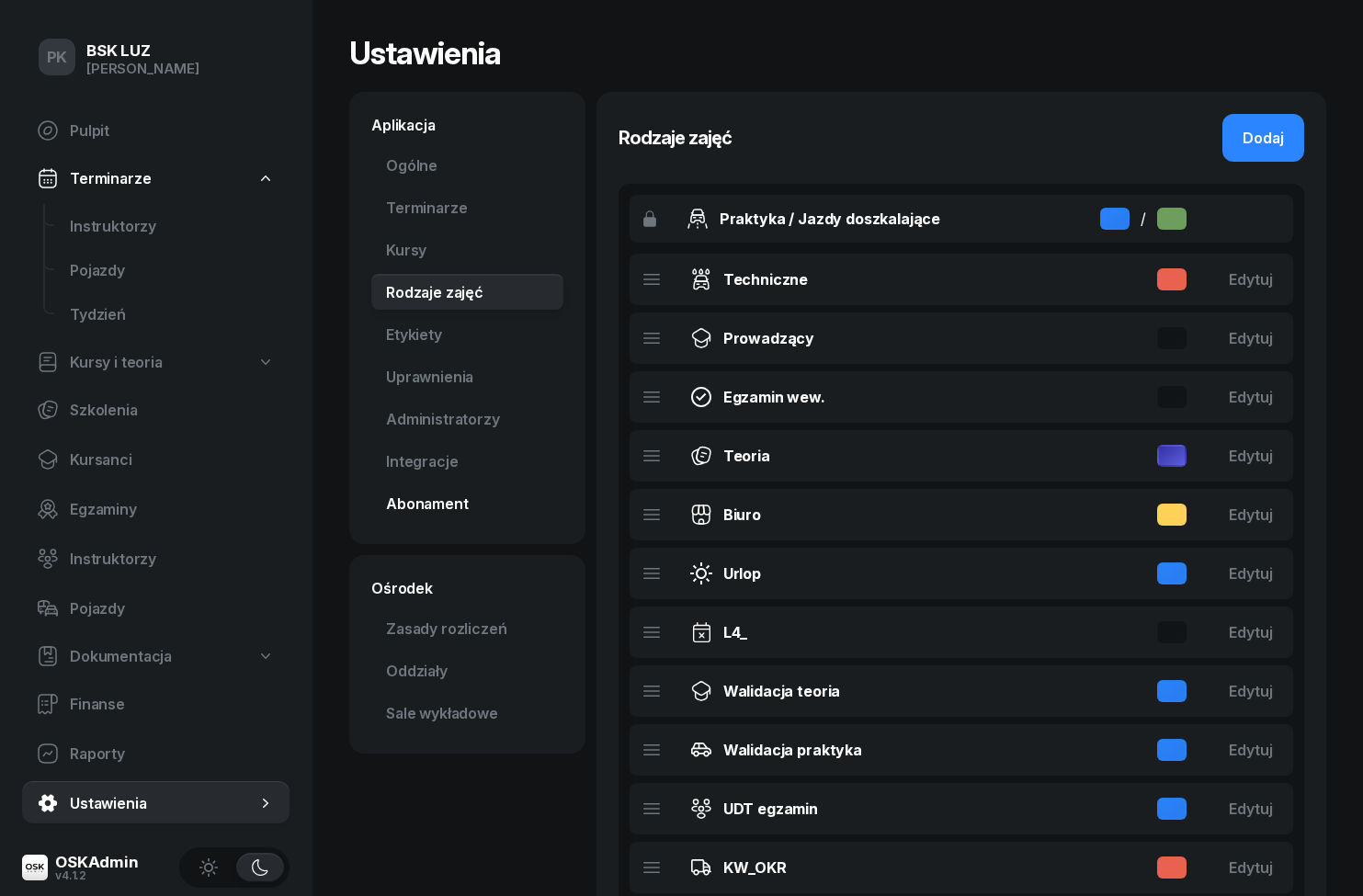
click at [420, 505] on link "Abonament Nowość" at bounding box center [467, 504] width 192 height 37
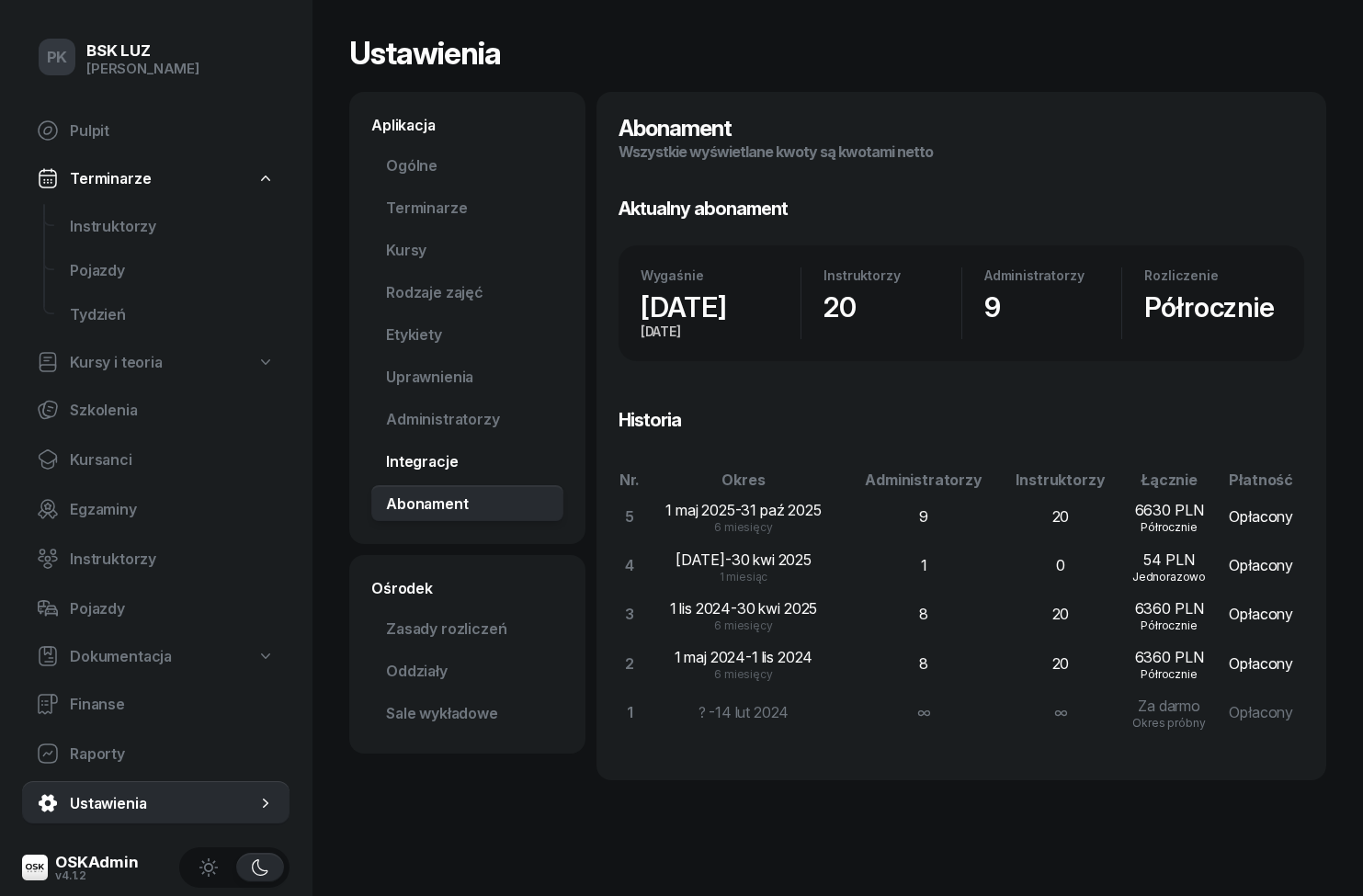
click at [391, 469] on link "Integracje" at bounding box center [467, 461] width 192 height 37
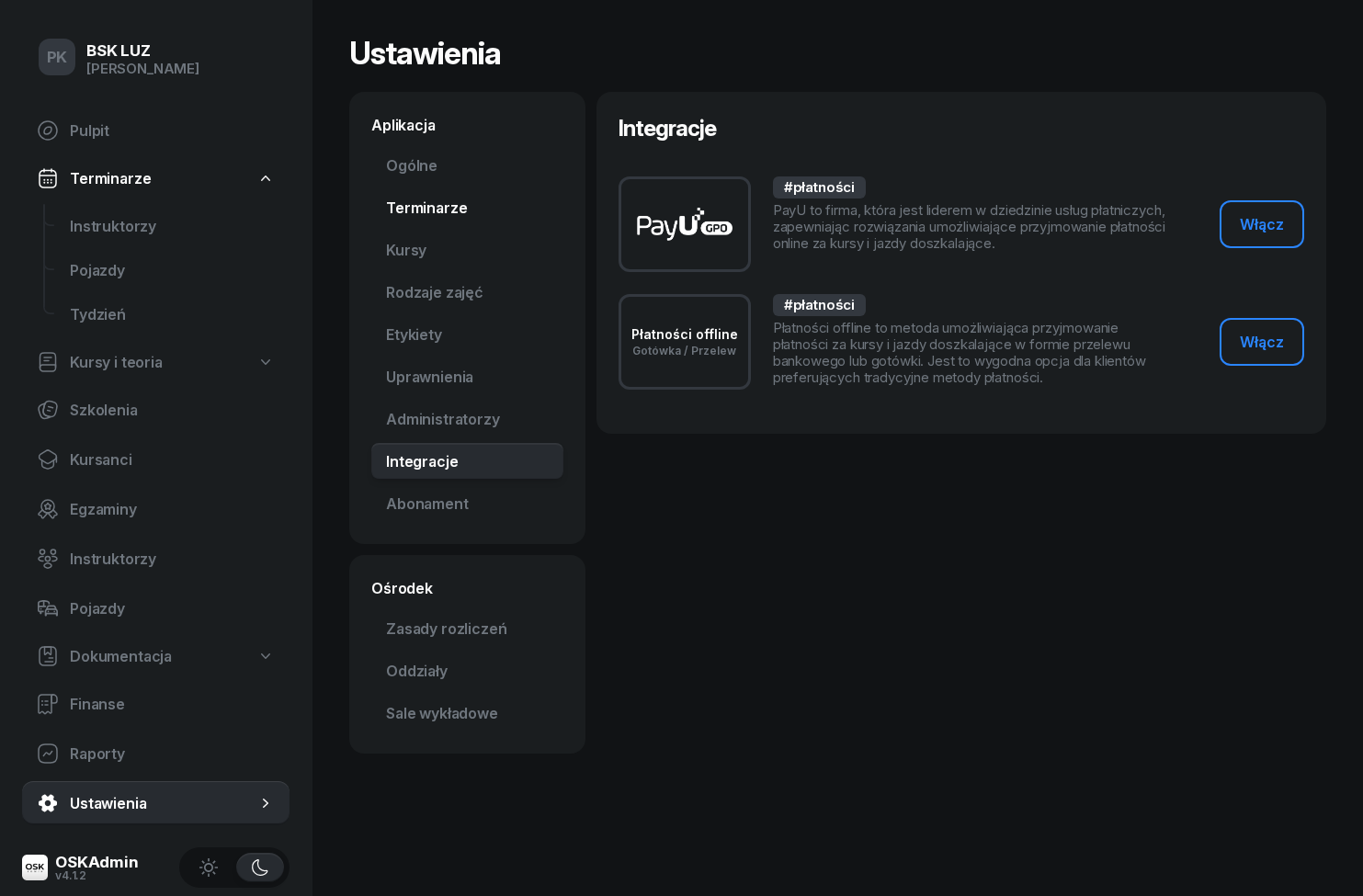
click at [415, 203] on link "Terminarze" at bounding box center [467, 207] width 192 height 37
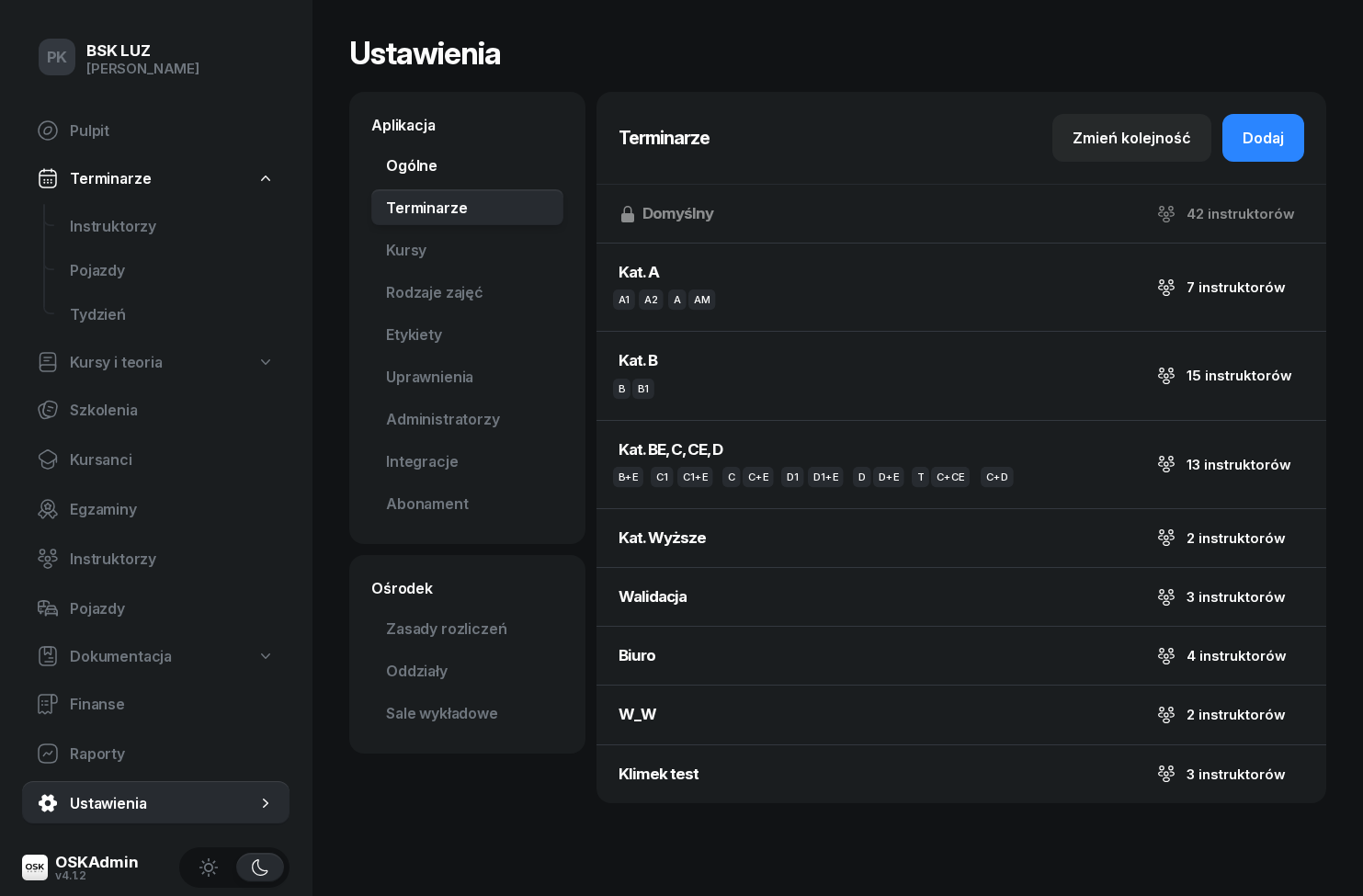
click at [394, 170] on link "Ogólne" at bounding box center [467, 166] width 192 height 37
select select "06:00"
select select "22:00"
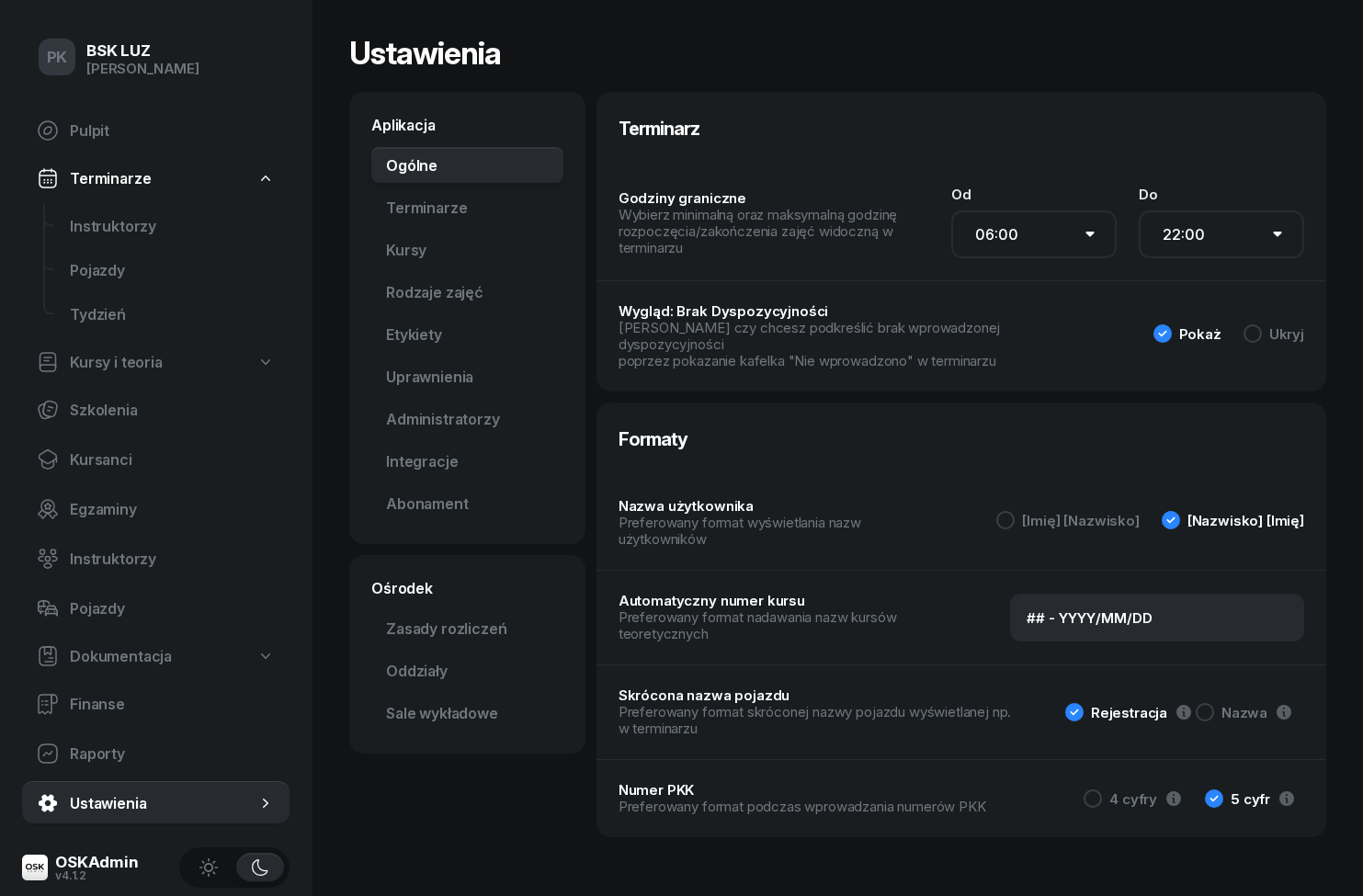
scroll to position [78, 0]
click at [400, 610] on link "Zasady rozliczeń" at bounding box center [467, 629] width 192 height 37
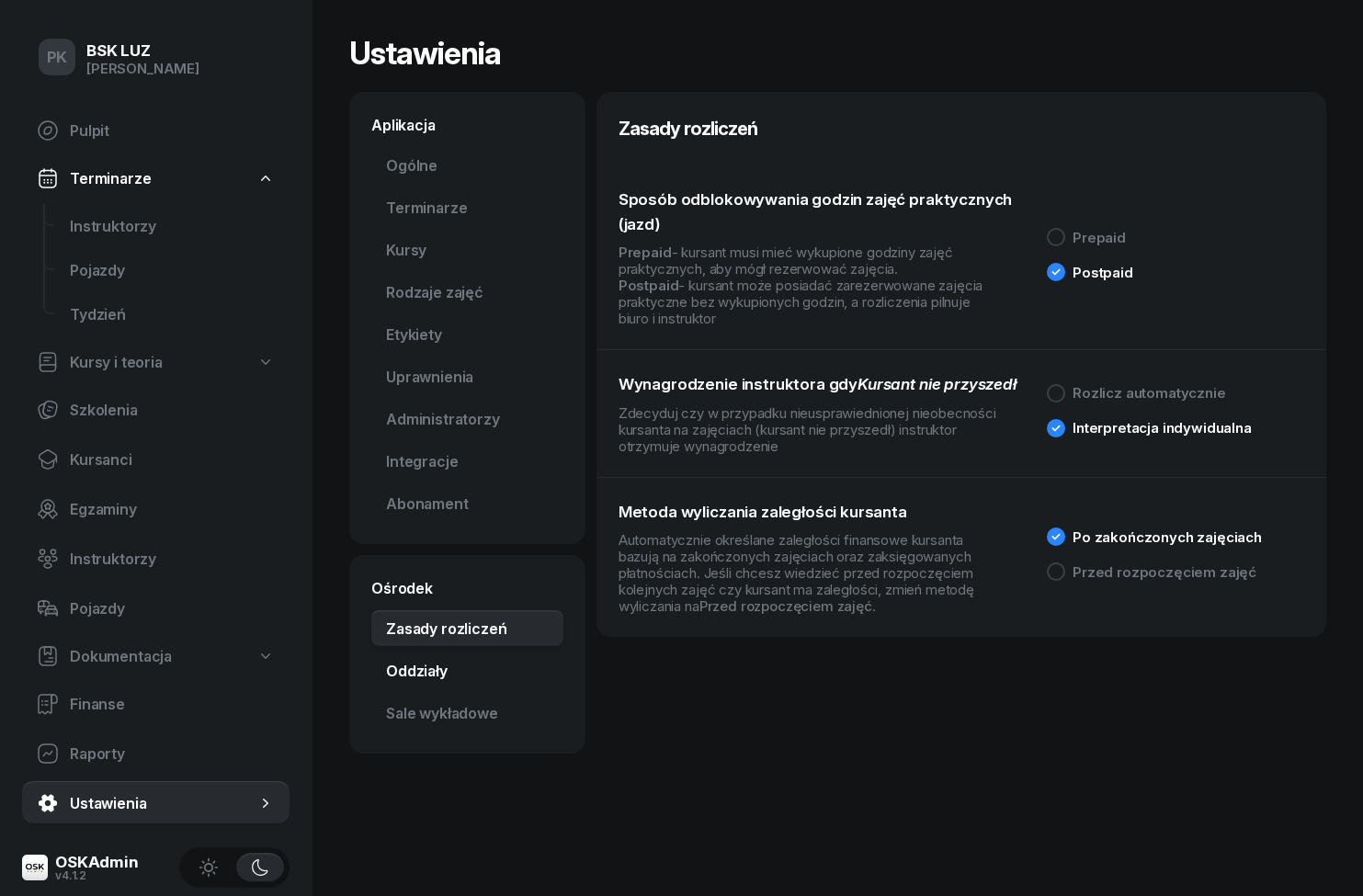
click at [404, 667] on link "Oddziały" at bounding box center [467, 671] width 192 height 37
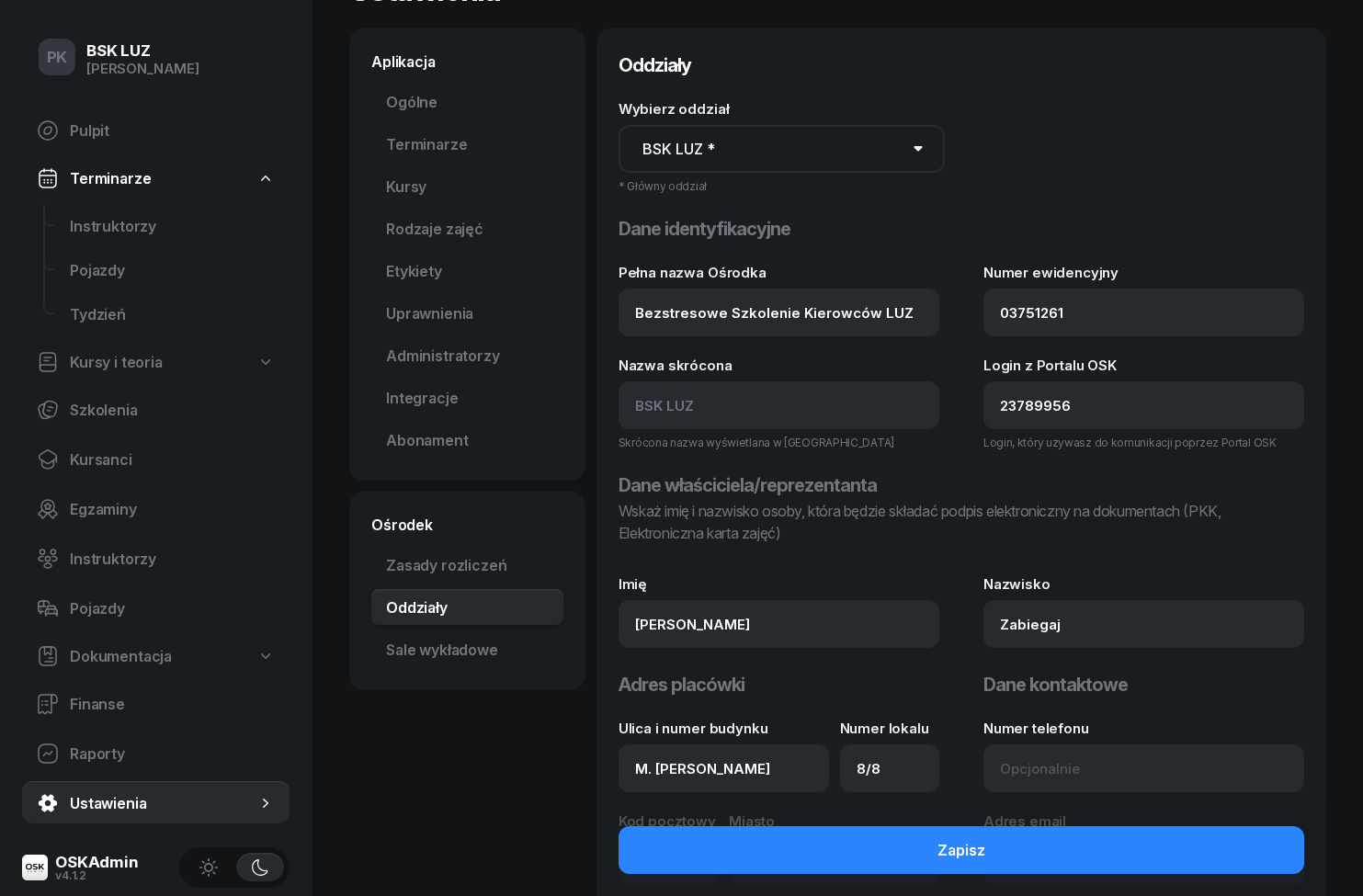
scroll to position [63, 0]
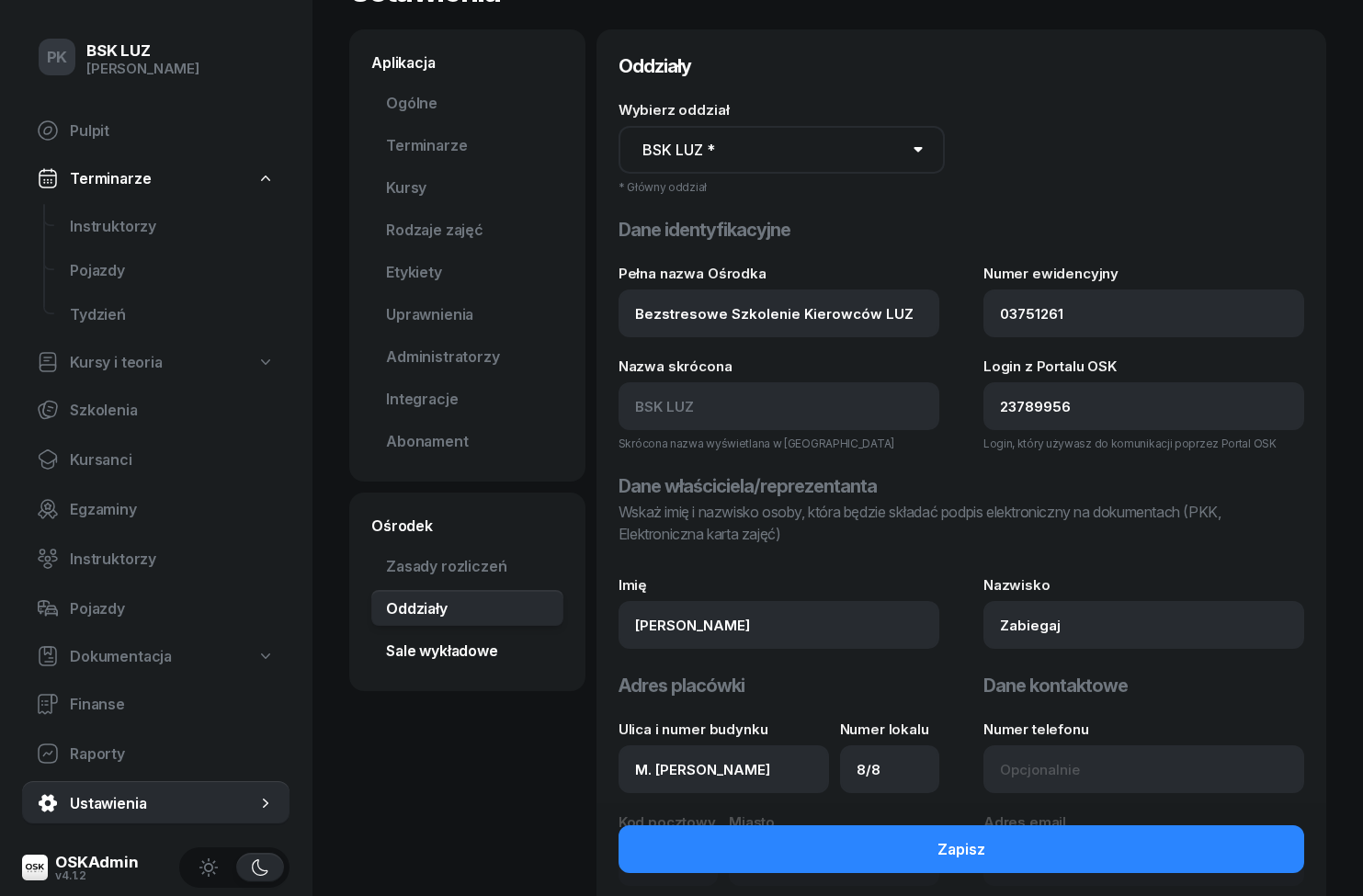
click at [398, 646] on link "Sale wykładowe" at bounding box center [467, 651] width 192 height 37
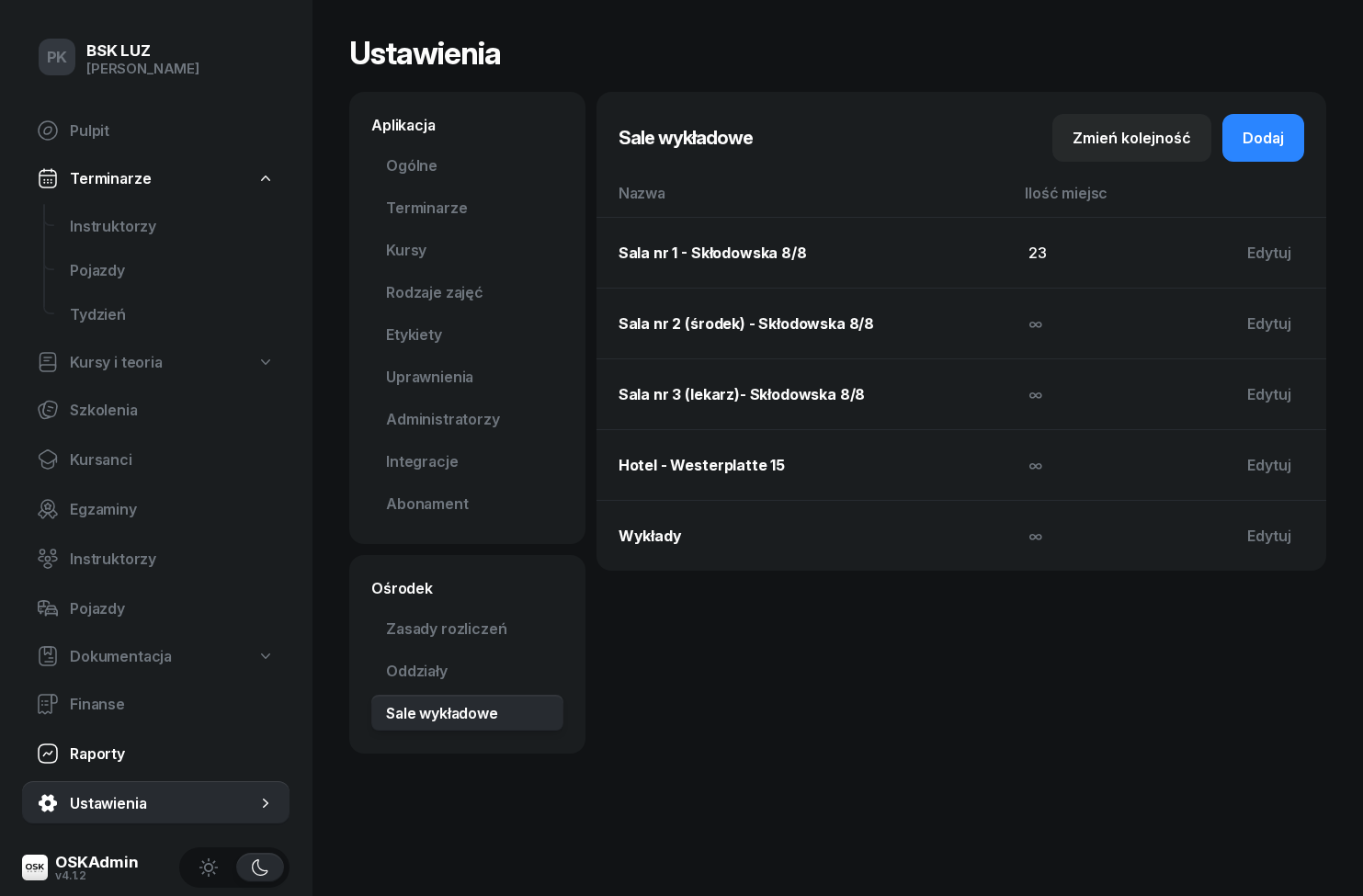
click at [93, 750] on span "Raporty" at bounding box center [172, 754] width 205 height 17
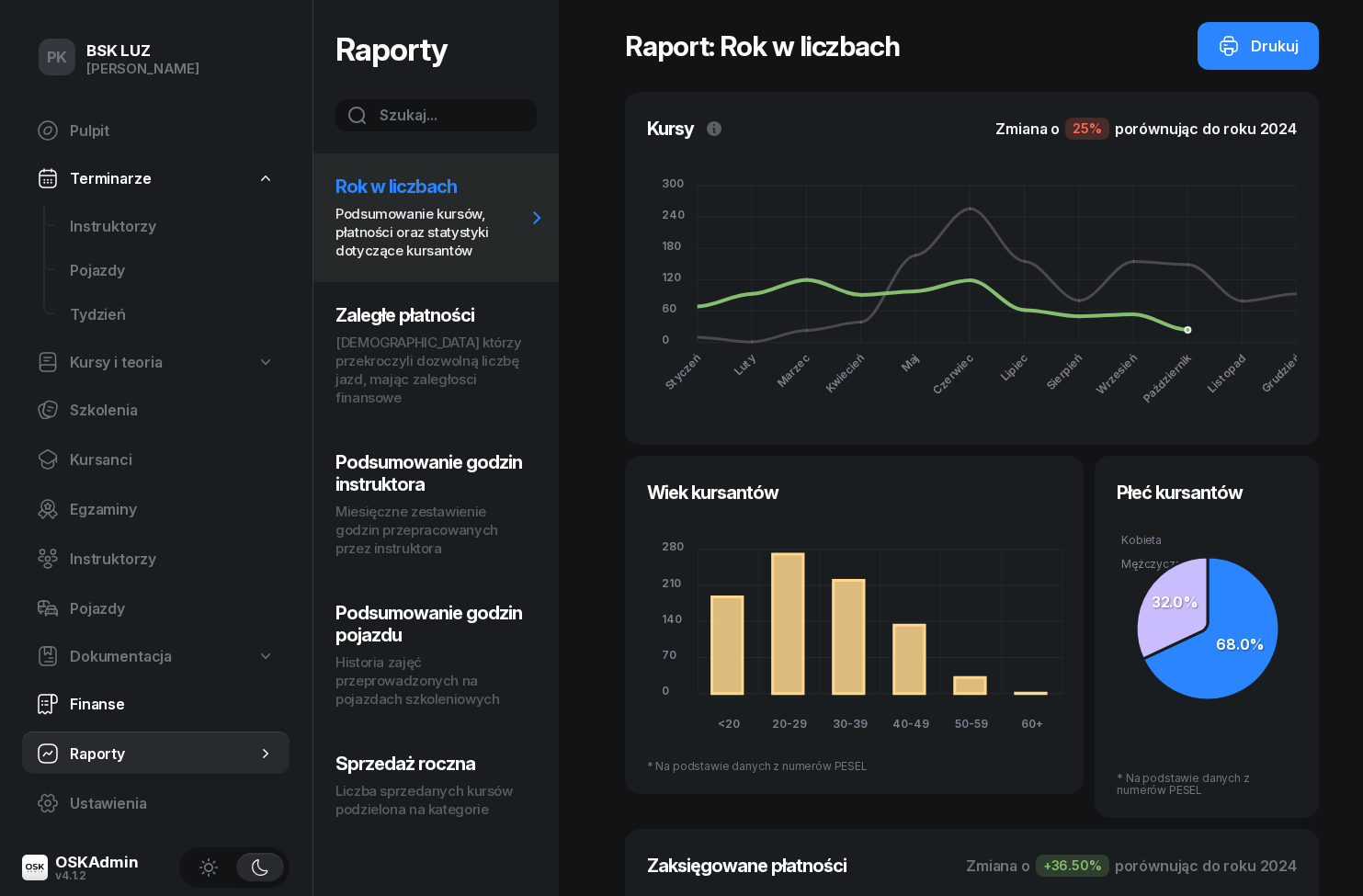
click at [70, 691] on link "Finanse" at bounding box center [156, 704] width 267 height 45
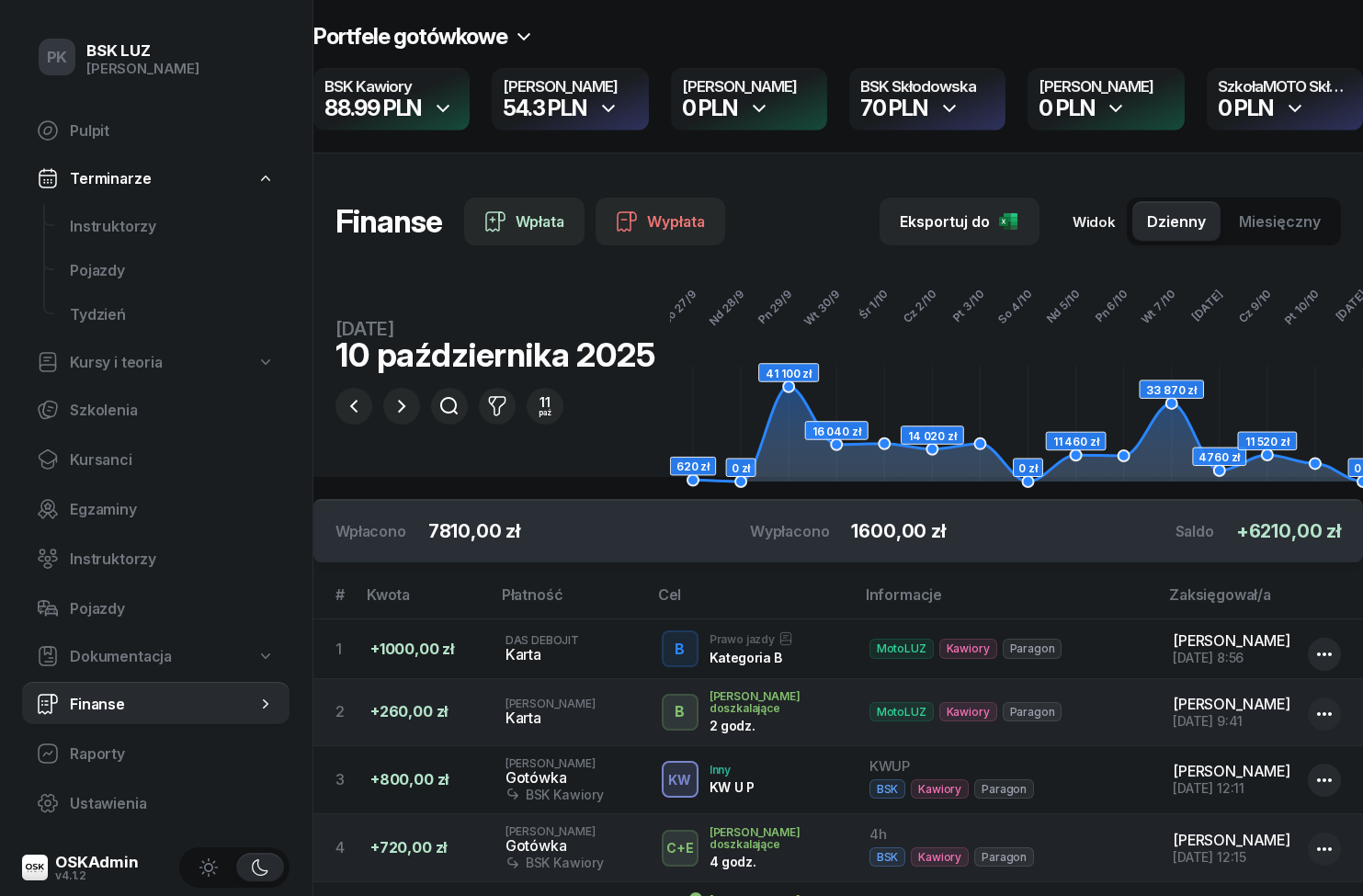
click at [77, 870] on div "OSKAdmin" at bounding box center [97, 862] width 83 height 15
click at [73, 128] on span "Pulpit" at bounding box center [172, 131] width 205 height 17
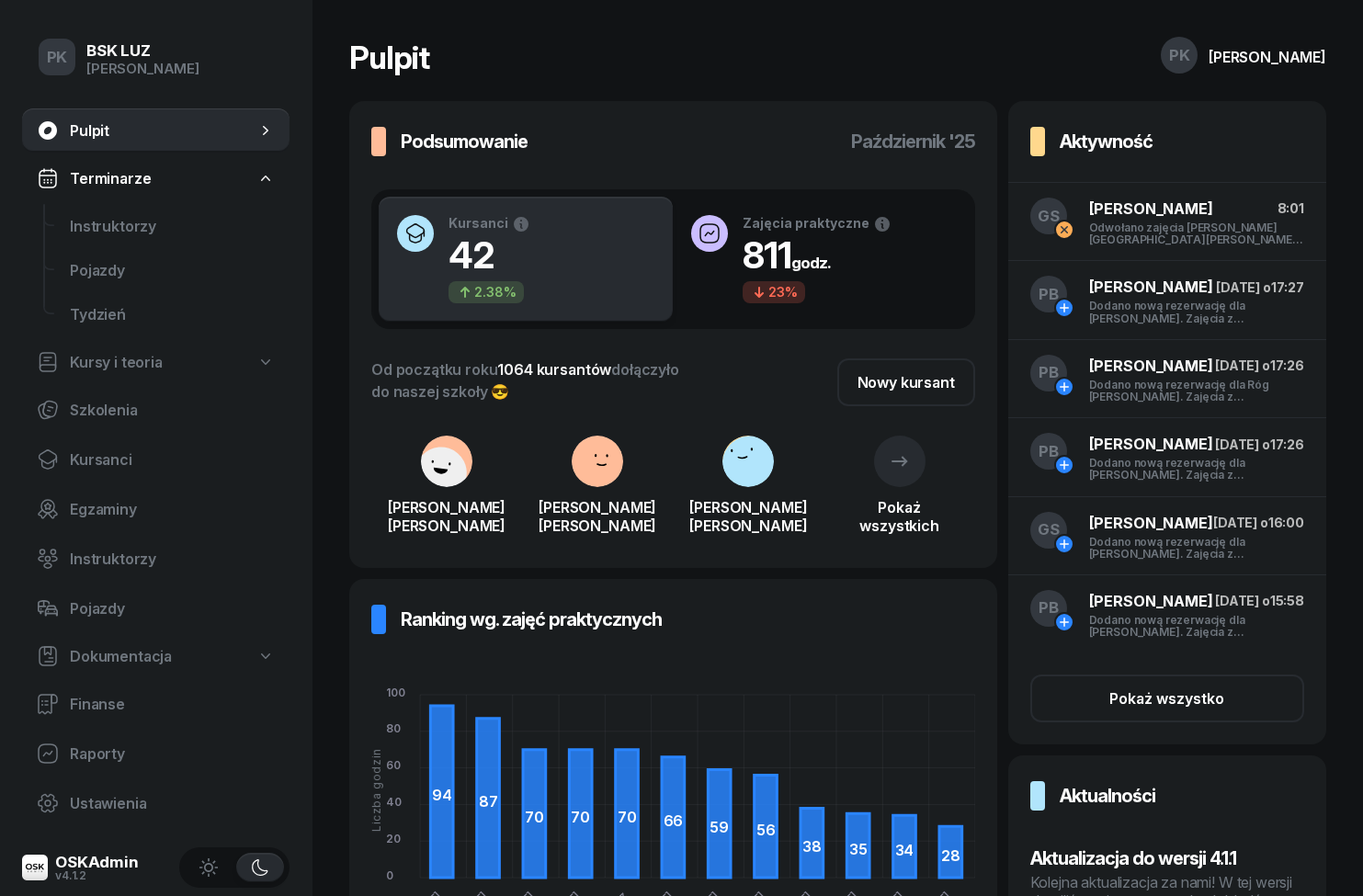
scroll to position [180, 0]
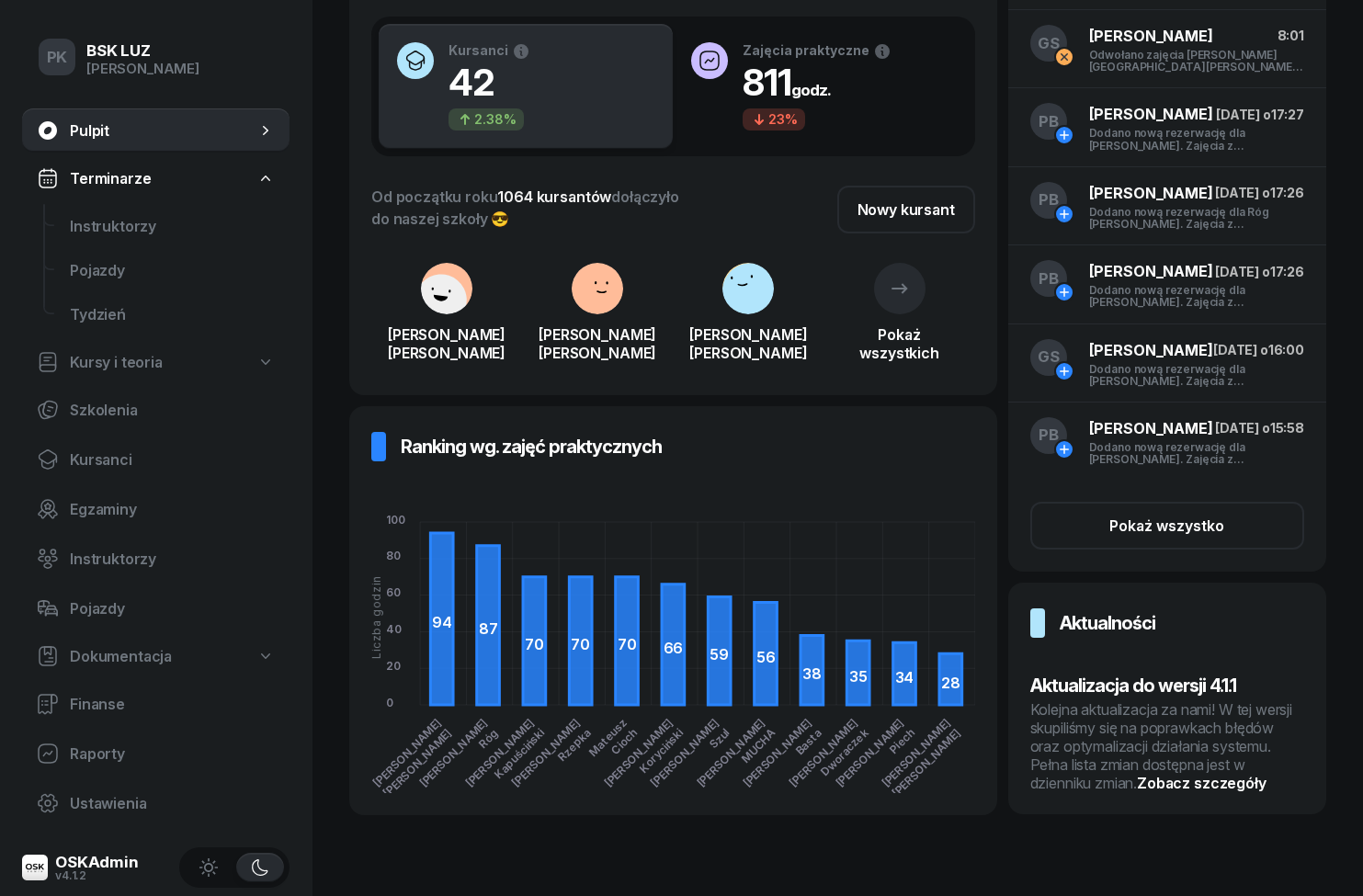
click at [1206, 700] on h3 "Aktualizacja do wersji 4.1.1" at bounding box center [1167, 686] width 274 height 29
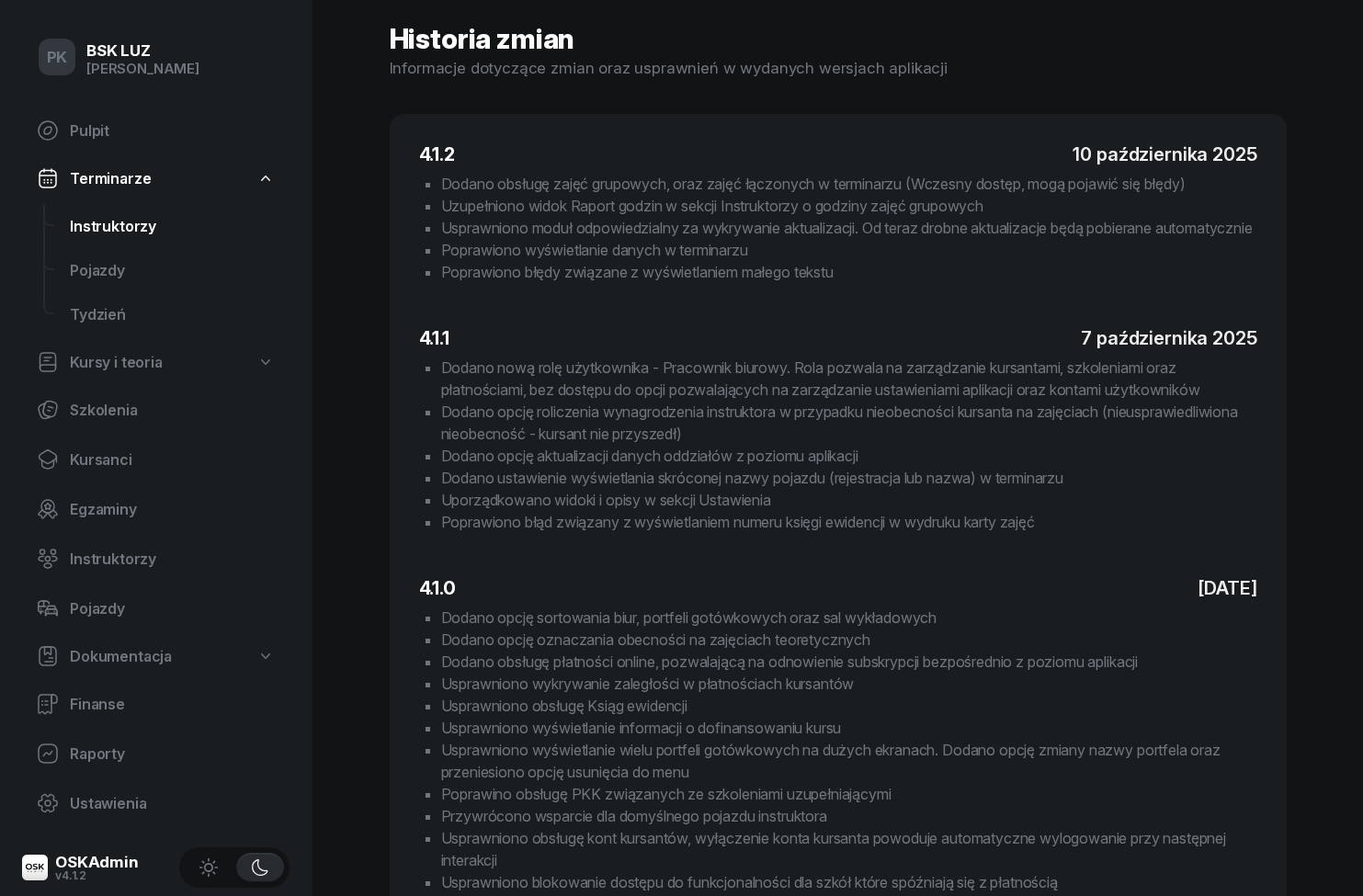
click at [77, 232] on span "Instruktorzy" at bounding box center [172, 227] width 205 height 17
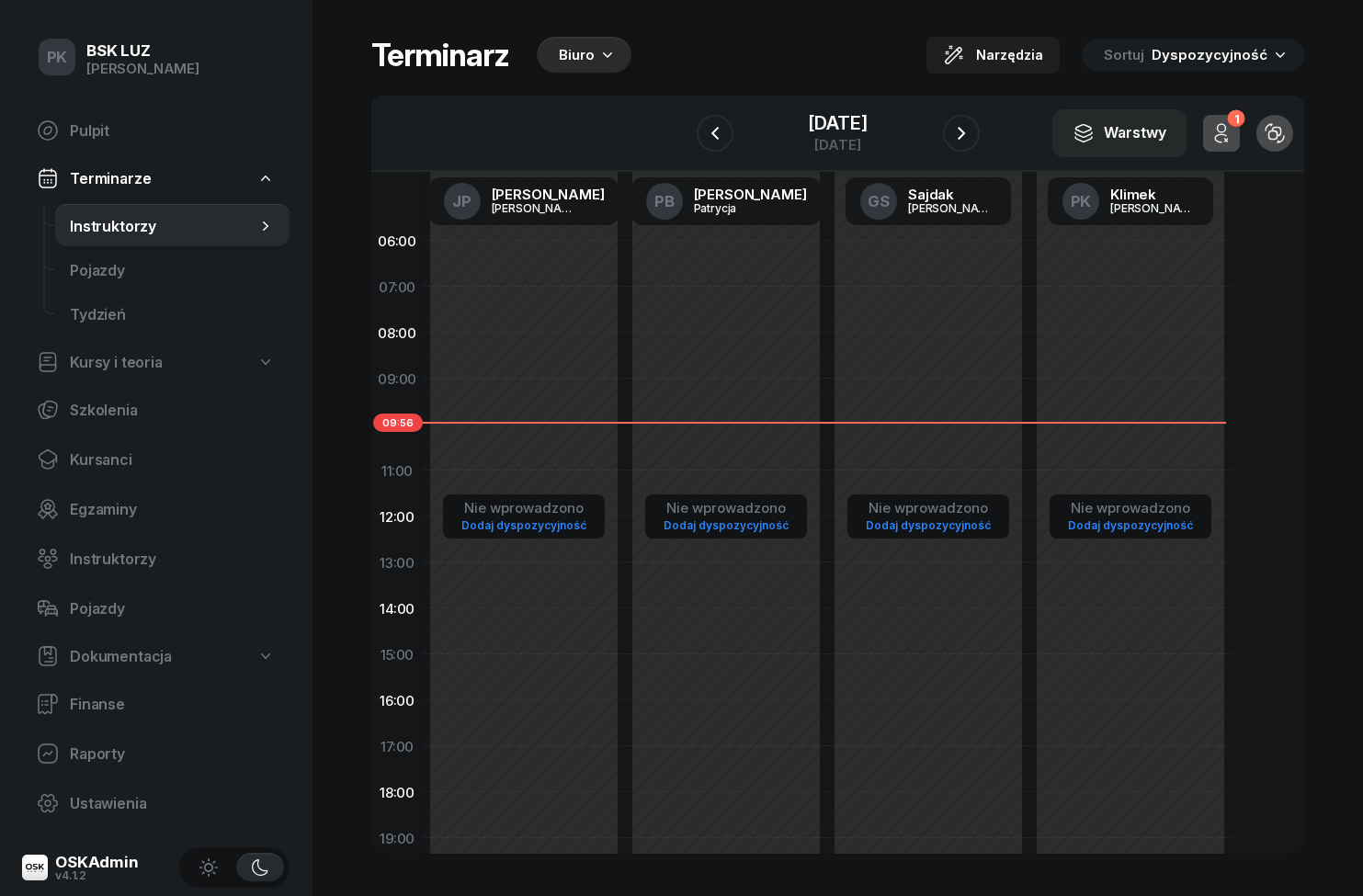
click at [574, 51] on div "Biuro" at bounding box center [576, 55] width 36 height 22
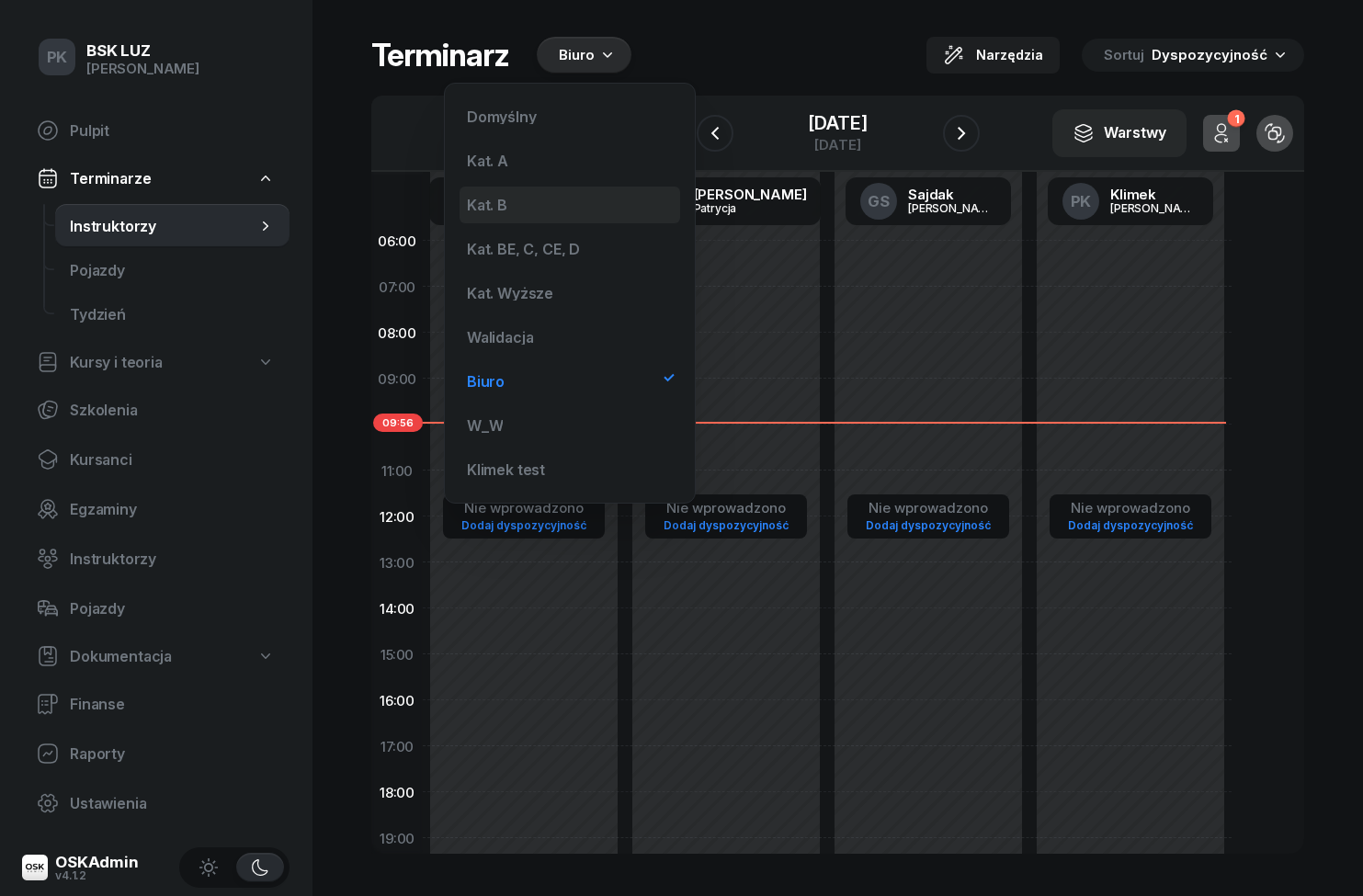
click at [556, 201] on div "Kat. B" at bounding box center [570, 205] width 221 height 37
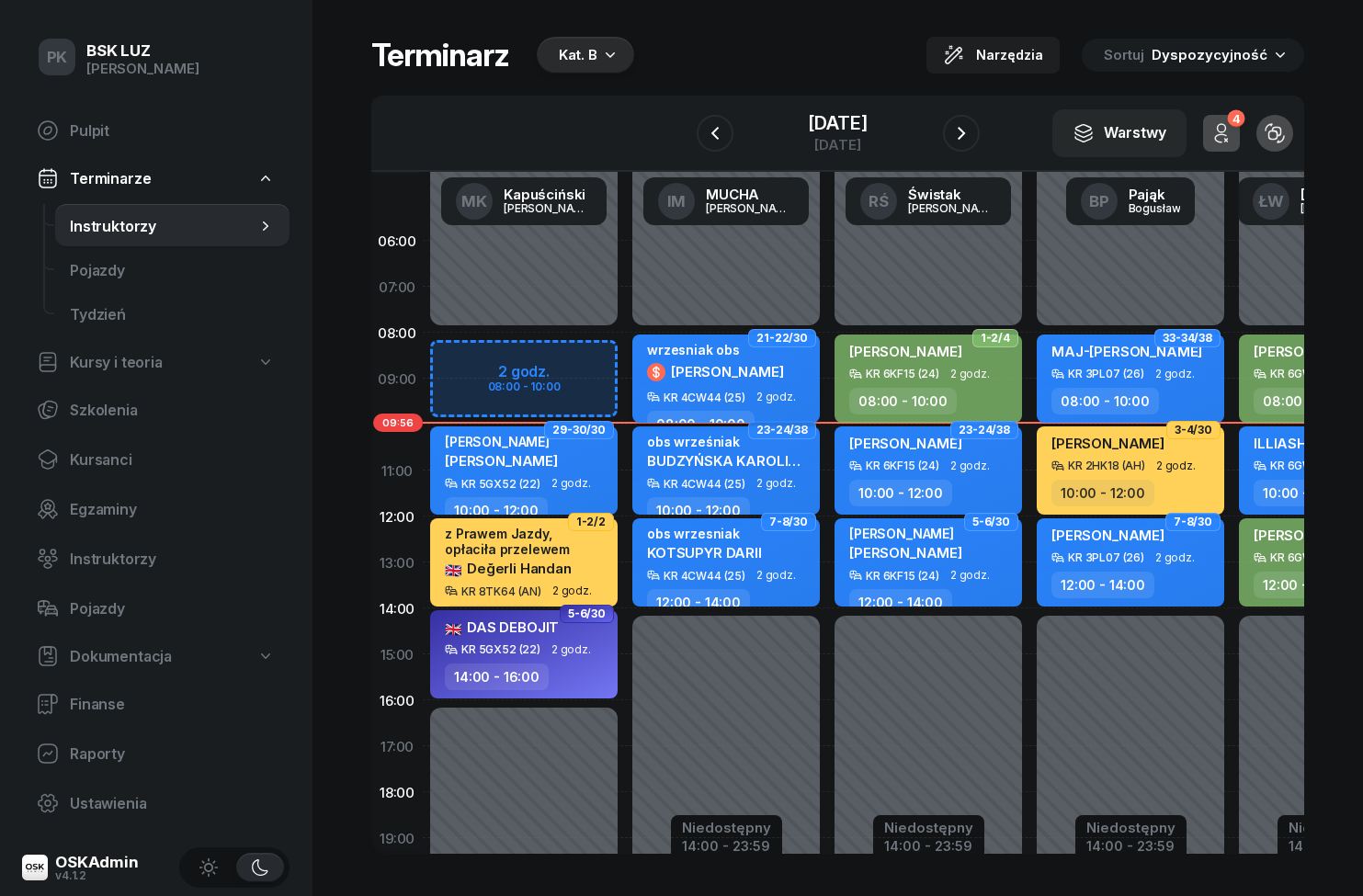
click at [760, 396] on span "2 godz." at bounding box center [776, 396] width 40 height 13
select select "08"
select select "10"
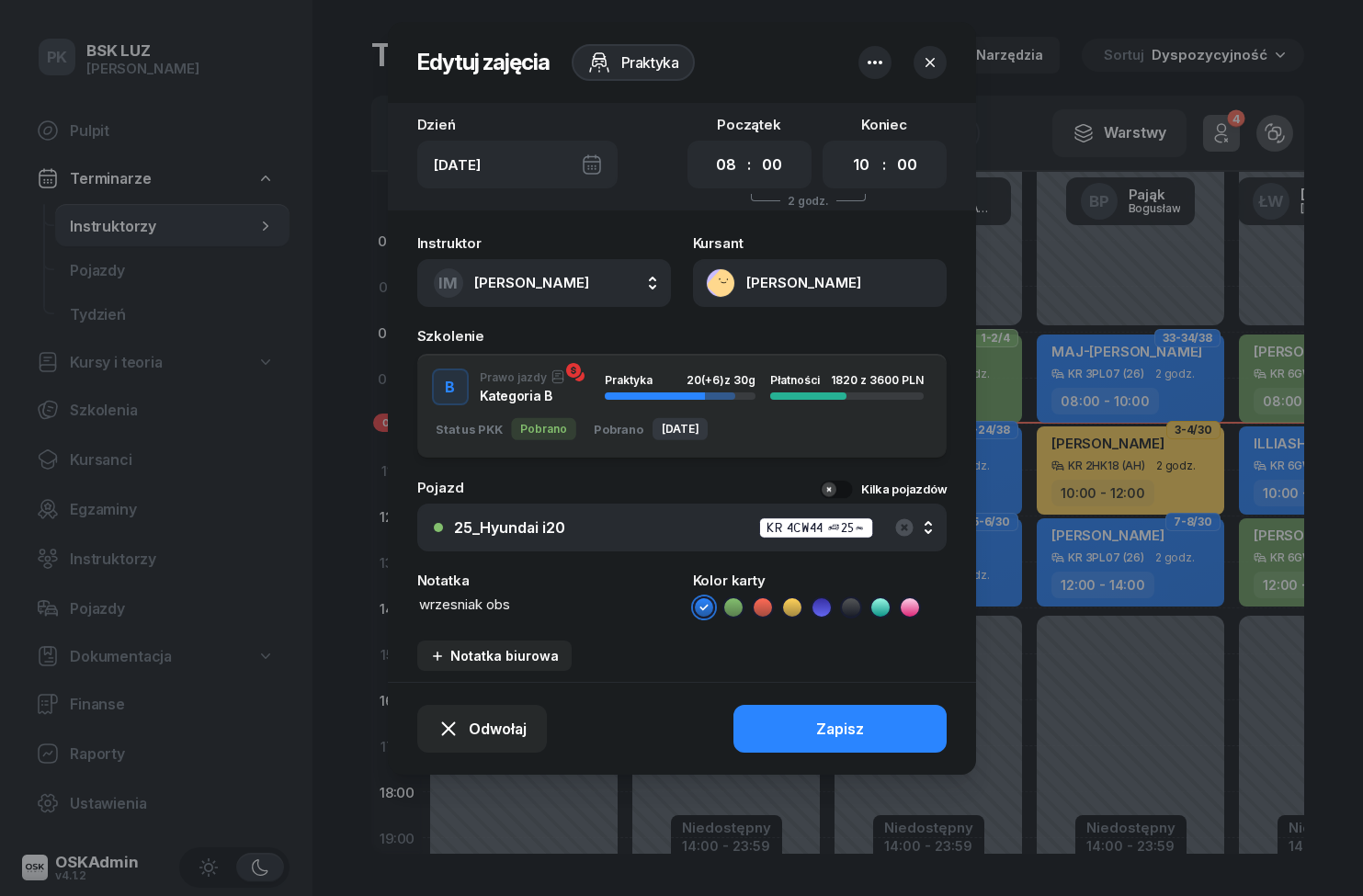
click at [876, 57] on icon "button" at bounding box center [875, 62] width 22 height 22
click at [635, 746] on div "Odwołaj Zapisz" at bounding box center [681, 728] width 588 height 93
click at [844, 293] on button "[PERSON_NAME]" at bounding box center [820, 283] width 254 height 47
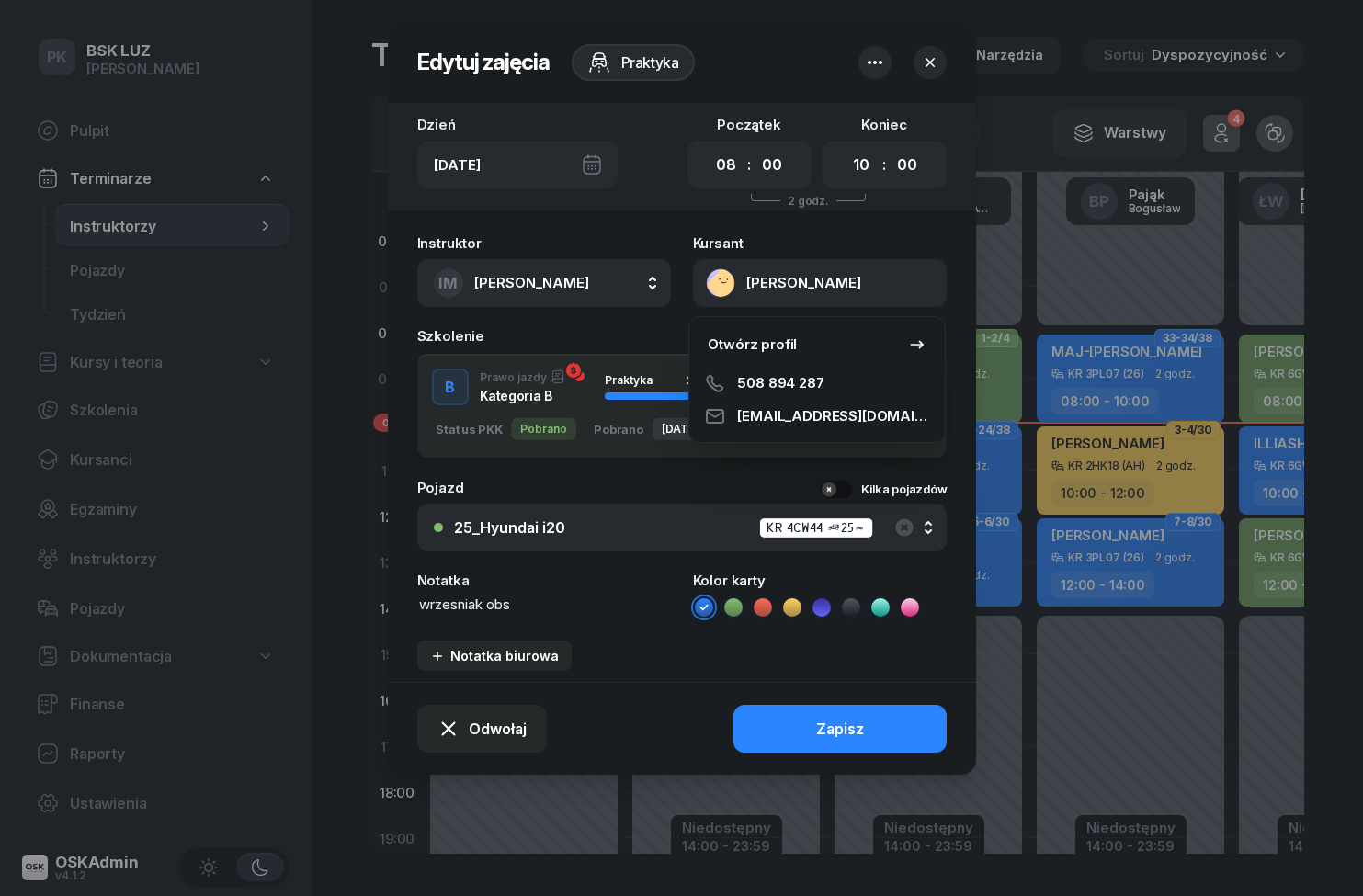
click at [868, 286] on button "[PERSON_NAME]" at bounding box center [820, 283] width 254 height 47
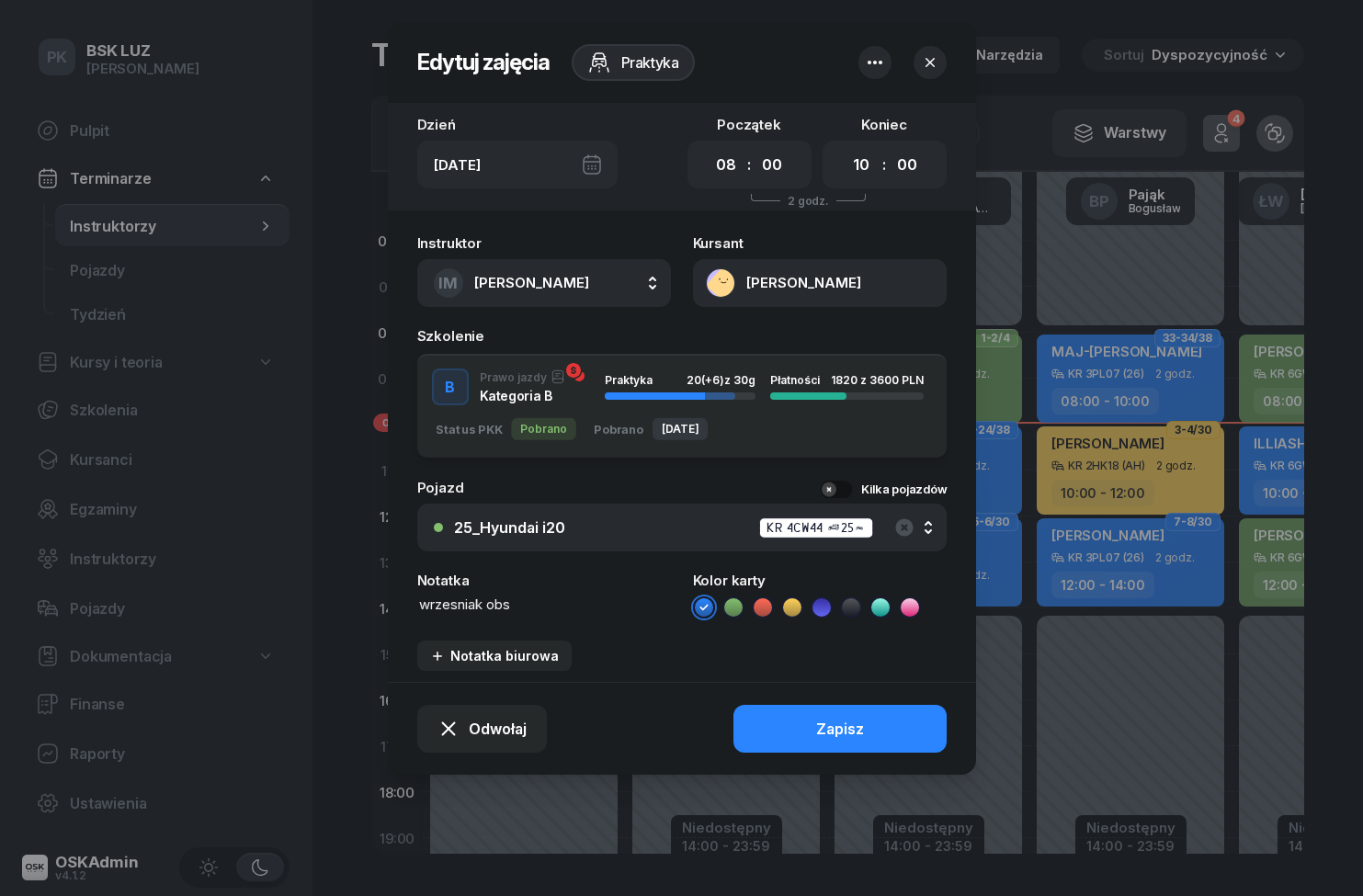
click at [749, 335] on div "Szkolenie" at bounding box center [682, 336] width 529 height 14
click at [769, 152] on select "00 05 10 15 20 25 30 35 40 45 50 55" at bounding box center [772, 165] width 35 height 32
click at [933, 58] on icon "button" at bounding box center [930, 62] width 18 height 18
